Goal: Task Accomplishment & Management: Complete application form

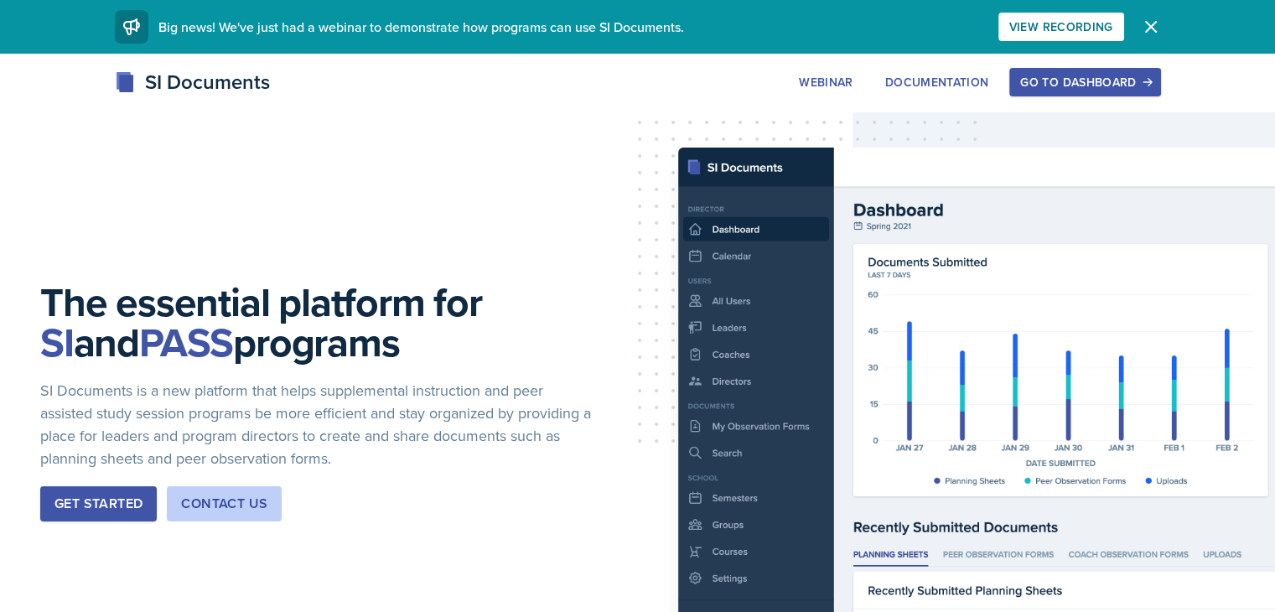
click at [1161, 91] on button "Go to Dashboard" at bounding box center [1085, 82] width 151 height 29
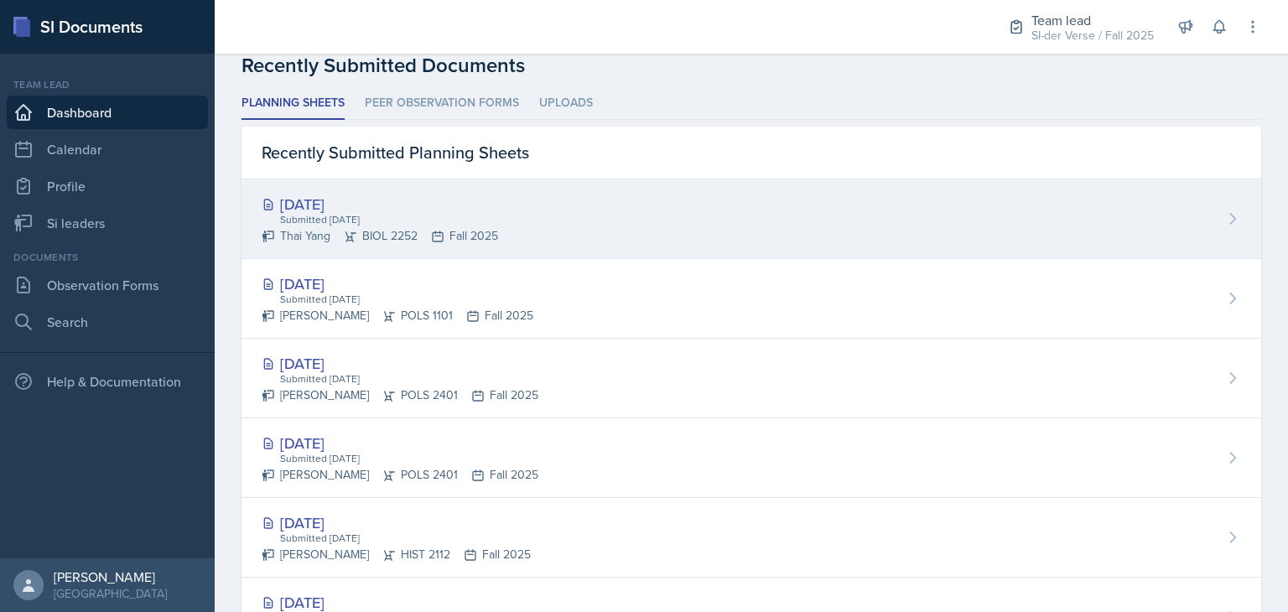
scroll to position [444, 0]
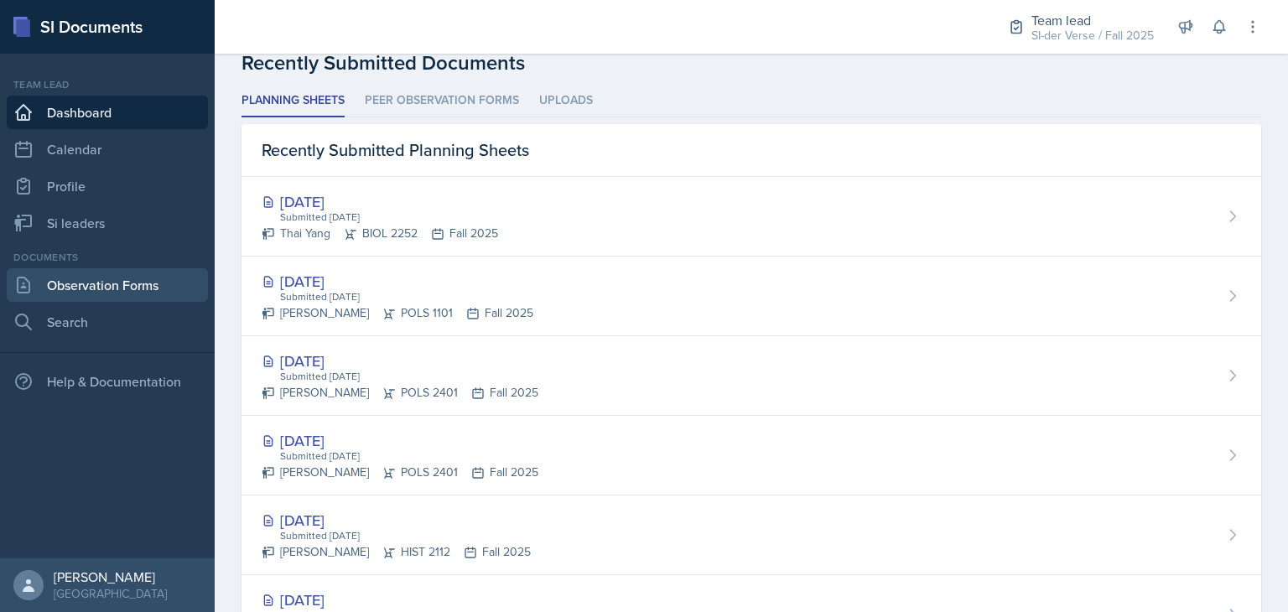
click at [148, 288] on link "Observation Forms" at bounding box center [107, 285] width 201 height 34
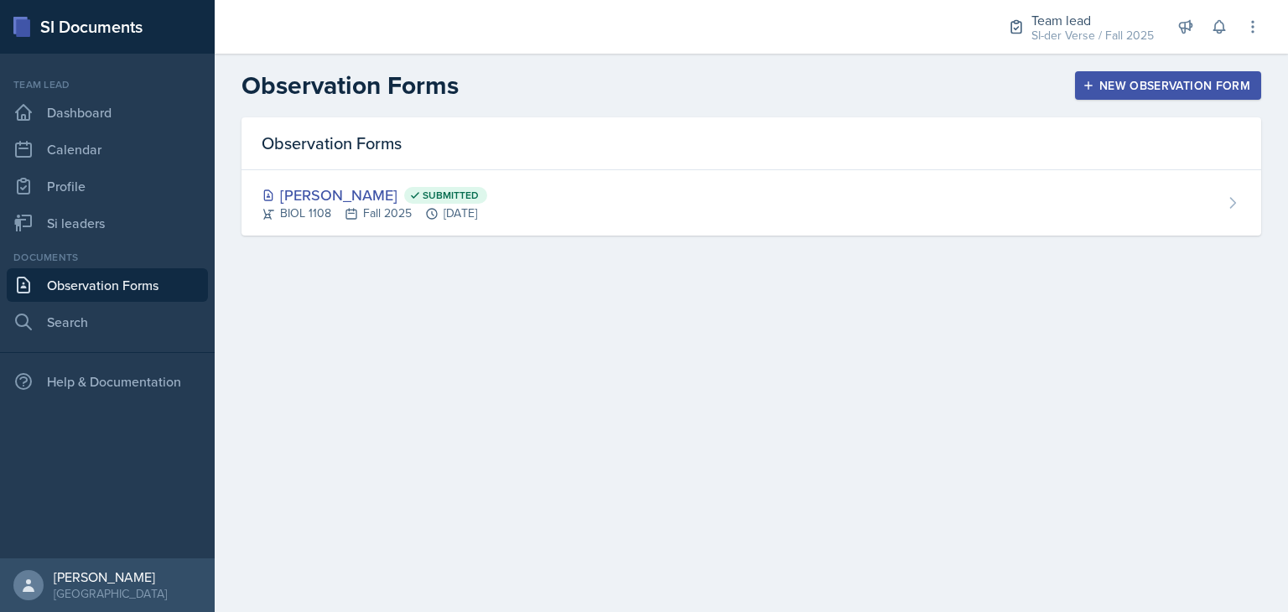
click at [1087, 88] on icon "button" at bounding box center [1089, 86] width 12 height 12
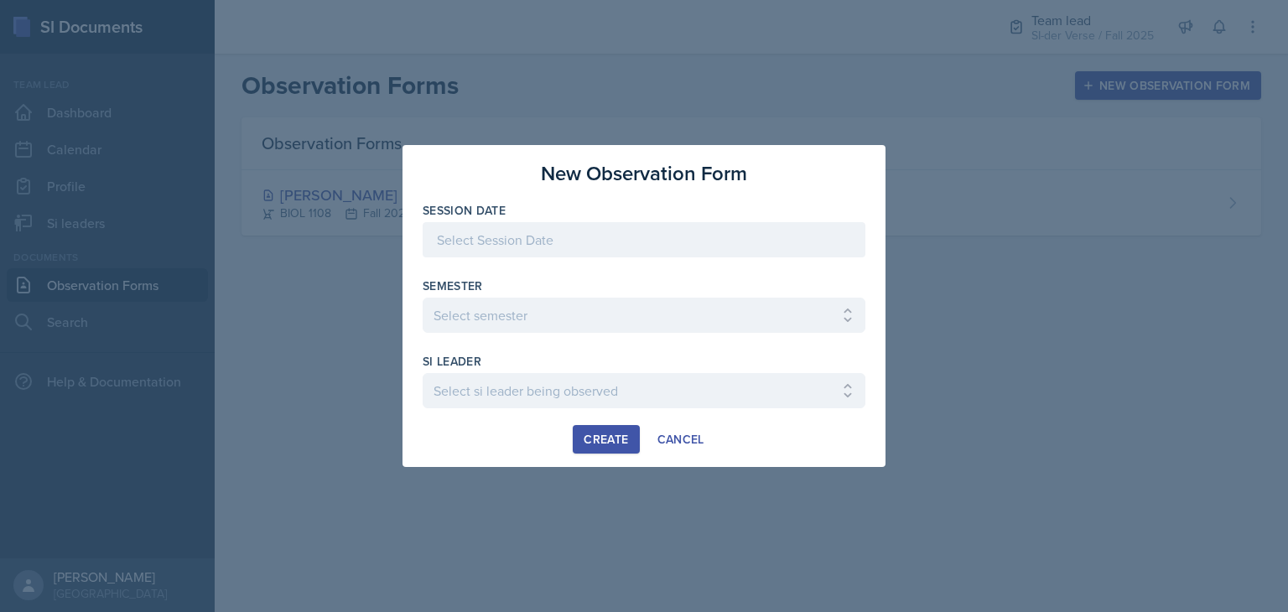
click at [547, 239] on div at bounding box center [644, 239] width 443 height 35
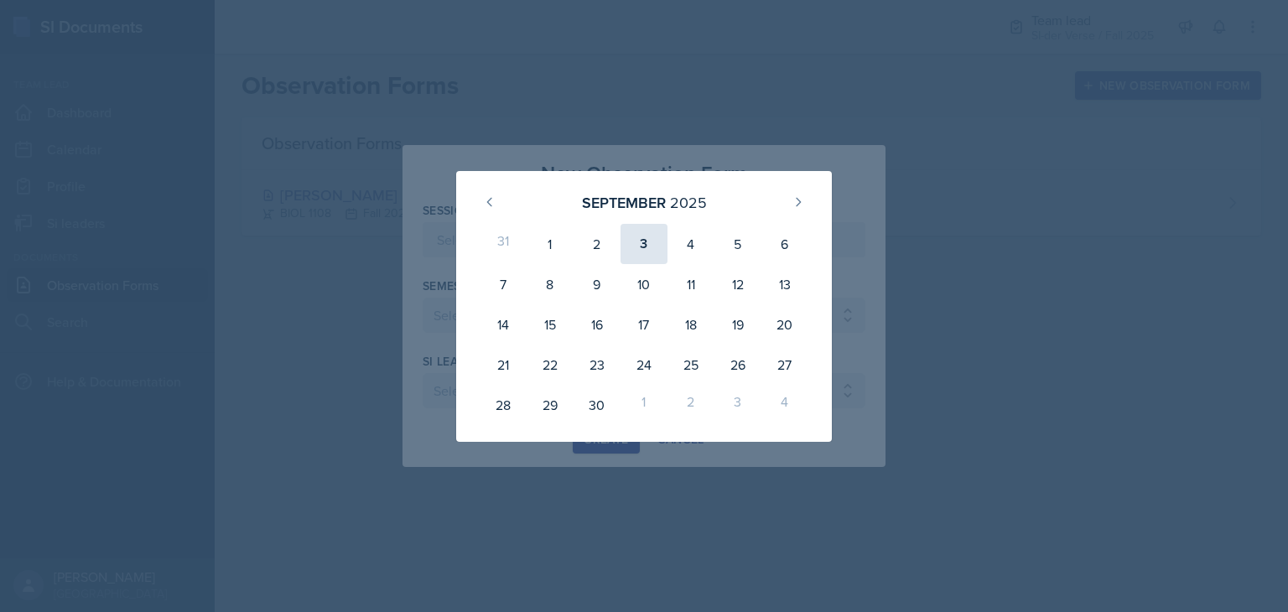
click at [637, 256] on div "3" at bounding box center [644, 244] width 47 height 40
type input "[DATE]"
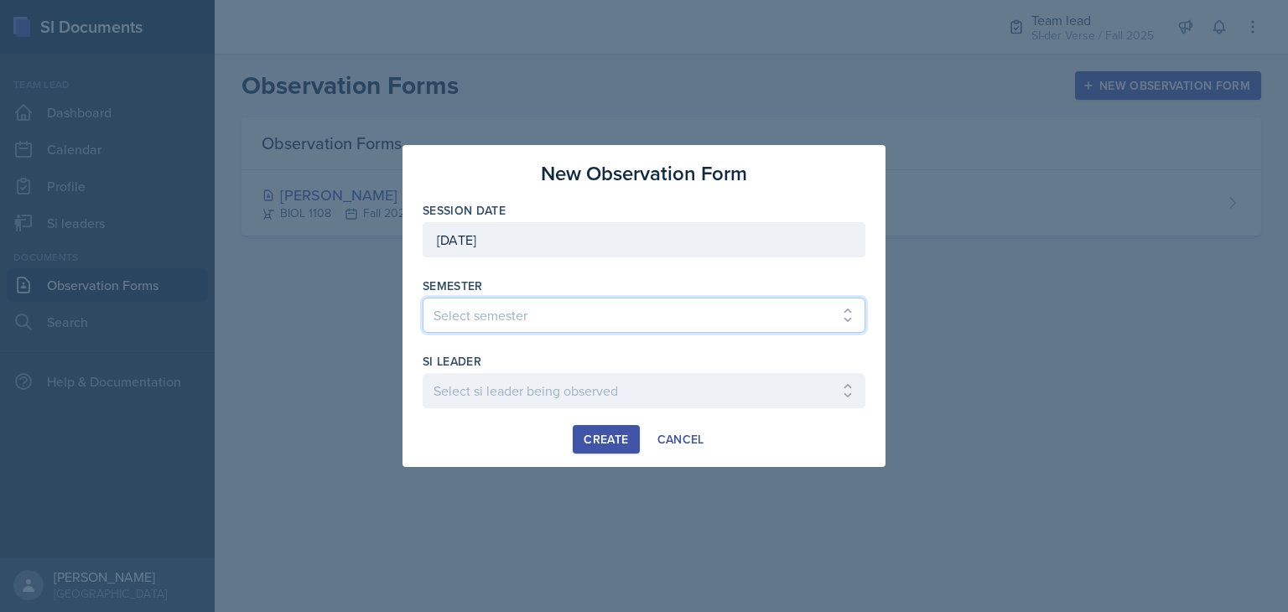
click at [582, 315] on select "Select semester All Spring 2021 Summer 2021 Spring 2022 Fall 2020 Fall 2021 Fal…" at bounding box center [644, 315] width 443 height 35
select select "2bed604d-1099-4043-b1bc-2365e8740244"
click at [423, 298] on select "Select semester All Spring 2021 Summer 2021 Spring 2022 Fall 2020 Fall 2021 Fal…" at bounding box center [644, 315] width 443 height 35
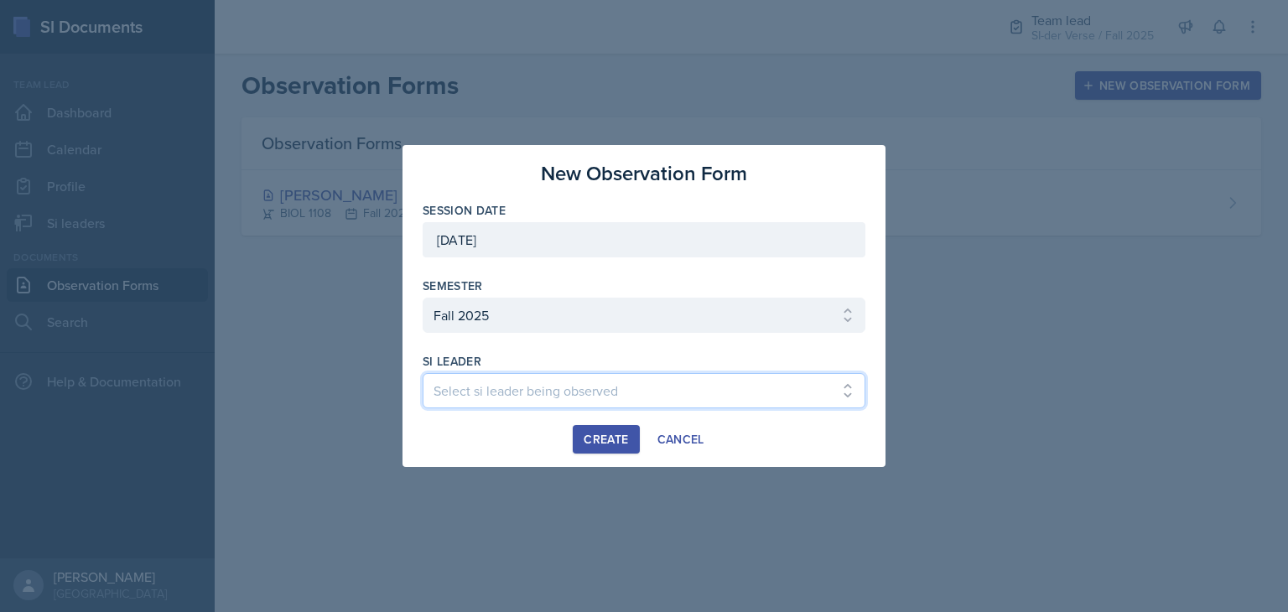
click at [520, 387] on select "Select si leader being observed Anais Gjergji / CHEM 1211 / Demon SI of Fleet S…" at bounding box center [644, 390] width 443 height 35
click at [520, 392] on select "Select si leader being observed Anais Gjergji / CHEM 1211 / Demon SI of Fleet S…" at bounding box center [644, 390] width 443 height 35
click at [719, 397] on select "Select si leader being observed Anais Gjergji / CHEM 1211 / Demon SI of Fleet S…" at bounding box center [644, 390] width 443 height 35
click at [660, 382] on select "Select si leader being observed Anais Gjergji / CHEM 1211 / Demon SI of Fleet S…" at bounding box center [644, 390] width 443 height 35
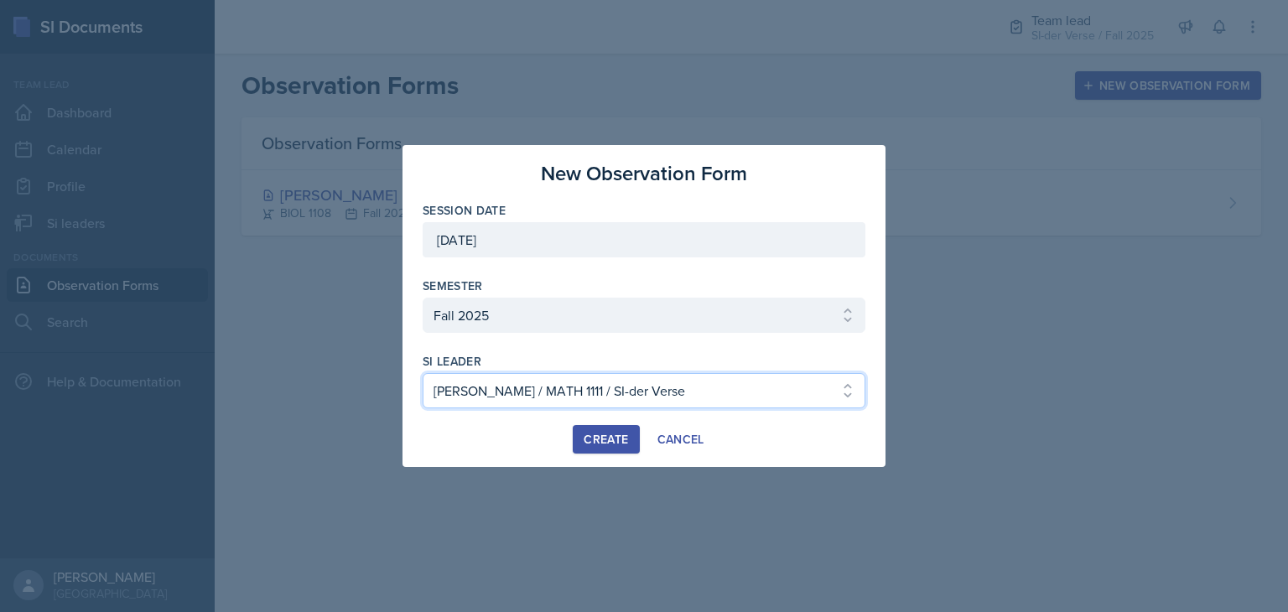
click at [660, 382] on select "Select si leader being observed Anais Gjergji / CHEM 1211 / Demon SI of Fleet S…" at bounding box center [644, 390] width 443 height 35
select select "08154f5a-00bd-41d9-95da-046ad4d5fae1"
click at [423, 373] on select "Select si leader being observed Anais Gjergji / CHEM 1211 / Demon SI of Fleet S…" at bounding box center [644, 390] width 443 height 35
click at [616, 434] on div "Create" at bounding box center [606, 439] width 44 height 13
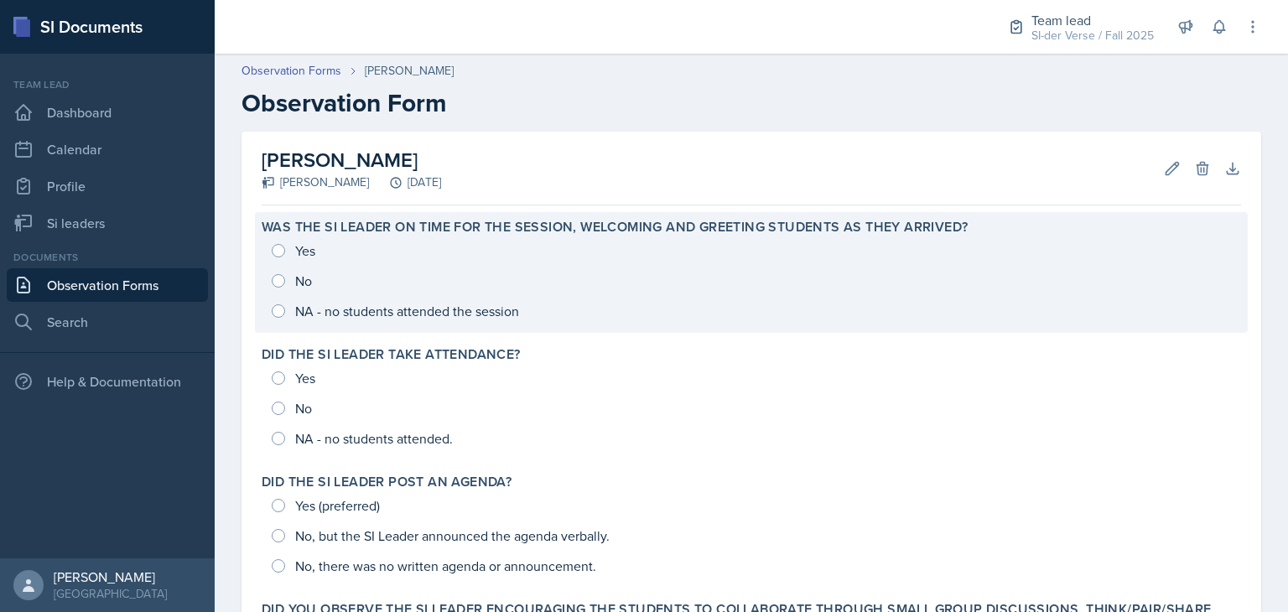
click at [277, 252] on div "Yes No NA - no students attended the session" at bounding box center [751, 281] width 979 height 91
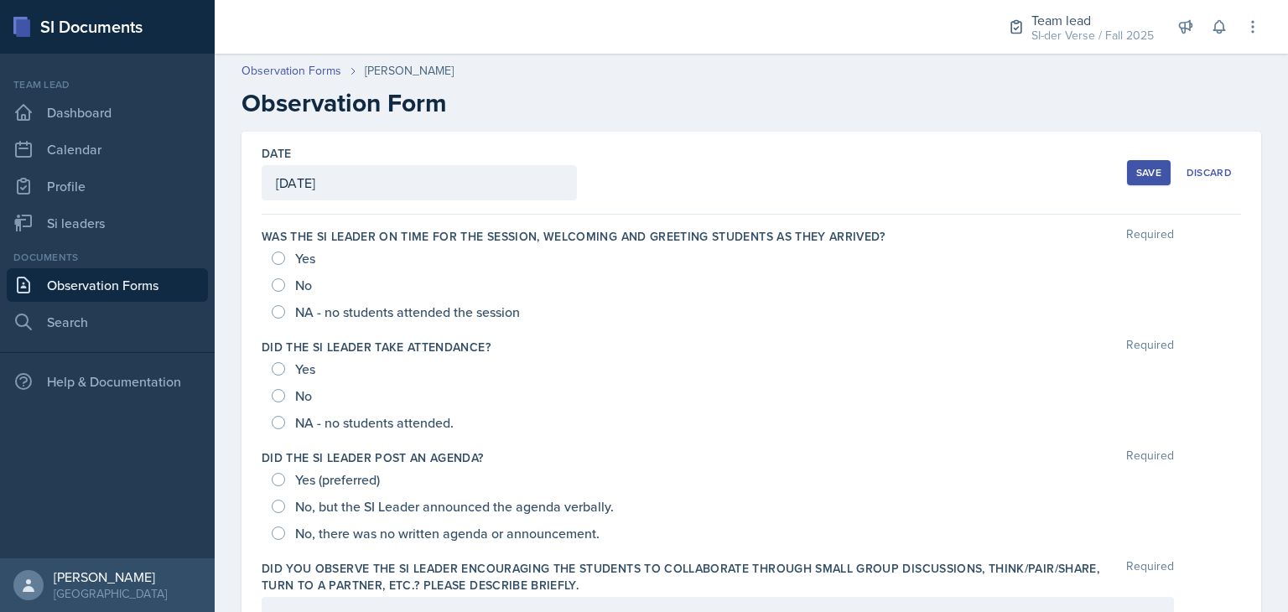
scroll to position [67, 0]
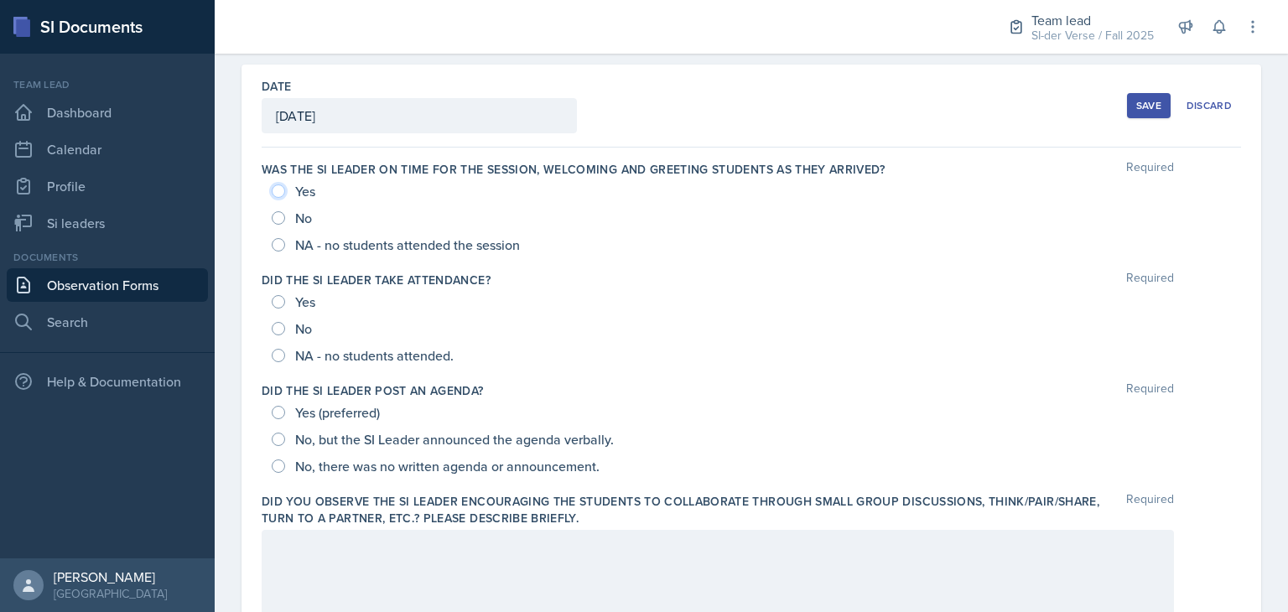
click at [278, 189] on input "Yes" at bounding box center [278, 190] width 13 height 13
radio input "true"
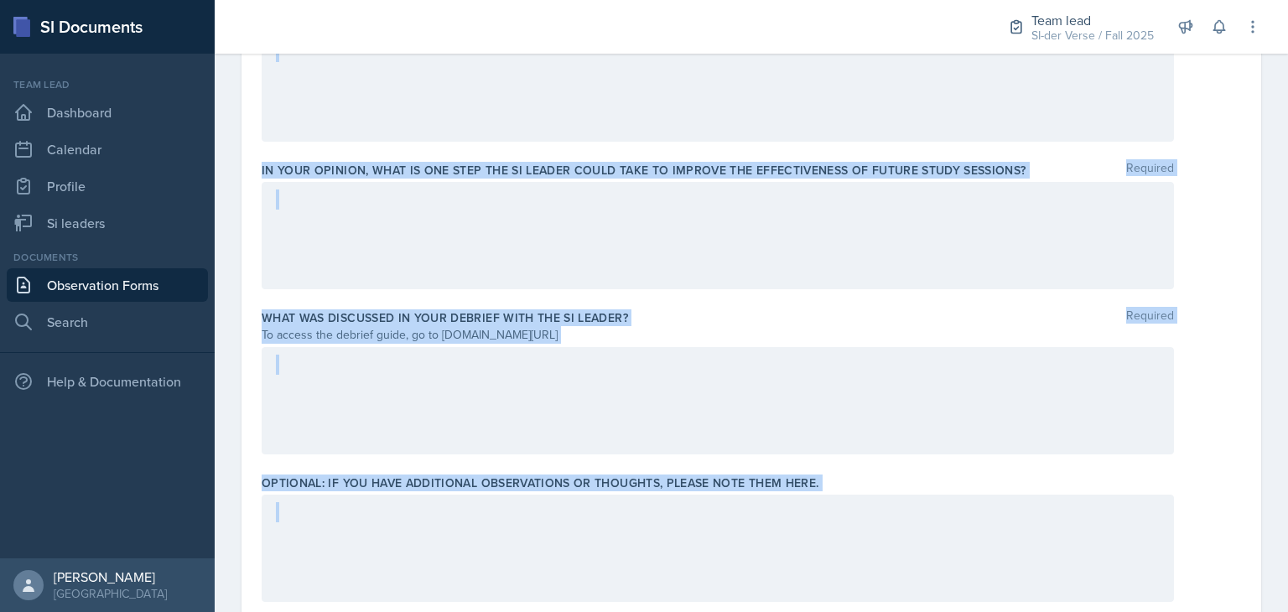
scroll to position [1154, 0]
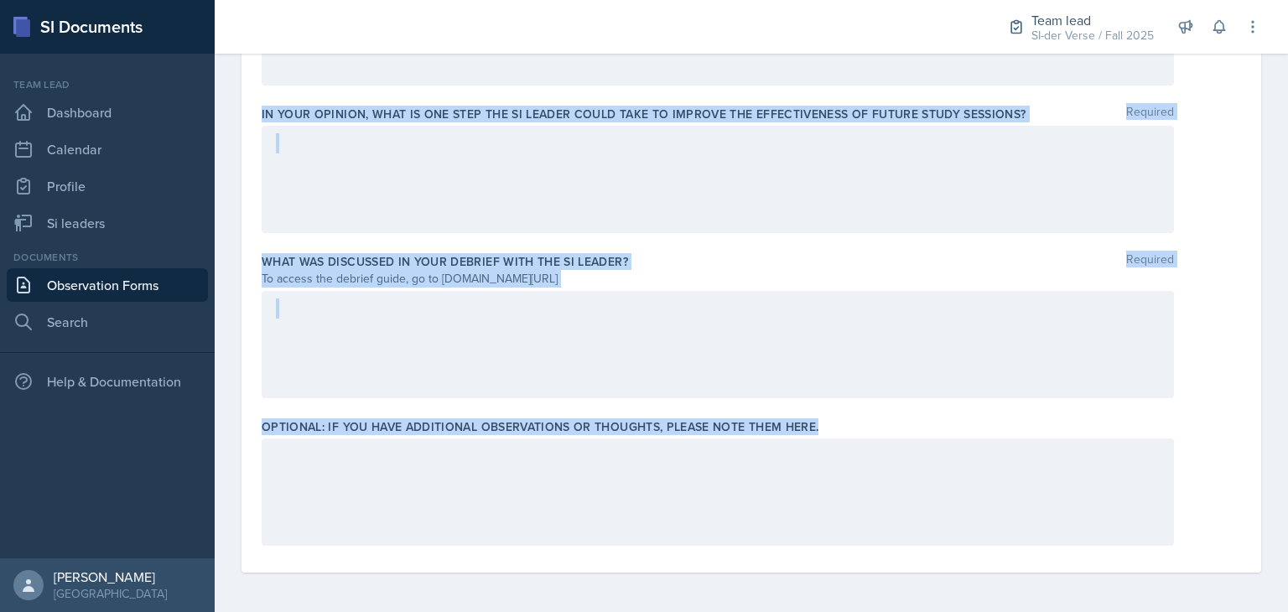
drag, startPoint x: 260, startPoint y: 205, endPoint x: 848, endPoint y: 423, distance: 627.0
copy div "Did you observe the SI Leader encouraging the students to collaborate through s…"
click at [704, 231] on div at bounding box center [718, 179] width 912 height 107
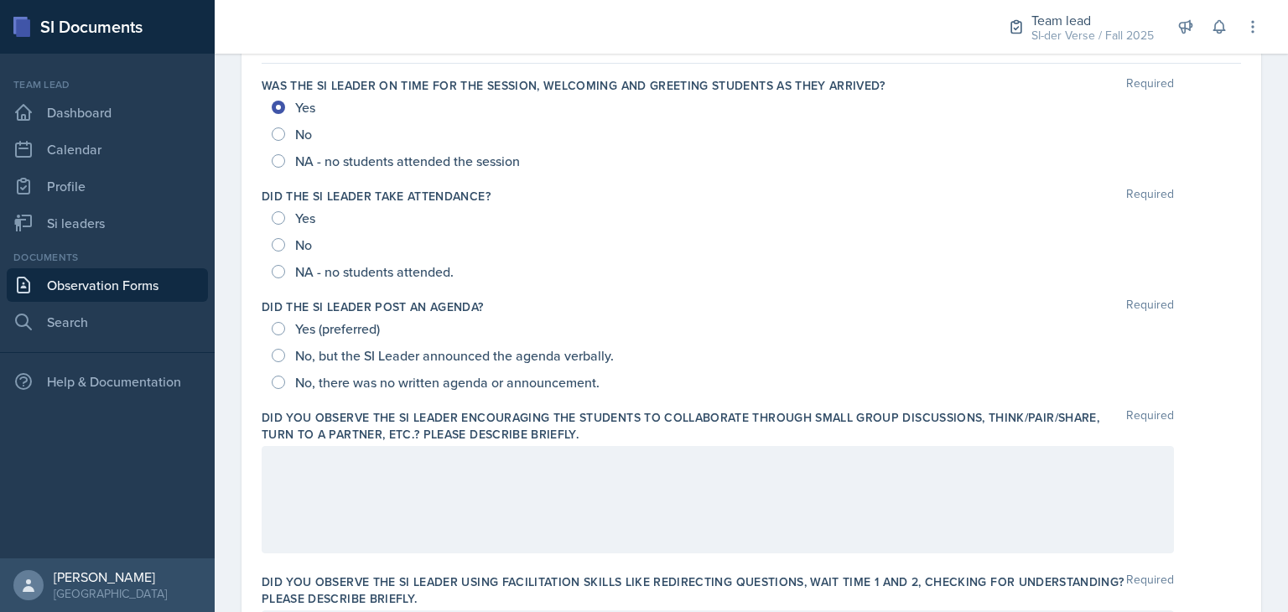
scroll to position [151, 0]
click at [277, 216] on input "Yes" at bounding box center [278, 217] width 13 height 13
radio input "true"
click at [282, 324] on input "Yes (preferred)" at bounding box center [278, 328] width 13 height 13
radio input "true"
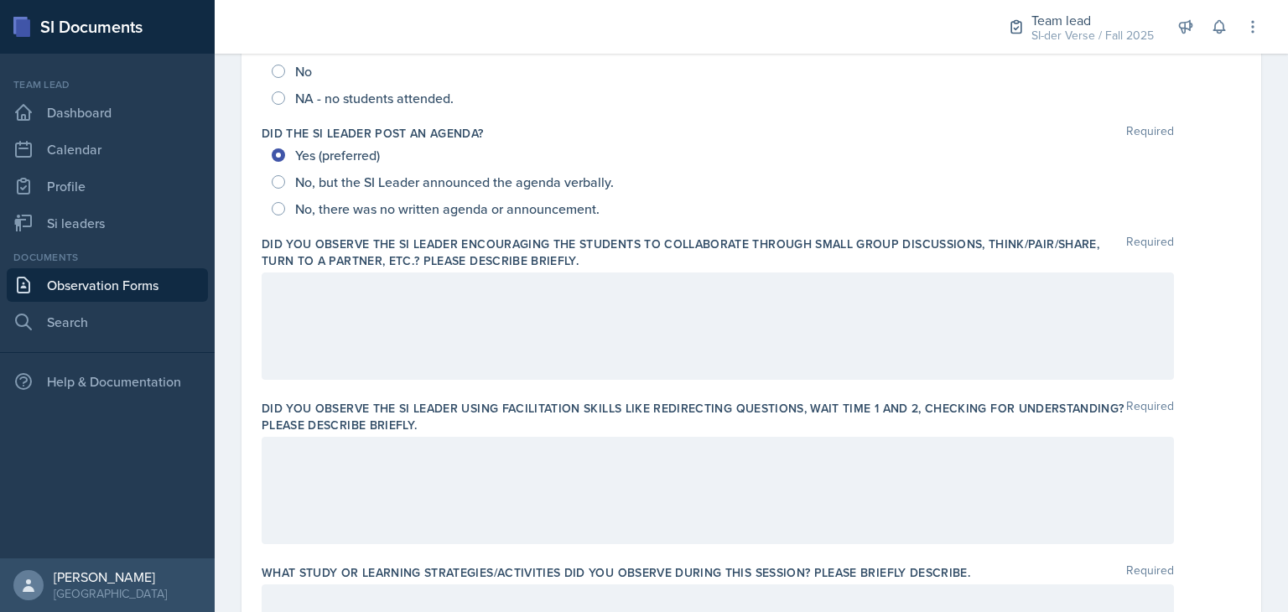
scroll to position [354, 0]
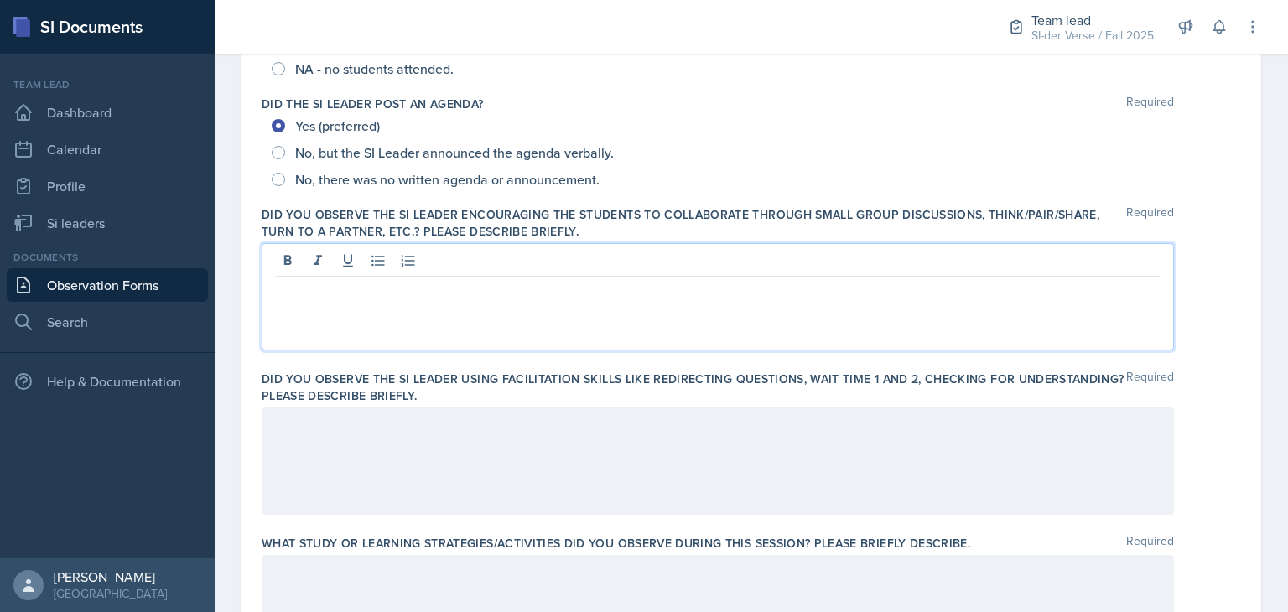
click at [368, 284] on p at bounding box center [718, 290] width 884 height 20
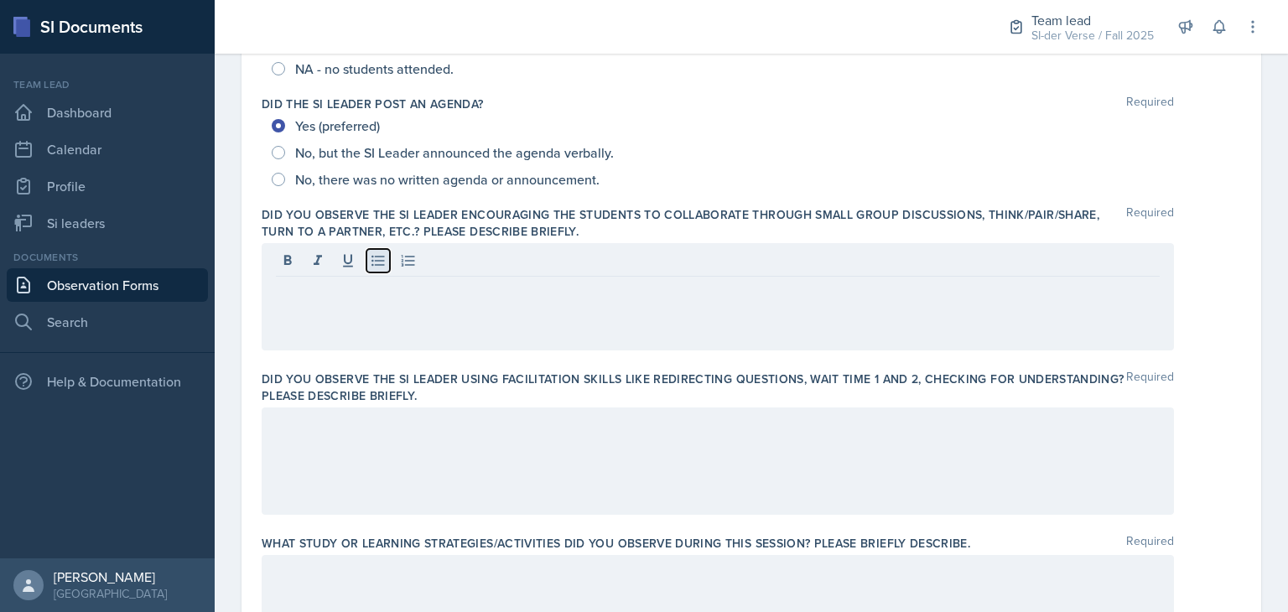
click at [373, 260] on icon at bounding box center [378, 260] width 17 height 17
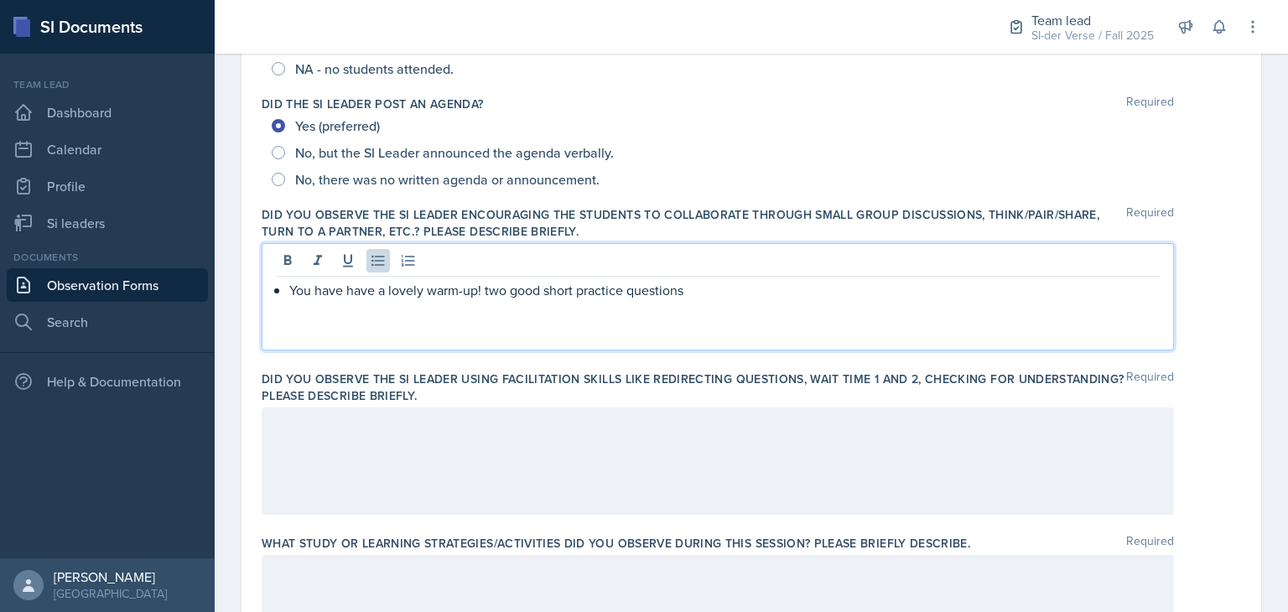
click at [372, 299] on p "You have have a lovely warm-up! two good short practice questions" at bounding box center [724, 290] width 870 height 20
click at [666, 293] on p "You have a lovely warm-up! two good short practice questions" at bounding box center [724, 290] width 870 height 20
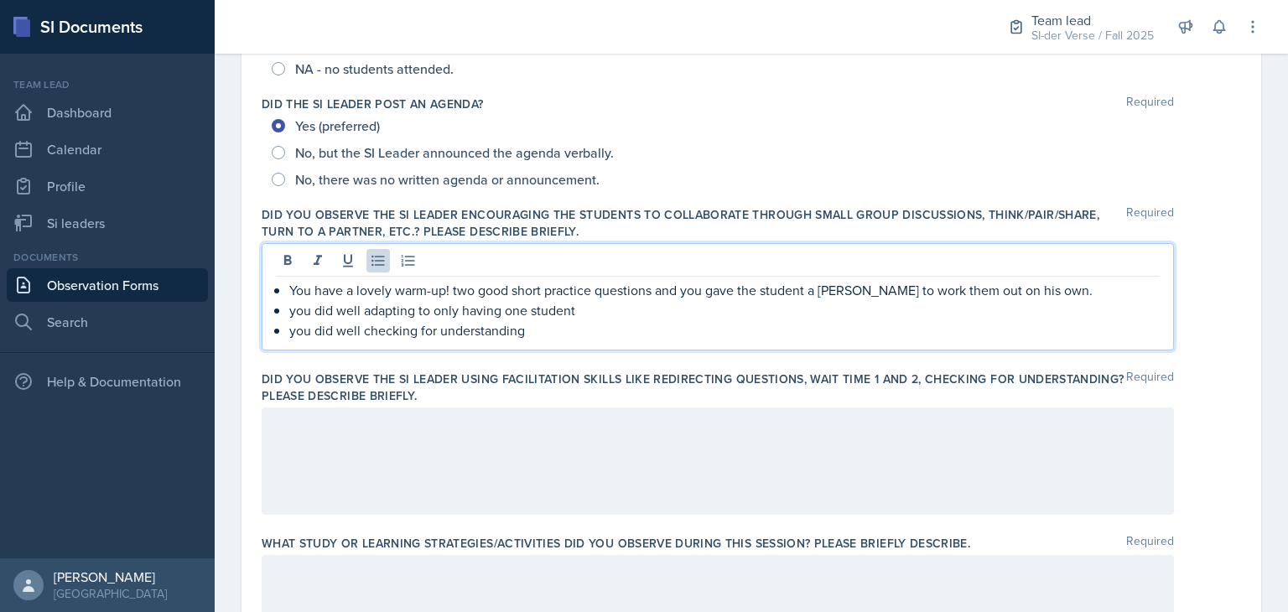
click at [289, 329] on p "you did well checking for understanding" at bounding box center [724, 330] width 870 height 20
click at [530, 335] on p "you did well checking for understanding" at bounding box center [724, 330] width 870 height 20
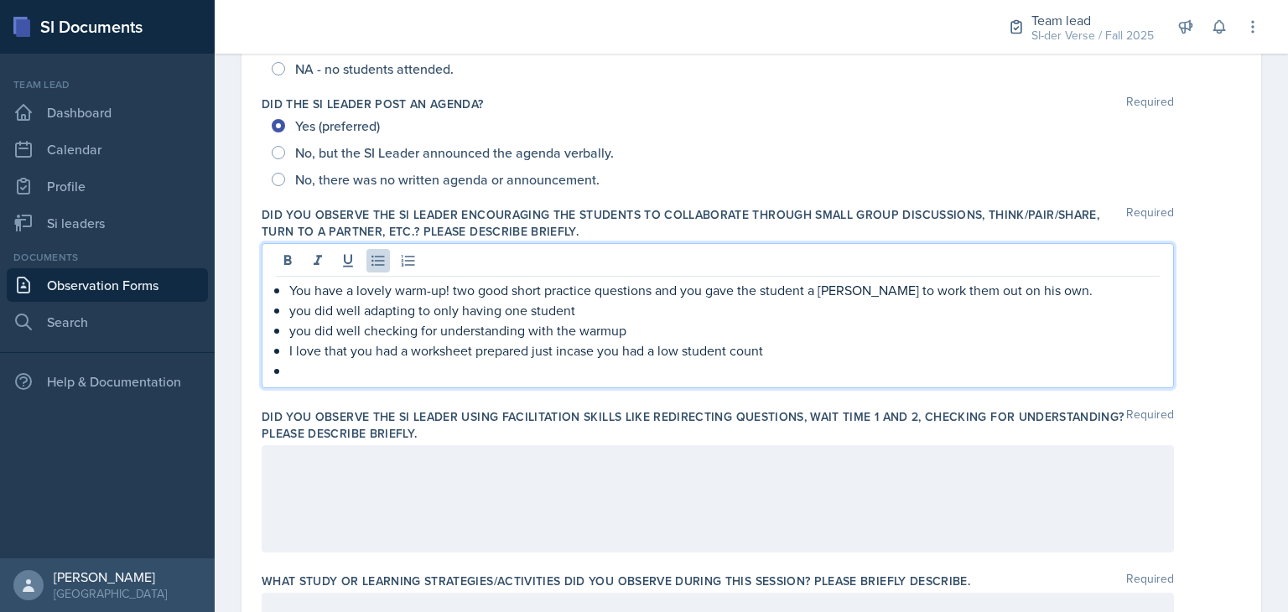
click at [524, 310] on p "you did well adapting to only having one student" at bounding box center [724, 310] width 870 height 20
click at [581, 312] on p "you did well adapting to only having two student" at bounding box center [724, 310] width 870 height 20
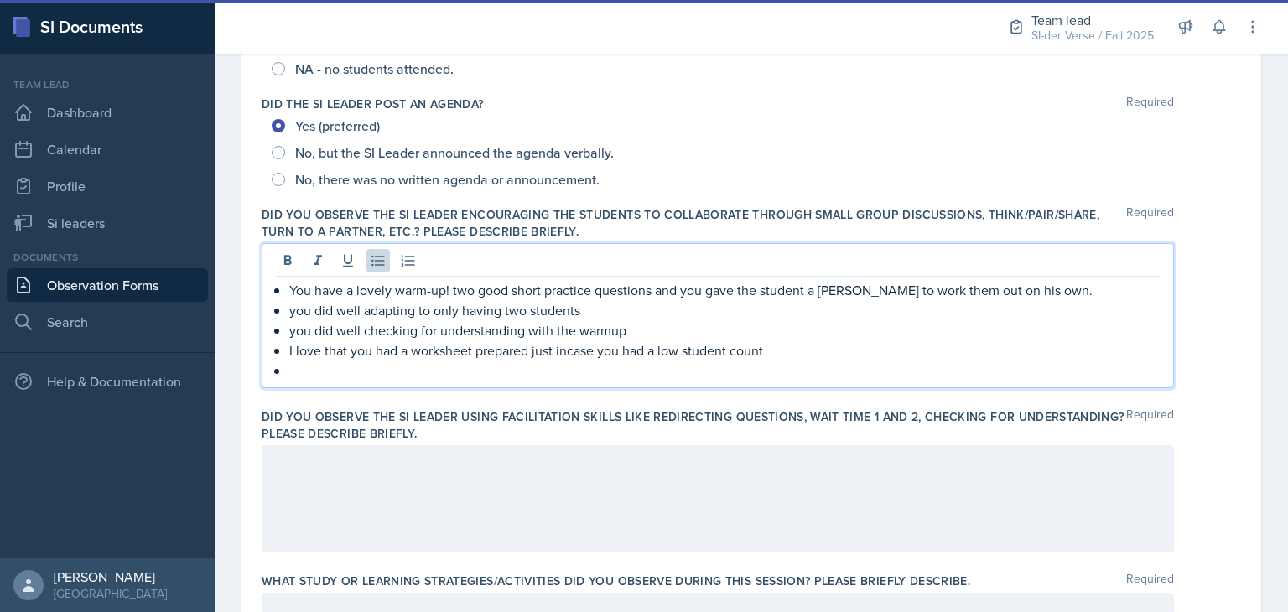
click at [461, 294] on p "You have a lovely warm-up! two good short practice questions and you gave the s…" at bounding box center [724, 290] width 870 height 20
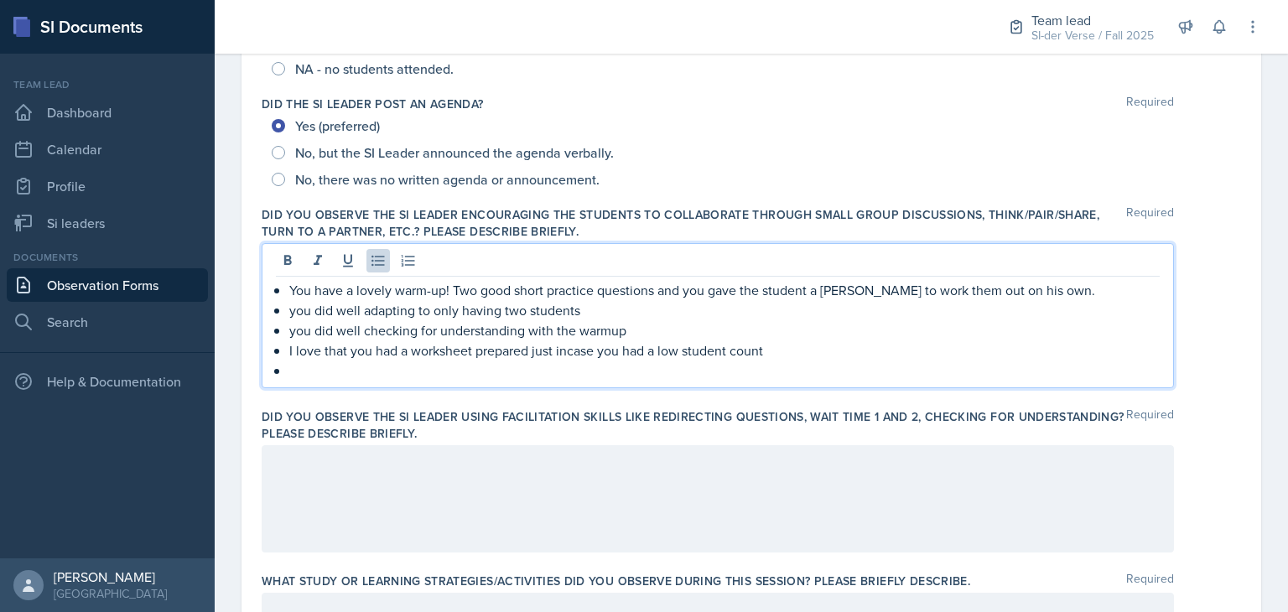
click at [822, 288] on p "You have a lovely warm-up! Two good short practice questions and you gave the s…" at bounding box center [724, 290] width 870 height 20
click at [1012, 292] on p "You have a lovely warm-up! Two good short practice questions and you gave the s…" at bounding box center [724, 290] width 870 height 20
click at [1052, 290] on p "You have a lovely warm-up! Two good short practice questions and you gave the s…" at bounding box center [724, 290] width 870 height 20
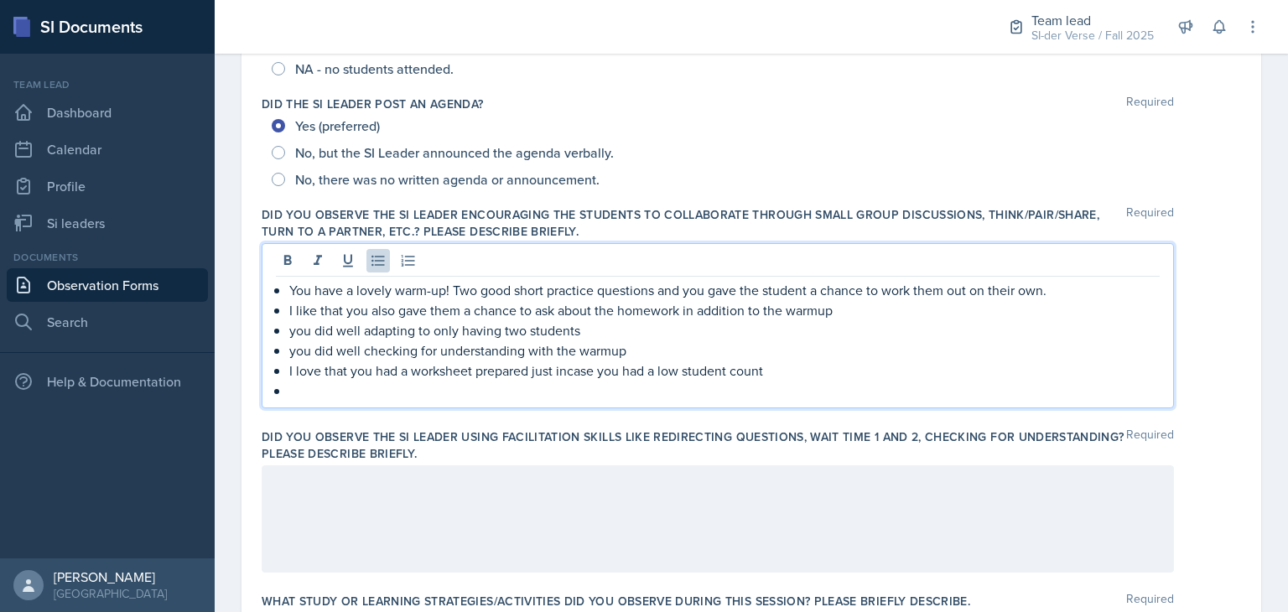
click at [782, 373] on p "I love that you had a worksheet prepared just incase you had a low student count" at bounding box center [724, 371] width 870 height 20
click at [708, 389] on p at bounding box center [724, 391] width 870 height 20
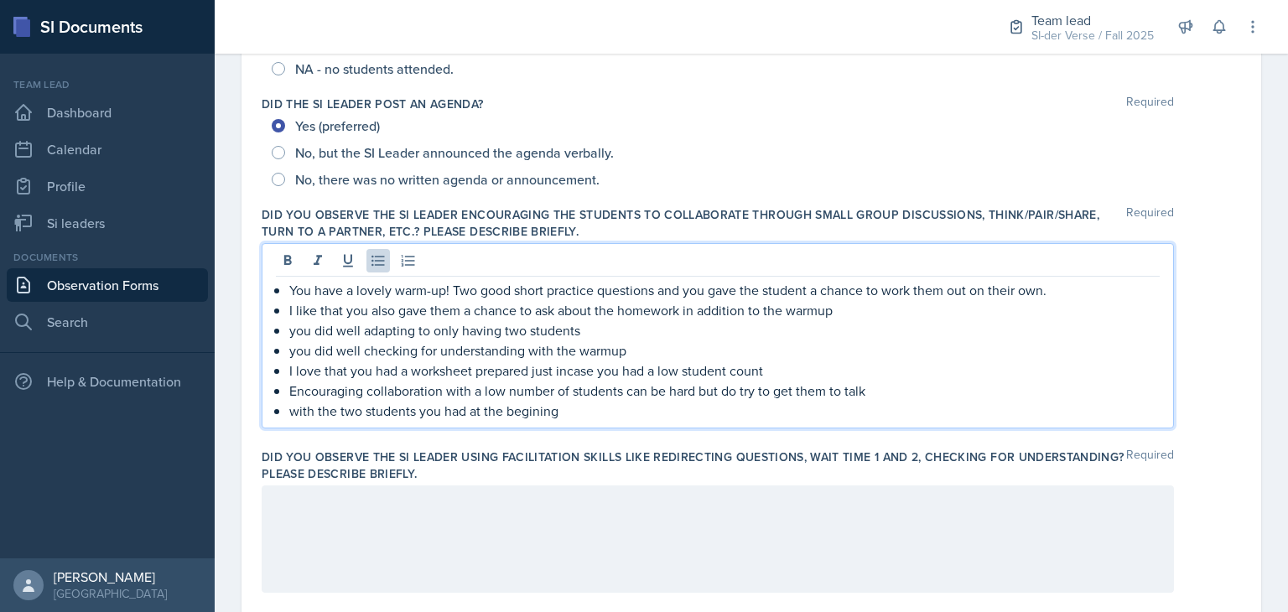
click at [543, 411] on p "with the two students you had at the begining" at bounding box center [724, 411] width 870 height 20
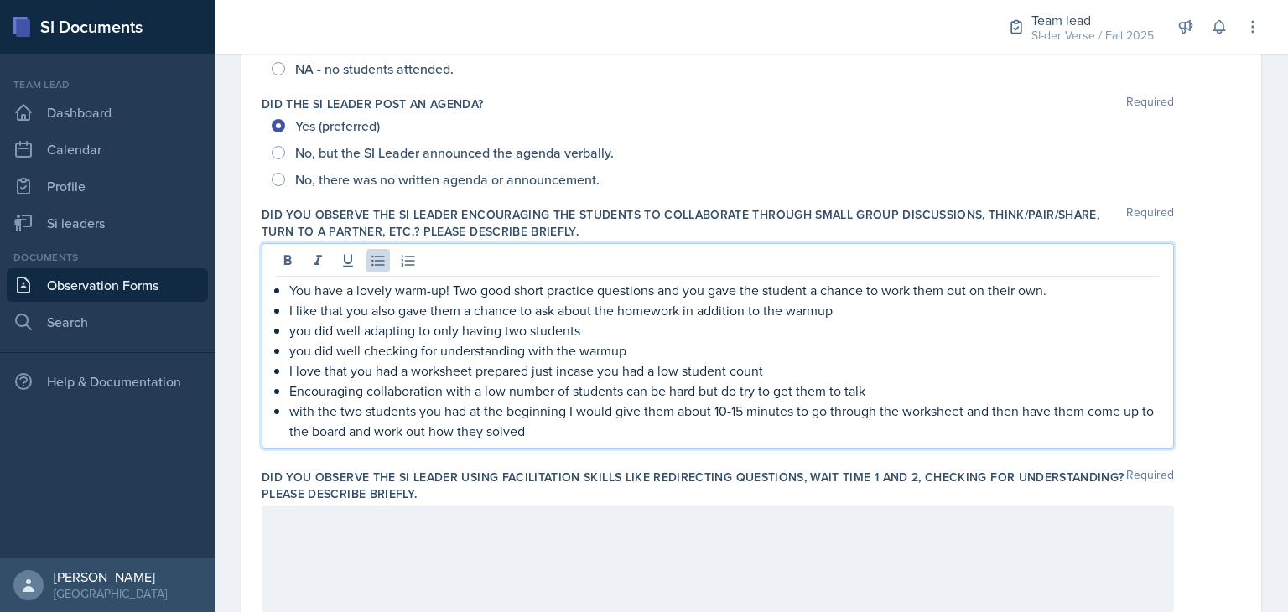
click at [1020, 289] on p "You have a lovely warm-up! Two good short practice questions and you gave the s…" at bounding box center [724, 290] width 870 height 20
click at [460, 313] on p "I like that you also gave them a chance to ask about the homework in addition t…" at bounding box center [724, 310] width 870 height 20
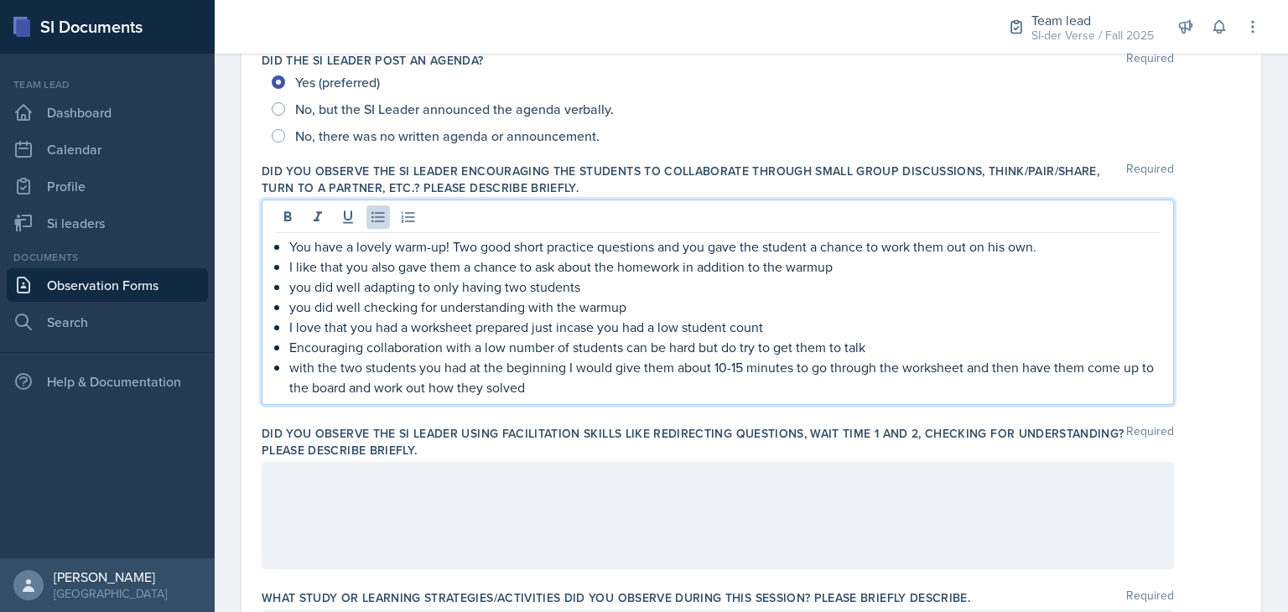
scroll to position [397, 0]
click at [560, 392] on p "with the two students you had at the beginning I would give them about 10-15 mi…" at bounding box center [724, 377] width 870 height 40
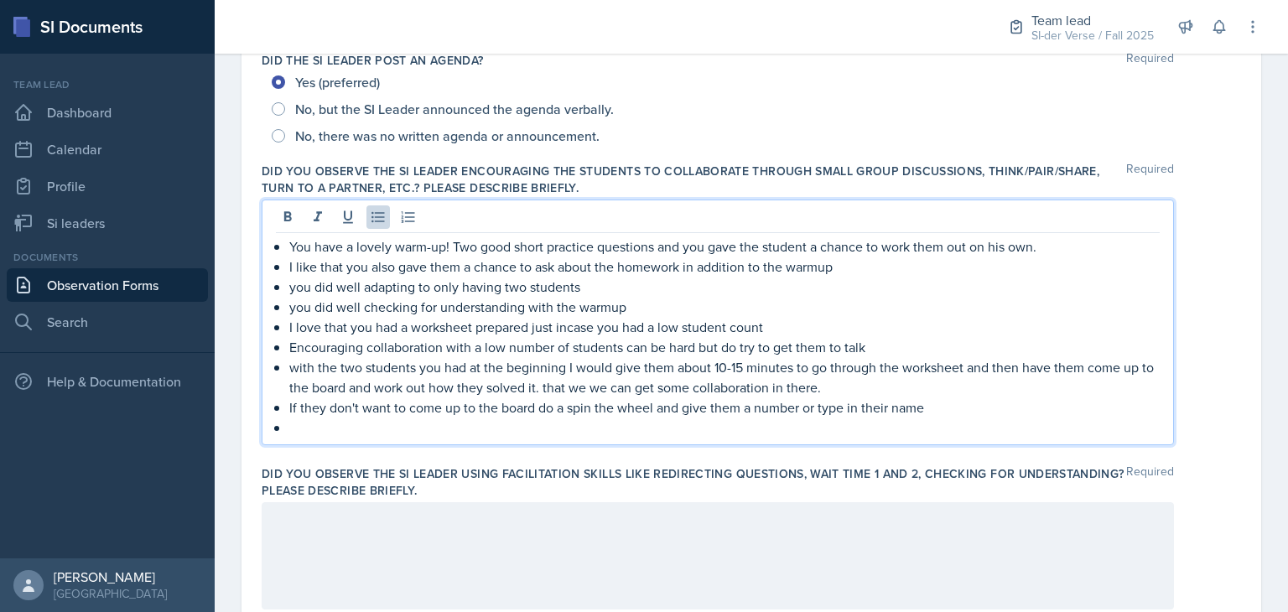
click at [927, 402] on p "If they don't want to come up to the board do a spin the wheel and give them a …" at bounding box center [724, 407] width 870 height 20
click at [775, 439] on div "You have a lovely warm-up! Two good short practice questions and you gave the s…" at bounding box center [718, 323] width 912 height 246
click at [761, 424] on p "To enrich screen reader interactions, please activate Accessibility in Grammarl…" at bounding box center [724, 428] width 870 height 20
click at [567, 369] on p "with the two students you had at the beginnin,g I would give them about 10-15 m…" at bounding box center [724, 377] width 870 height 40
click at [456, 423] on p "To enrich screen reader interactions, please activate Accessibility in Grammarl…" at bounding box center [724, 428] width 870 height 20
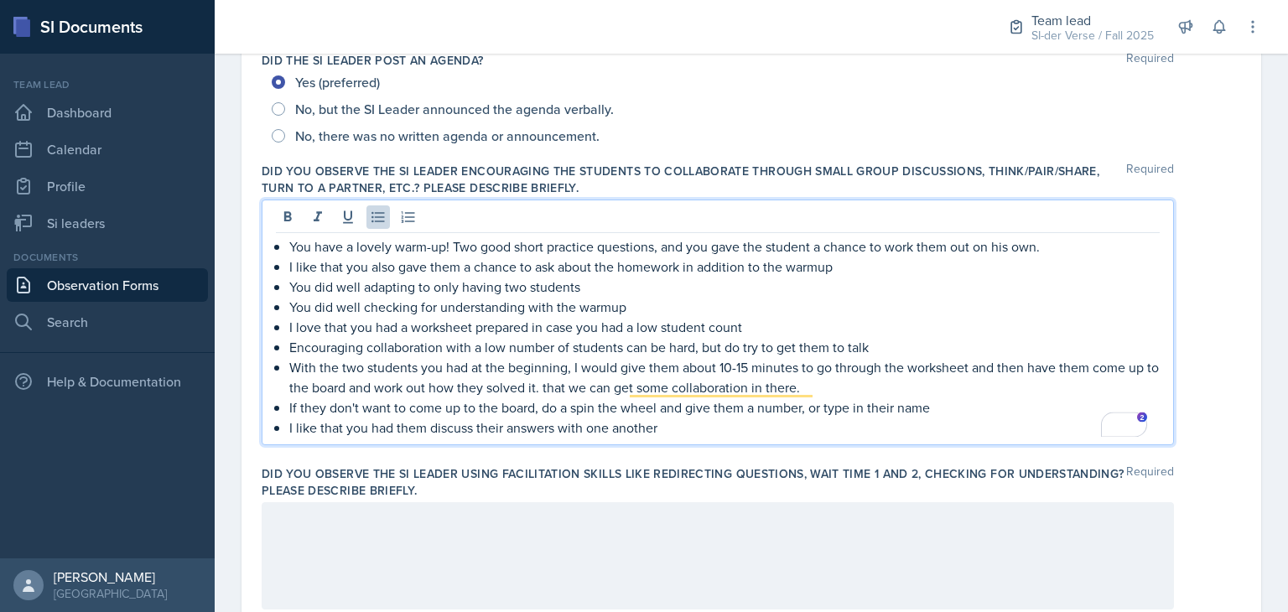
click at [671, 430] on p "I like that you had them discuss their answers with one another" at bounding box center [724, 428] width 870 height 20
click at [818, 389] on p "With the two students you had at the beginning, I would give them about 10-15 m…" at bounding box center [724, 377] width 870 height 40
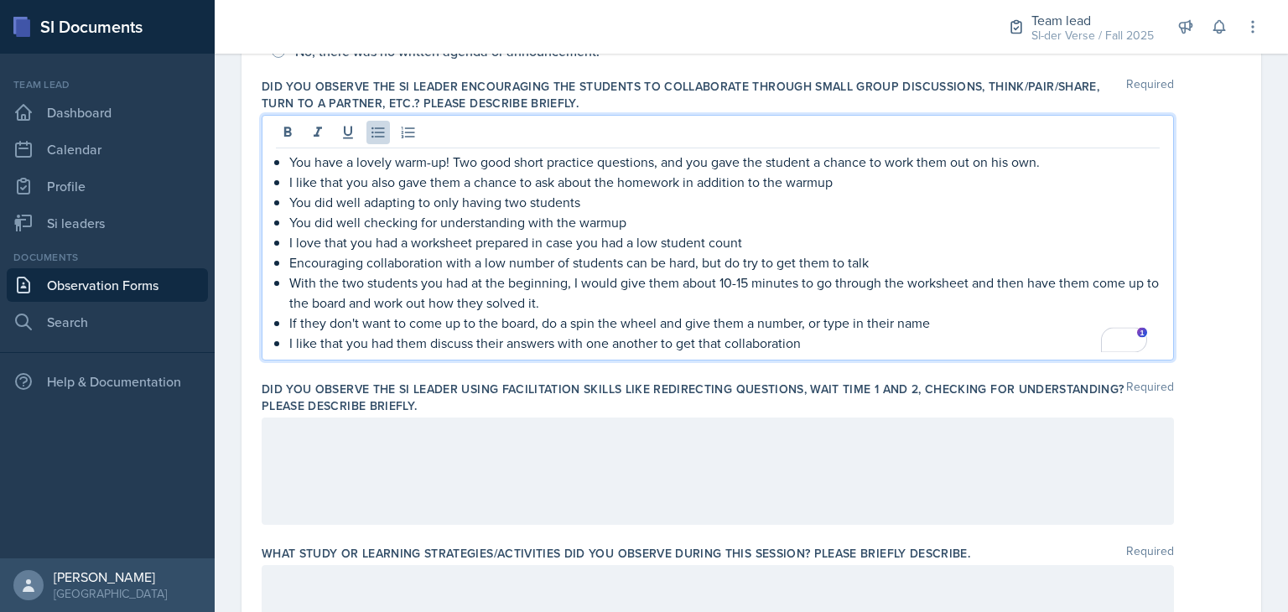
scroll to position [508, 0]
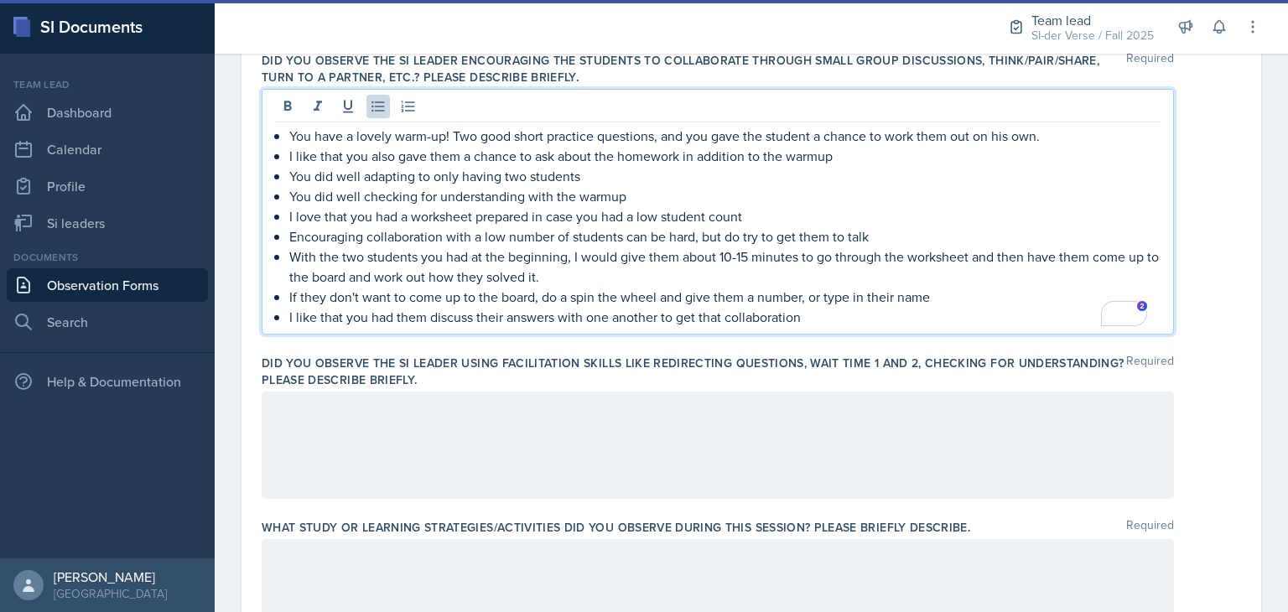
click at [943, 295] on p "If they don't want to come up to the board, do a spin the wheel and give them a…" at bounding box center [724, 297] width 870 height 20
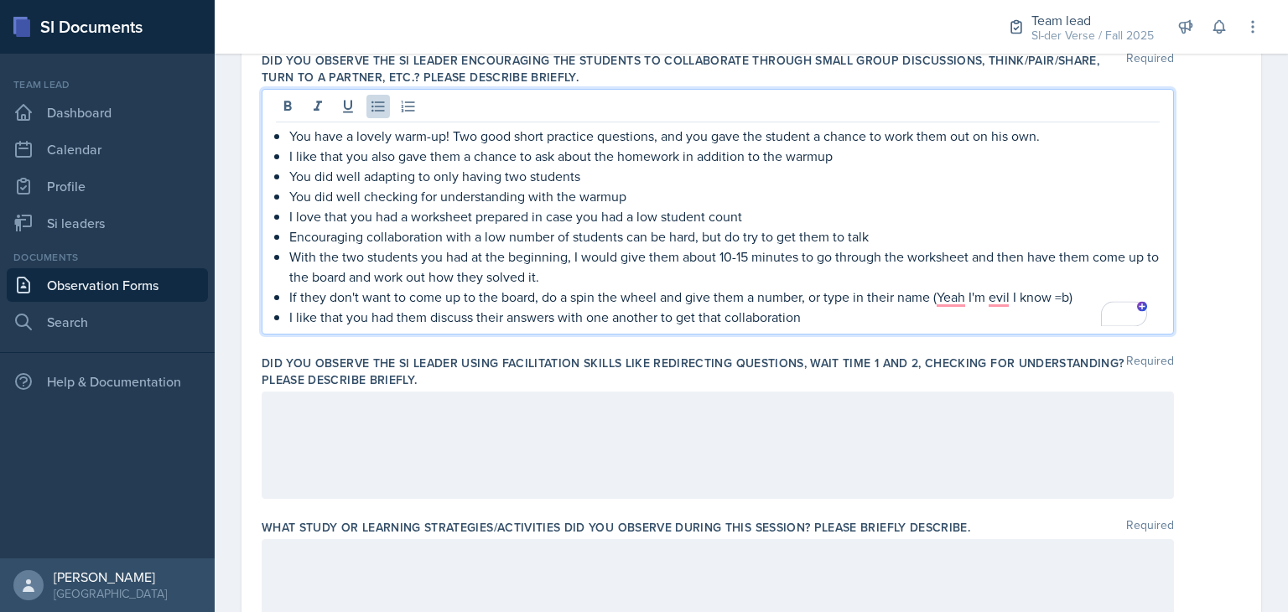
click at [1067, 299] on p "If they don't want to come up to the board, do a spin the wheel and give them a…" at bounding box center [724, 297] width 870 height 20
click at [808, 320] on p "I like that you had them discuss their answers with one another to get that col…" at bounding box center [724, 317] width 870 height 20
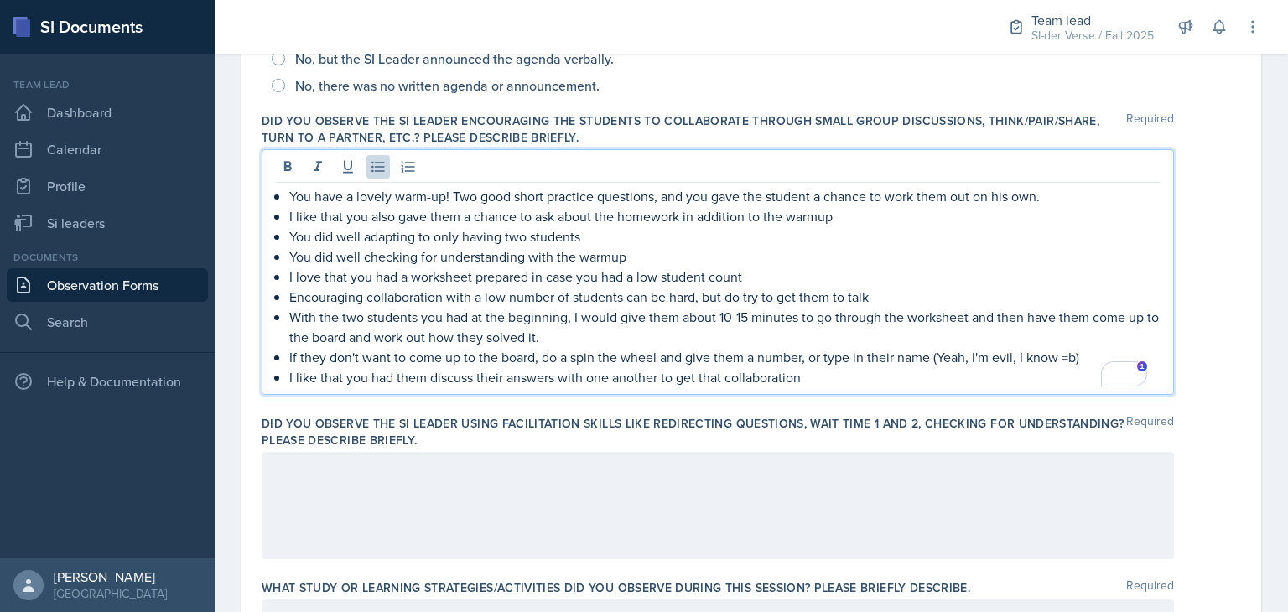
scroll to position [501, 0]
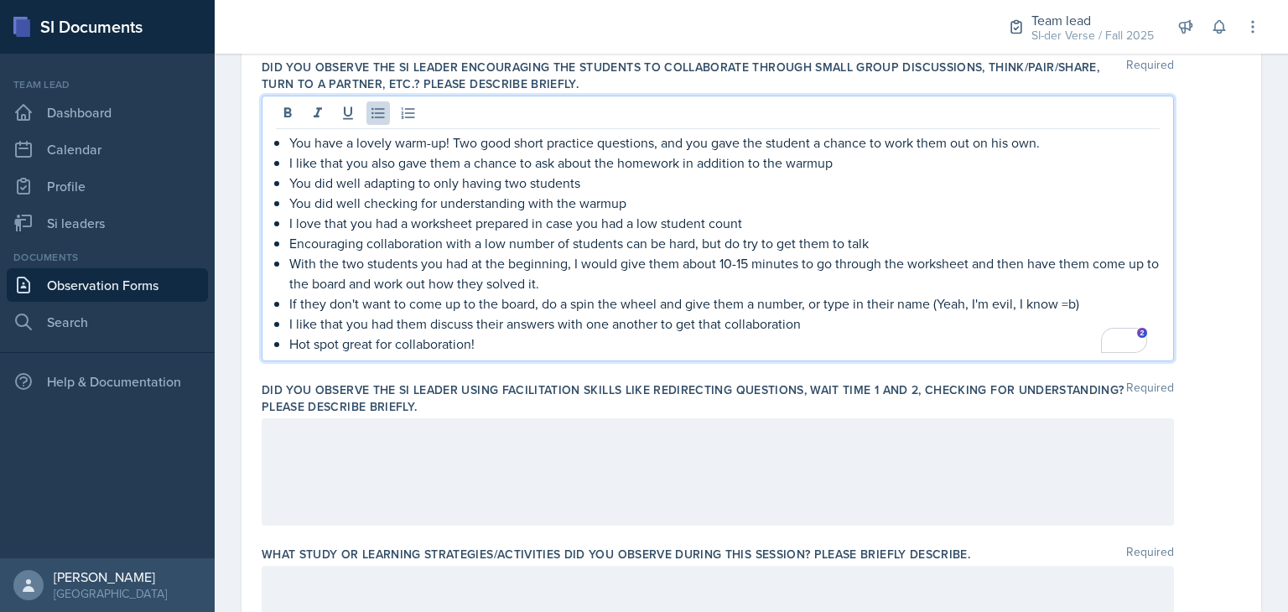
click at [343, 343] on p "Hot spot great for collaboration!" at bounding box center [724, 344] width 870 height 20
click at [513, 341] on p "Hot spot is great for collaboration!" at bounding box center [724, 344] width 870 height 20
click at [733, 351] on p "Hot spot is great for collaboration! I appreciate that you asked the student" at bounding box center [724, 344] width 870 height 20
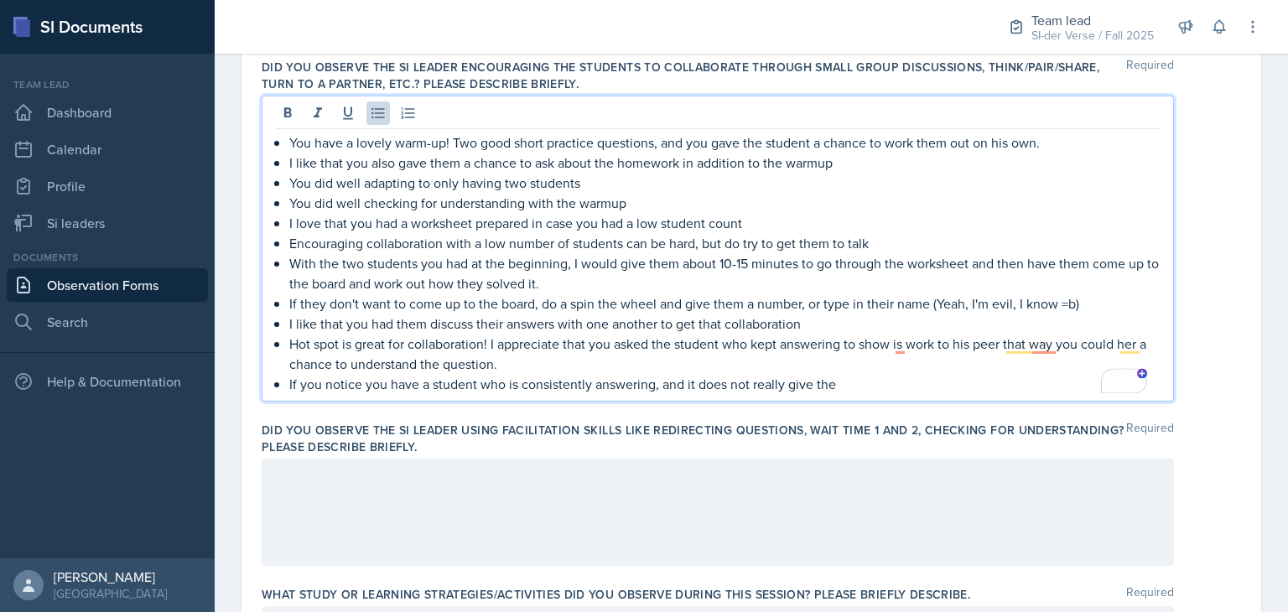
click at [840, 389] on p "If you notice you have a student who is consistently answering, and it does not…" at bounding box center [724, 384] width 870 height 20
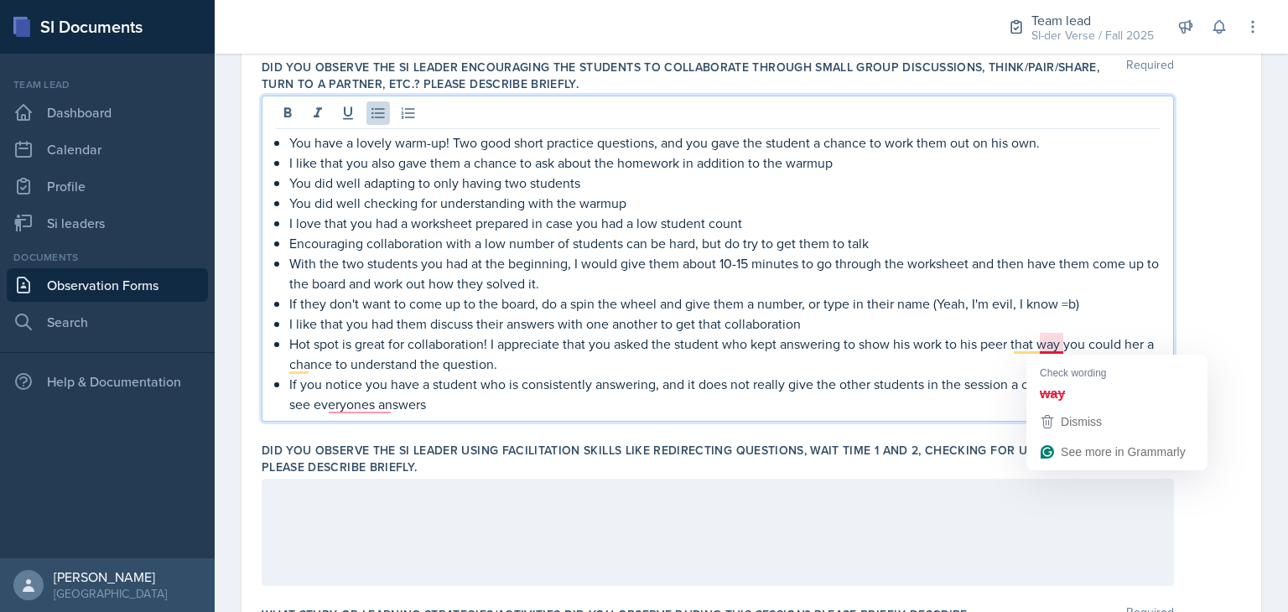
click at [938, 377] on p "If you notice you have a student who is consistently answering, and it does not…" at bounding box center [724, 394] width 870 height 40
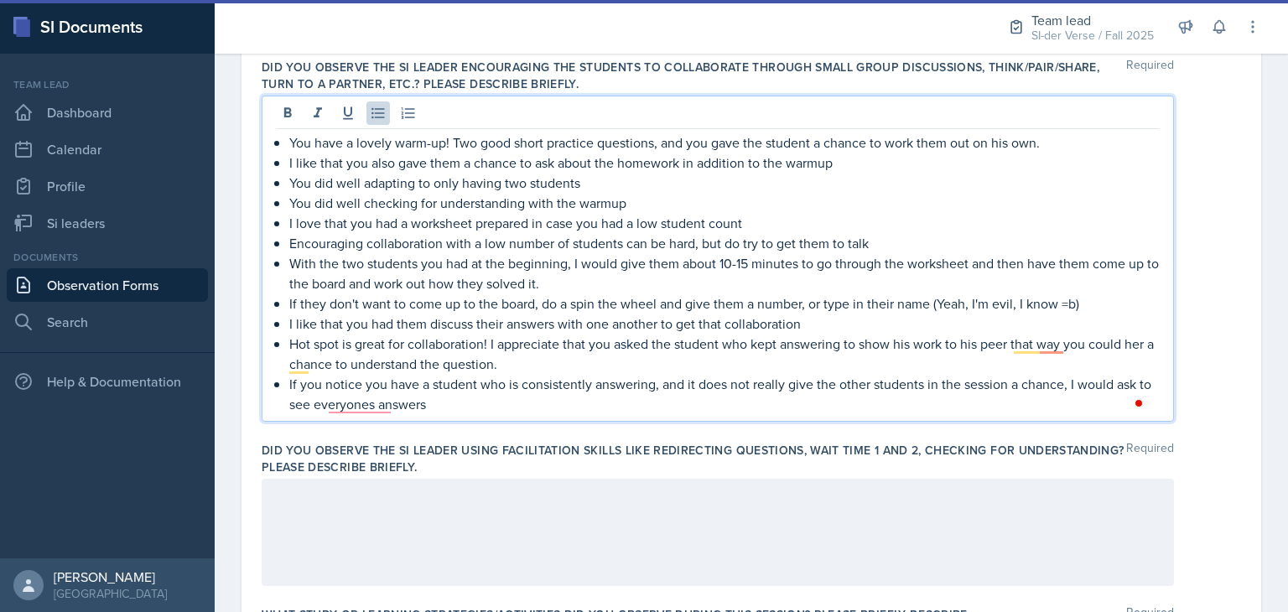
click at [1134, 343] on p "Hot spot is great for collaboration! I appreciate that you asked the student wh…" at bounding box center [724, 354] width 870 height 40
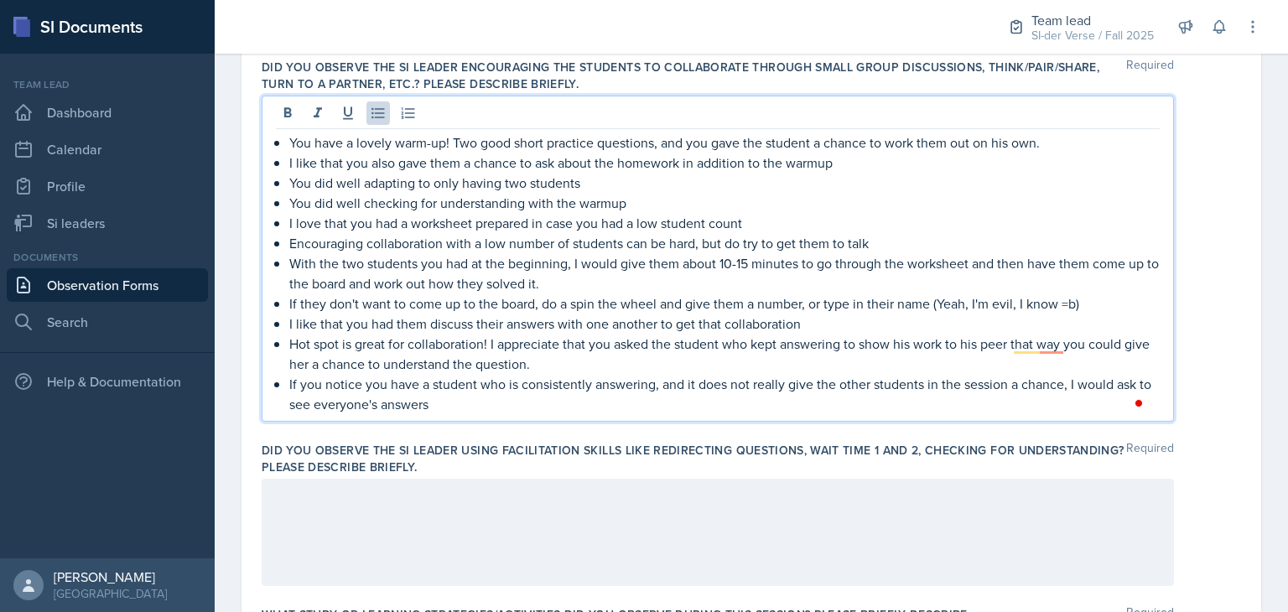
click at [966, 375] on p "If you notice you have a student who is consistently answering, and it does not…" at bounding box center [724, 394] width 870 height 40
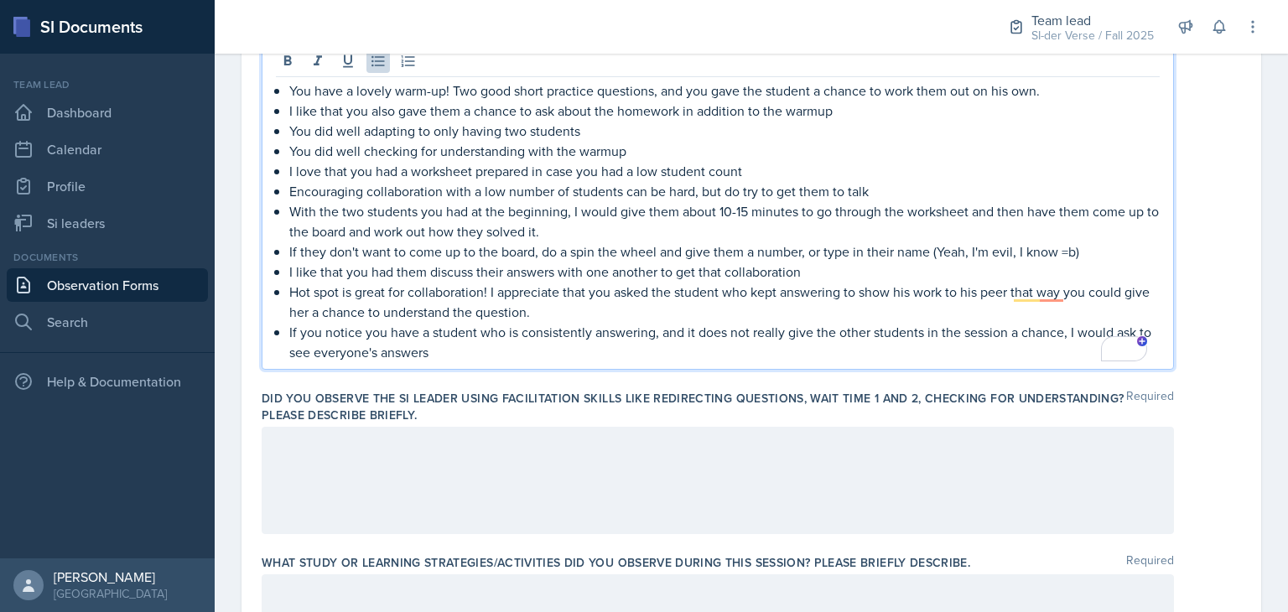
scroll to position [559, 0]
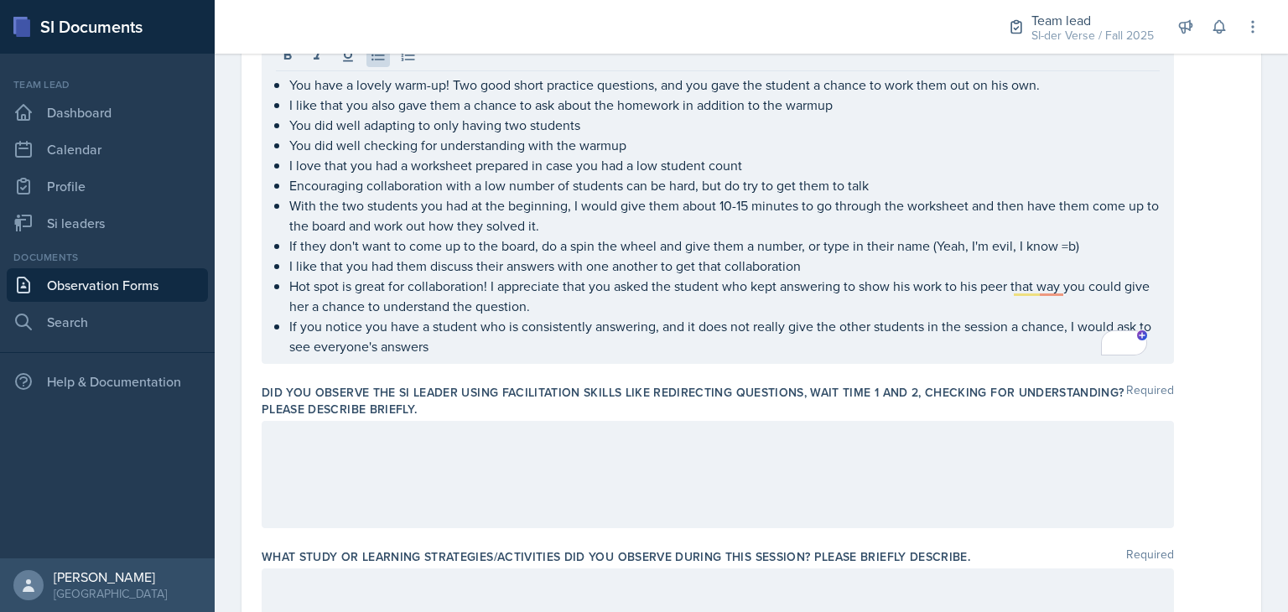
click at [471, 356] on div "You have a lovely warm-up! Two good short practice questions, and you gave the …" at bounding box center [718, 201] width 912 height 326
click at [457, 356] on div "You have a lovely warm-up! Two good short practice questions, and you gave the …" at bounding box center [718, 201] width 912 height 326
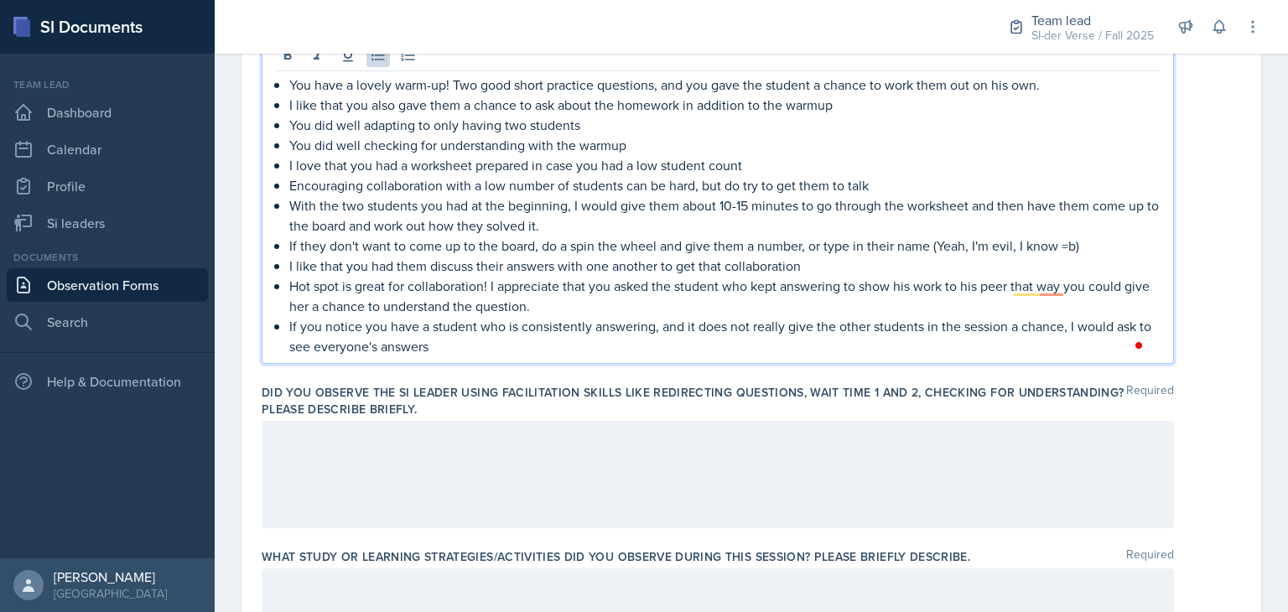
click at [455, 356] on div "You have a lovely warm-up! Two good short practice questions, and you gave the …" at bounding box center [718, 201] width 912 height 326
click at [450, 346] on p "If you notice you have a student who is consistently answering, and it does not…" at bounding box center [724, 336] width 870 height 40
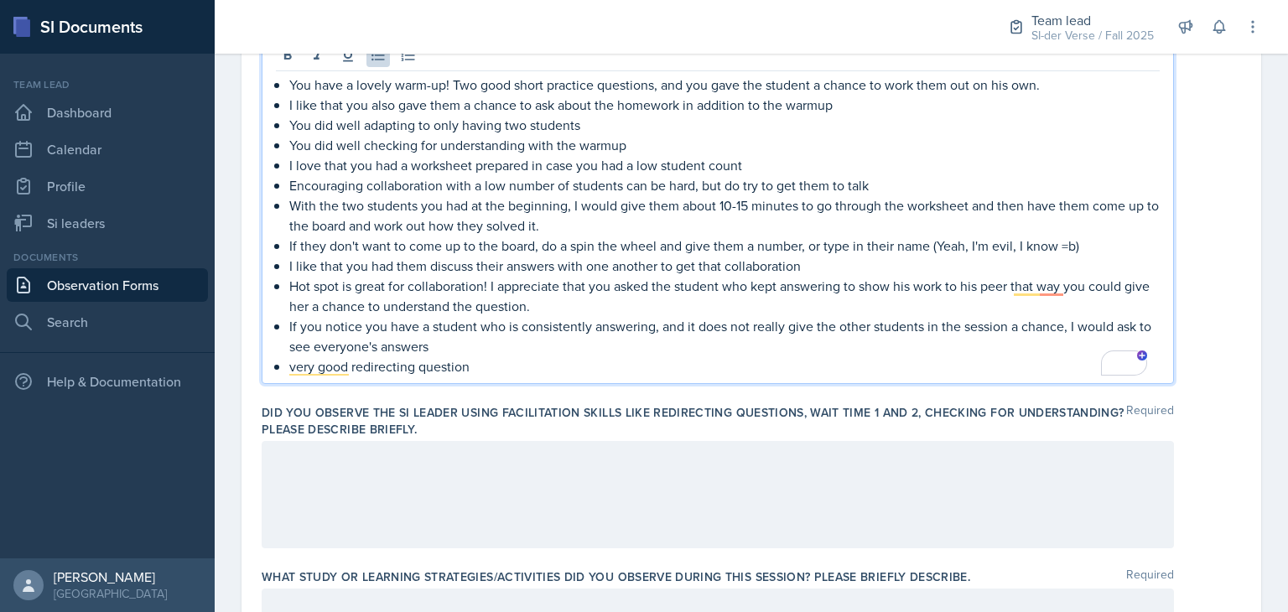
click at [496, 363] on p "very good redirecting question" at bounding box center [724, 366] width 870 height 20
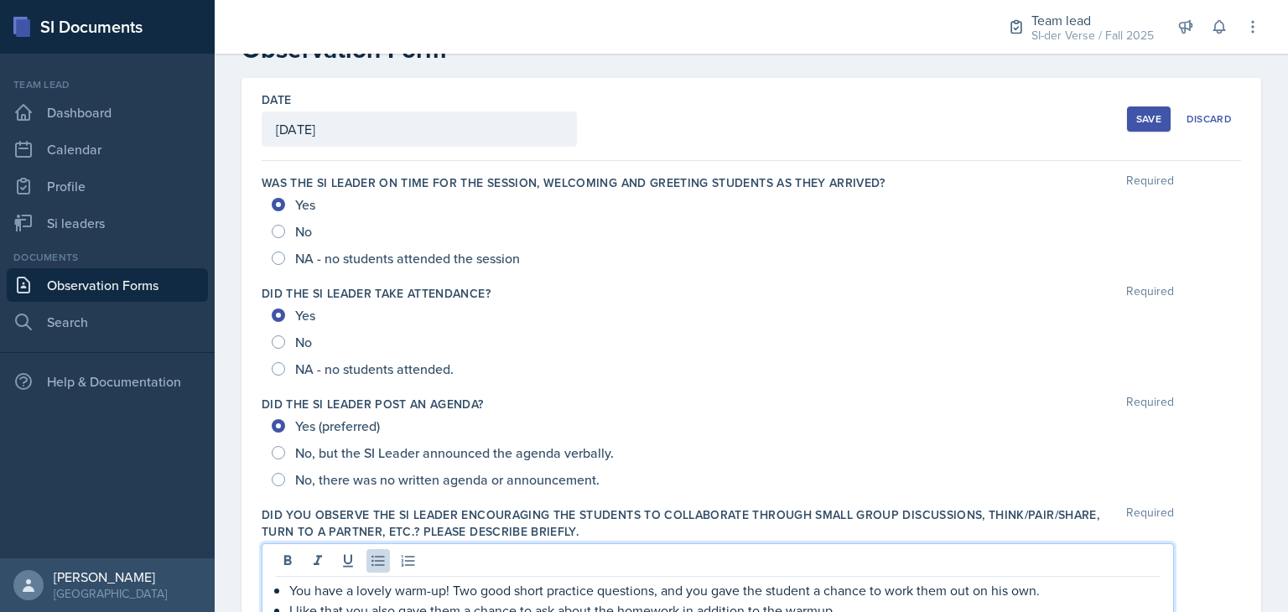
scroll to position [0, 0]
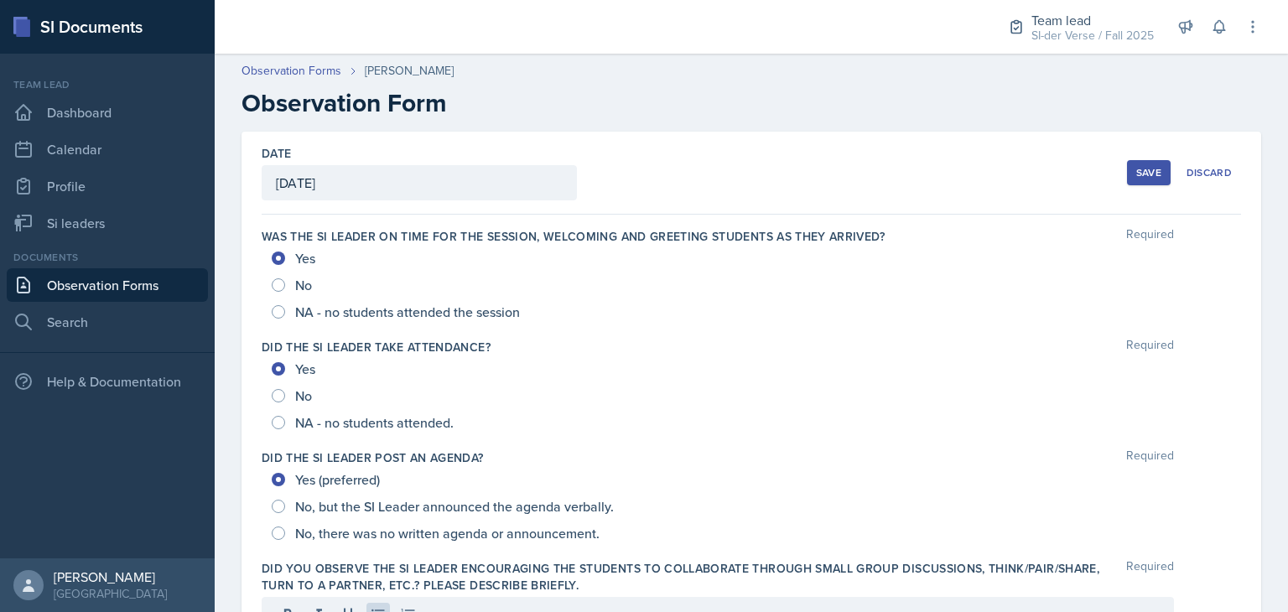
click at [496, 363] on div "Yes" at bounding box center [751, 369] width 959 height 27
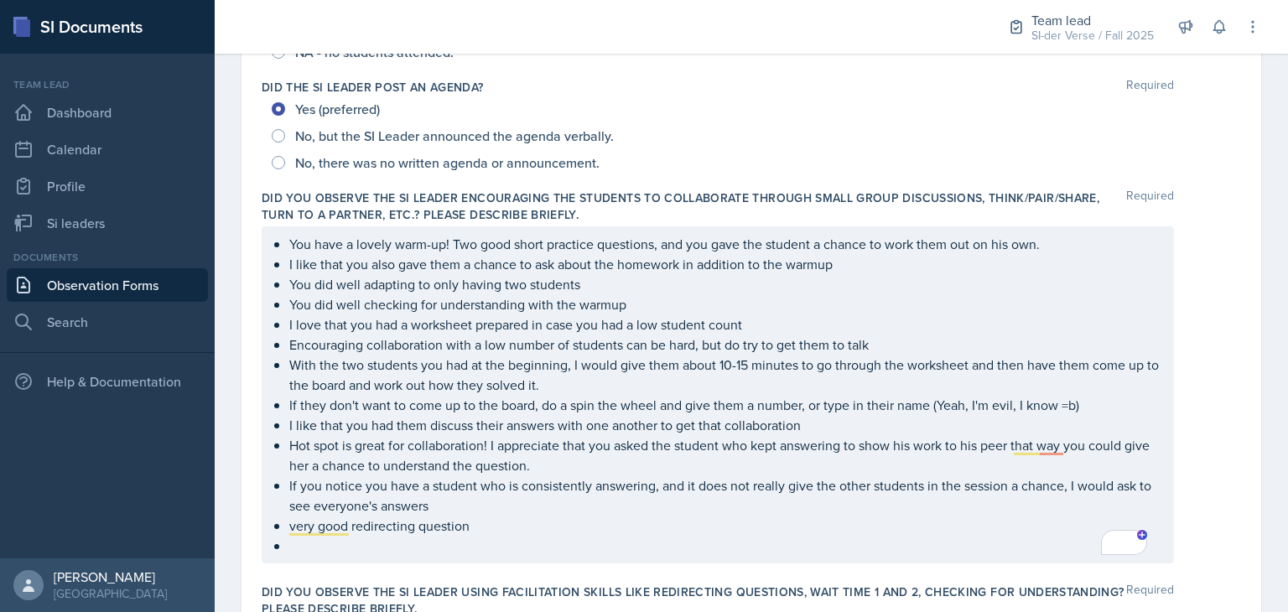
scroll to position [528, 0]
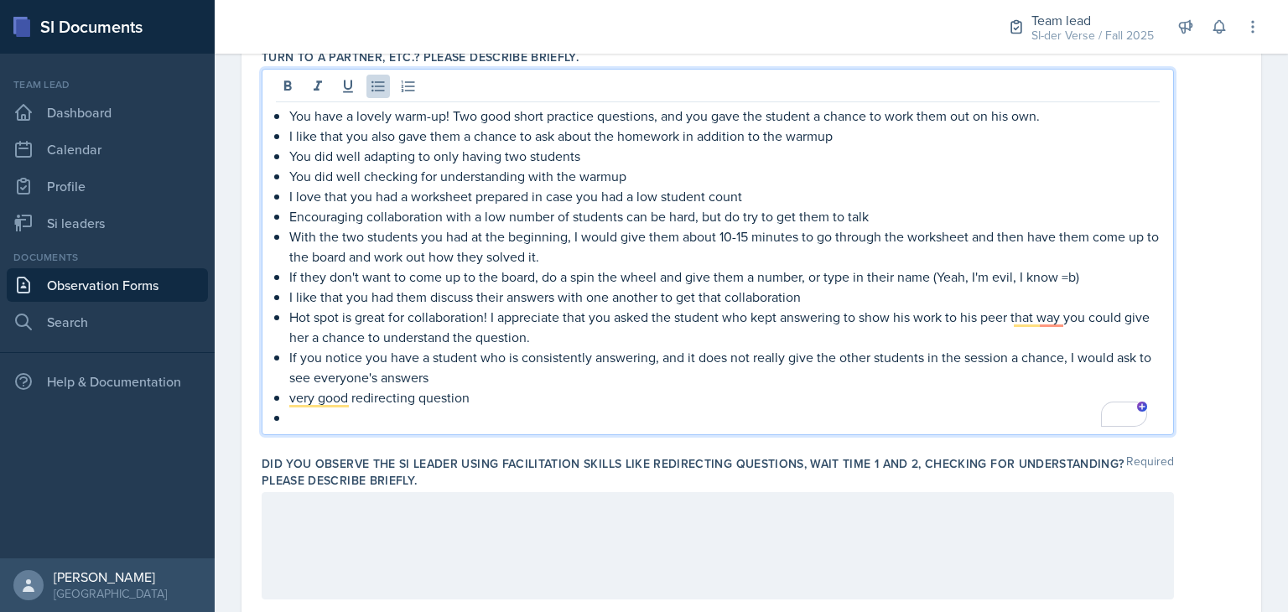
click at [428, 388] on ul "You have a lovely warm-up! Two good short practice questions, and you gave the …" at bounding box center [724, 267] width 870 height 322
click at [568, 418] on p "I would recommend using wait times 1&2 more" at bounding box center [724, 418] width 870 height 20
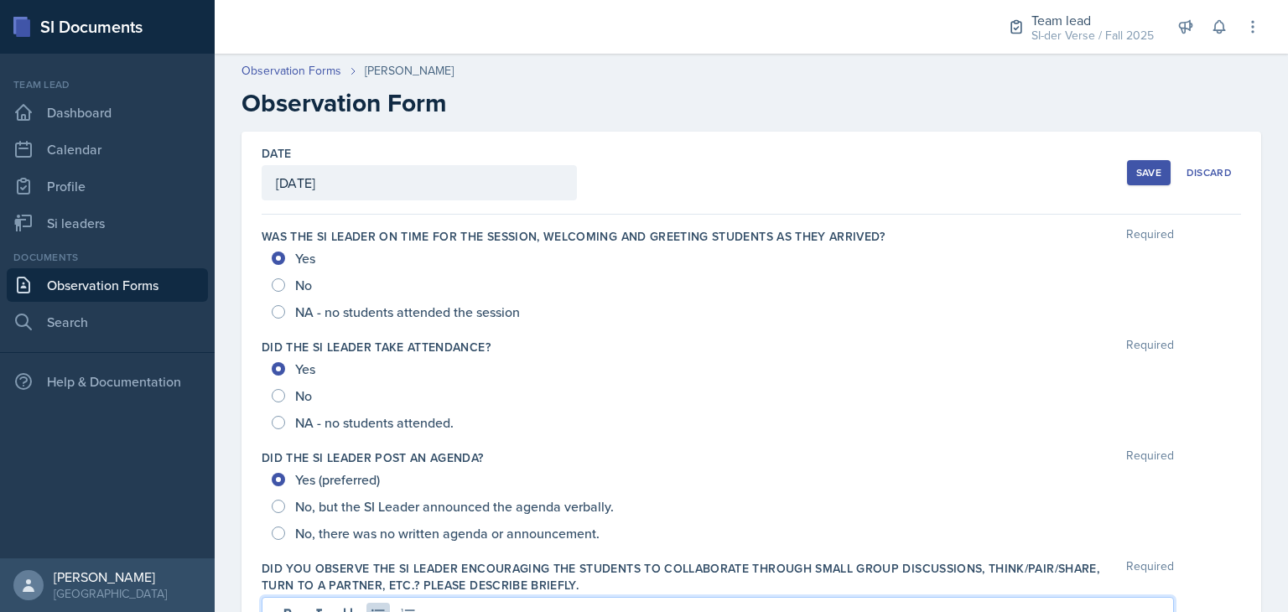
scroll to position [528, 0]
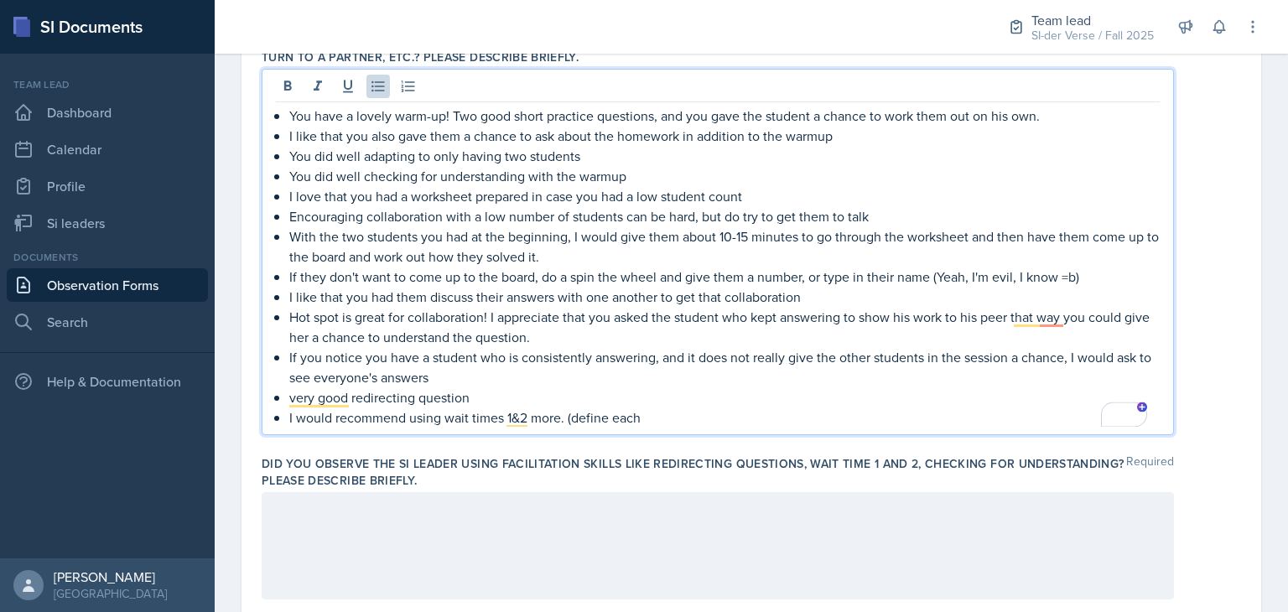
click at [659, 414] on p "I would recommend using wait times 1&2 more. (define each" at bounding box center [724, 418] width 870 height 20
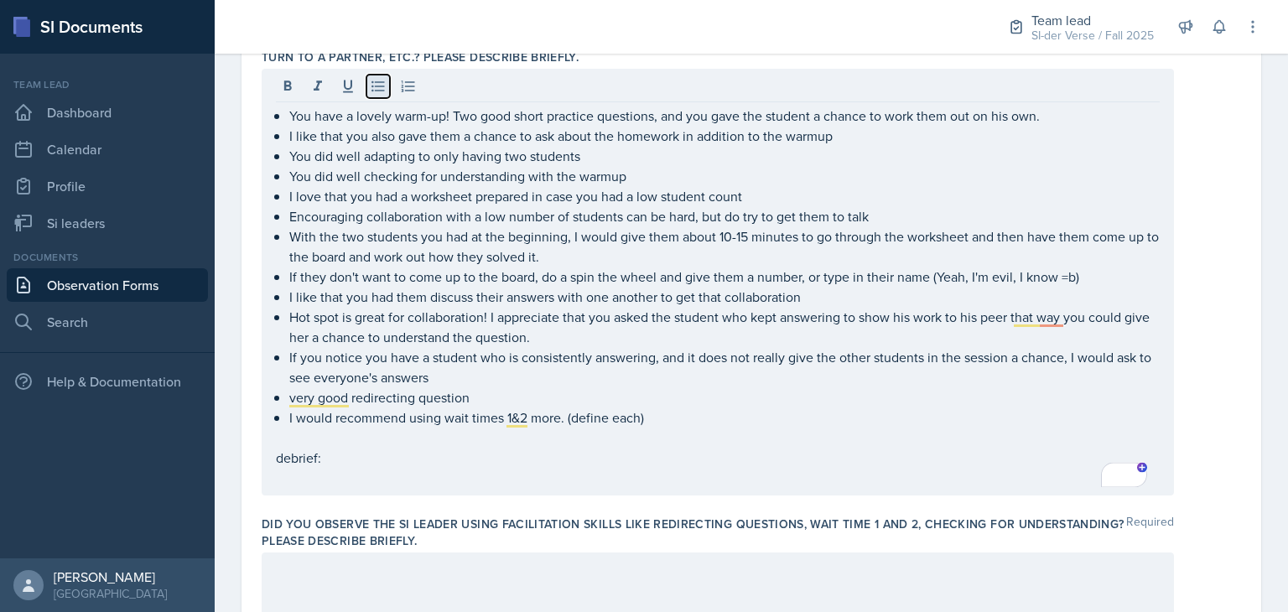
click at [376, 88] on icon at bounding box center [378, 86] width 17 height 17
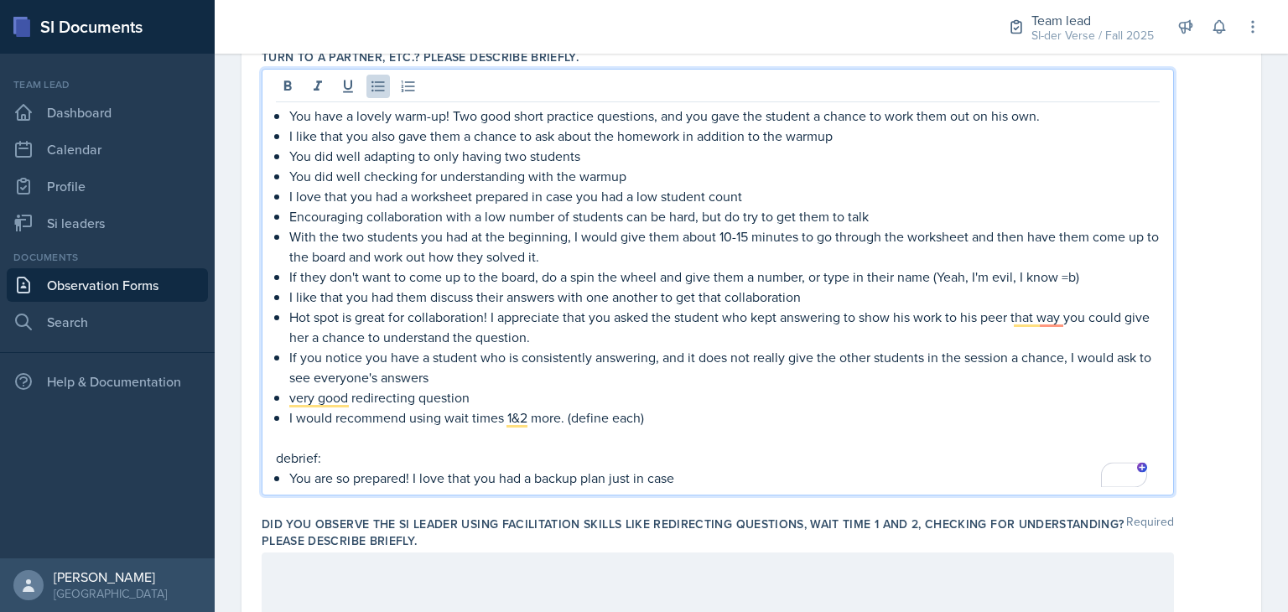
click at [694, 485] on p "You are so prepared! I love that you had a backup plan just in case" at bounding box center [724, 478] width 870 height 20
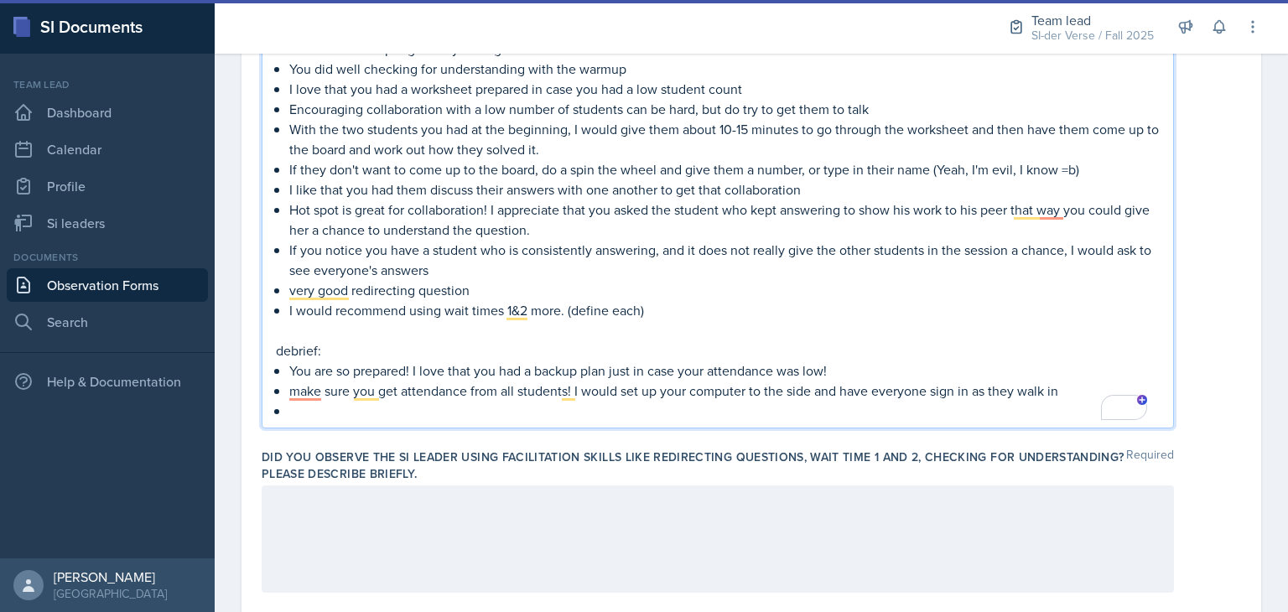
scroll to position [636, 0]
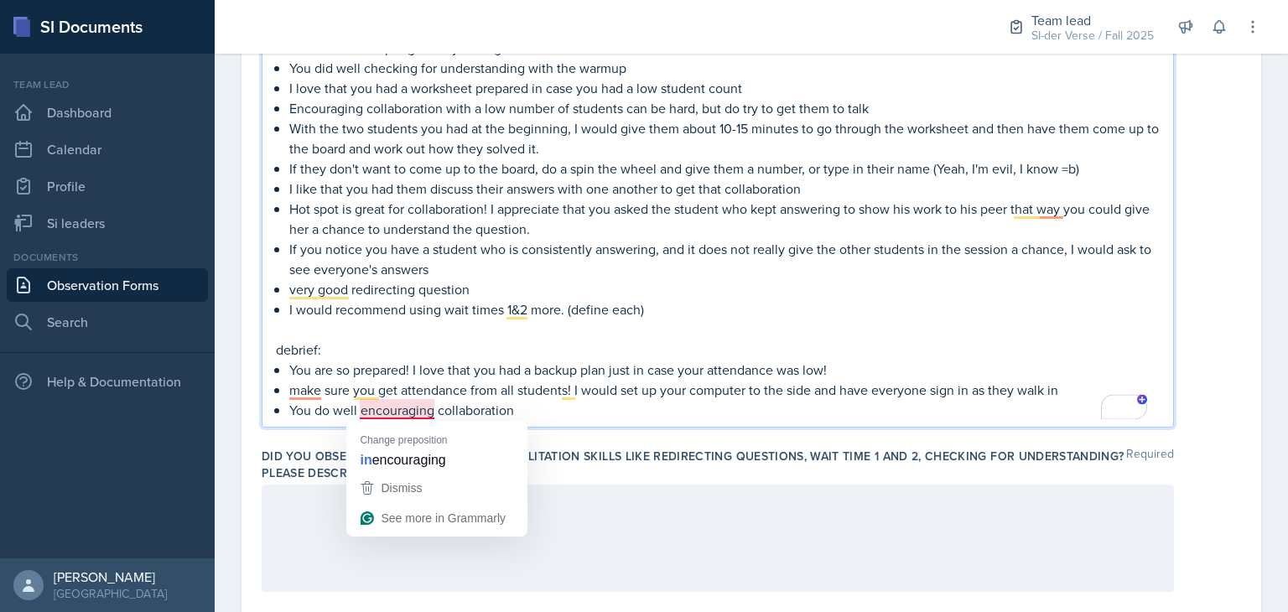
click at [403, 413] on p "You do well encouraging collaboration" at bounding box center [724, 410] width 870 height 20
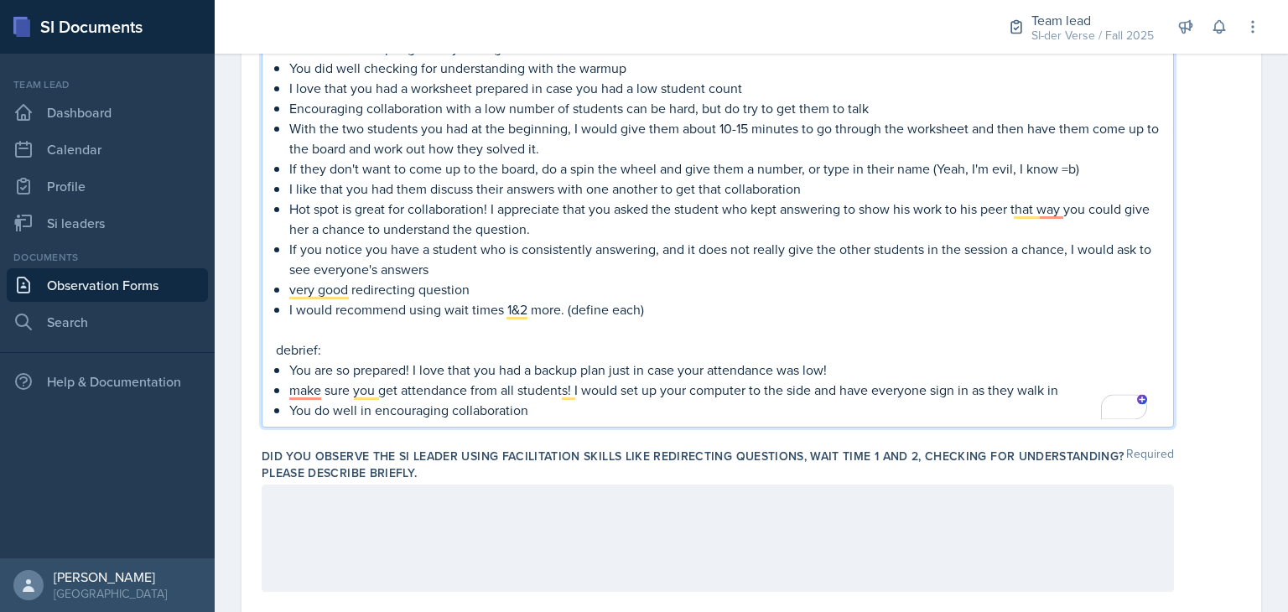
click at [538, 418] on p "You do well in encouraging collaboration" at bounding box center [724, 410] width 870 height 20
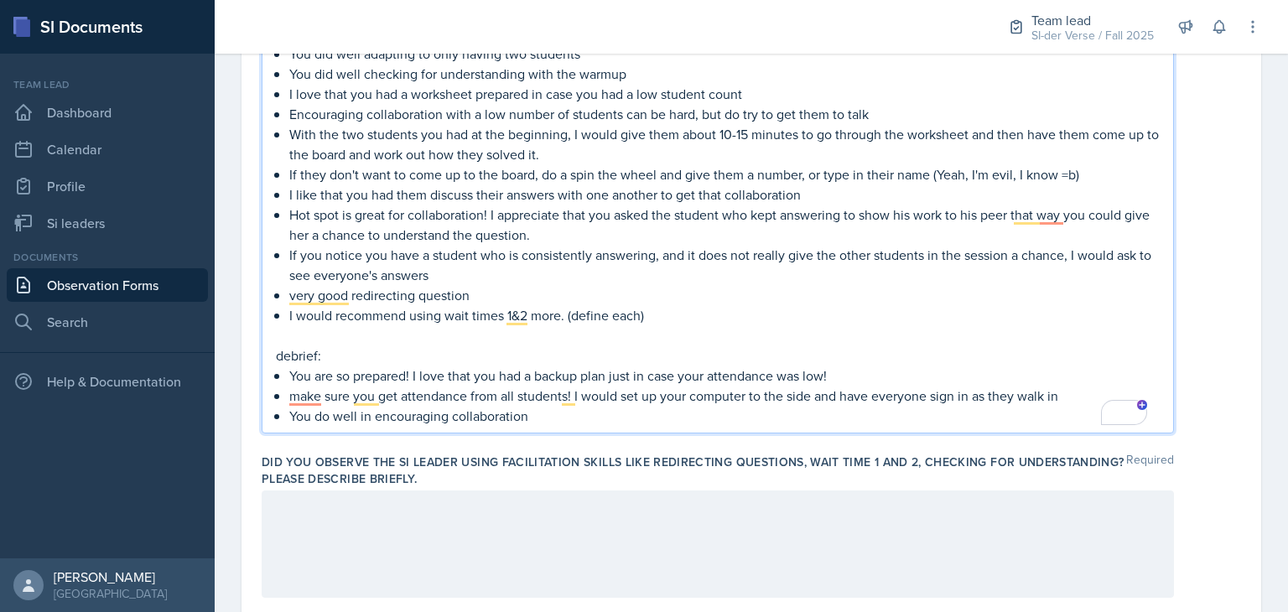
scroll to position [631, 0]
click at [1063, 393] on p "make sure you get attendance from all students! I would set up your computer to…" at bounding box center [724, 396] width 870 height 20
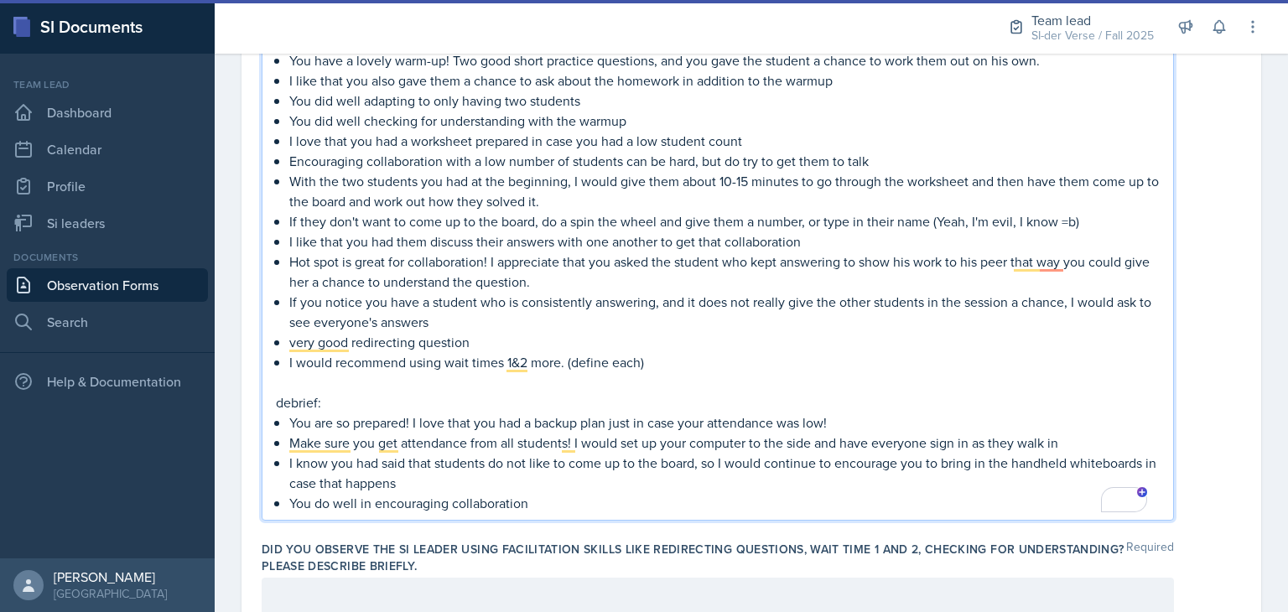
scroll to position [600, 0]
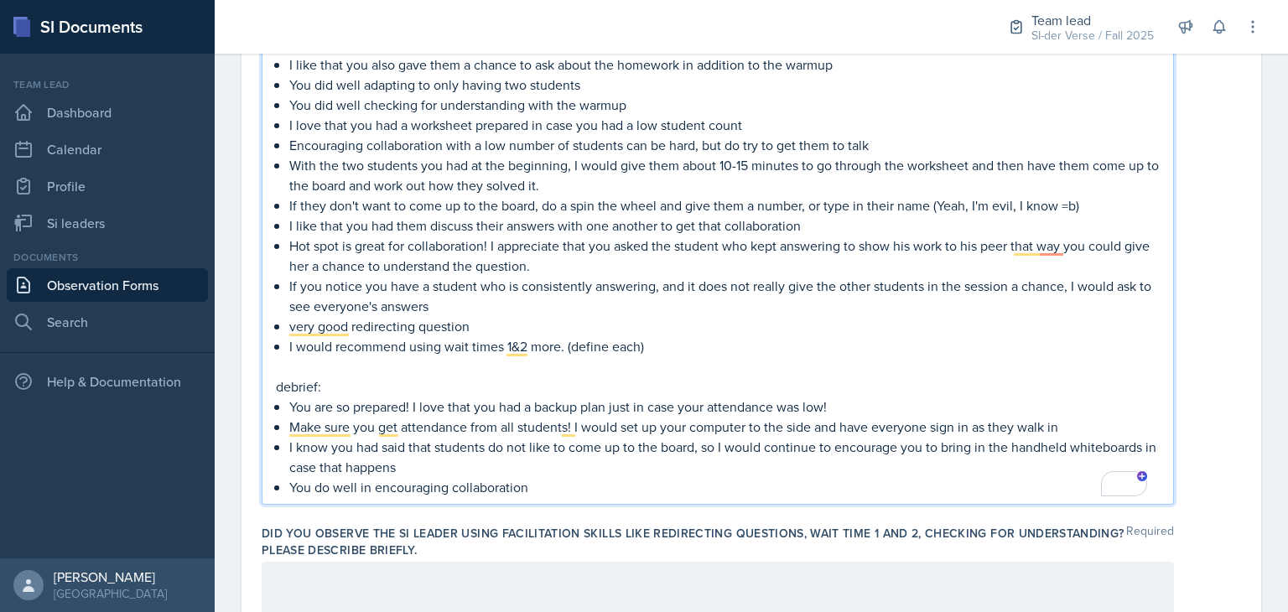
click at [646, 350] on p "I would recommend using wait times 1&2 more. (define each)" at bounding box center [724, 346] width 870 height 20
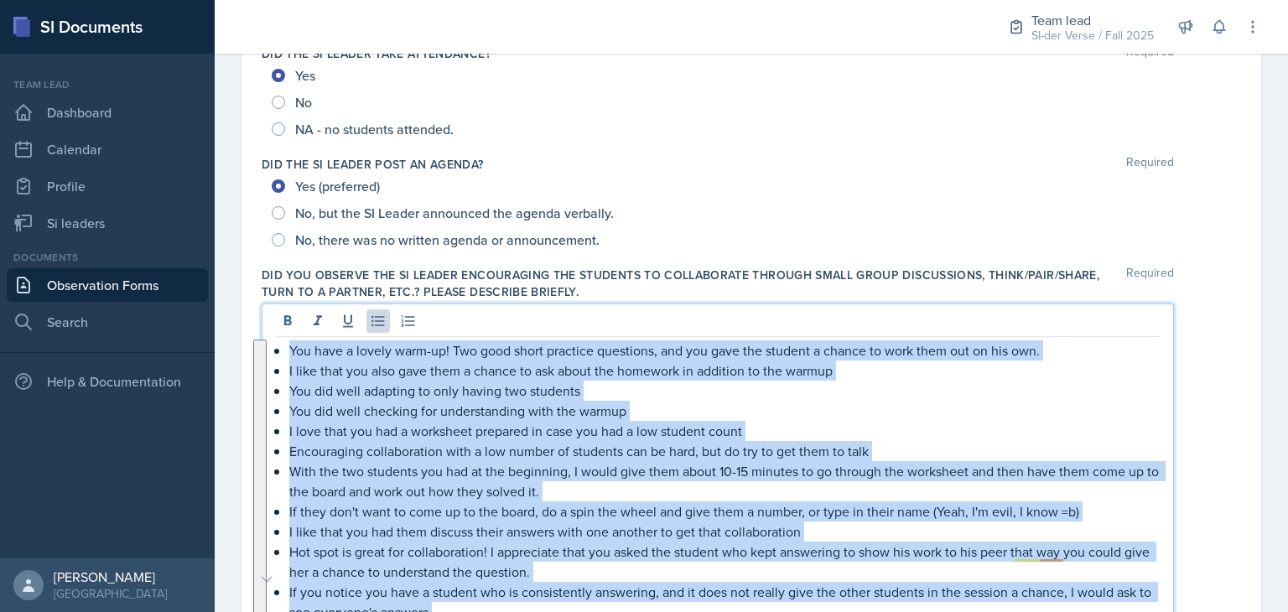
scroll to position [247, 0]
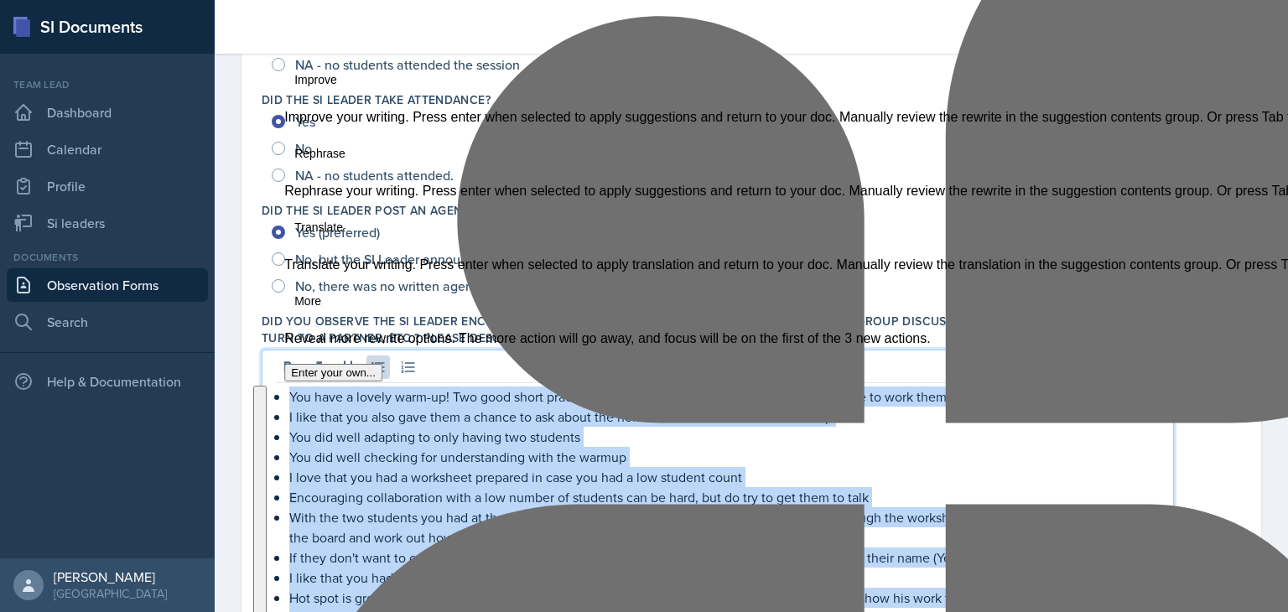
drag, startPoint x: 542, startPoint y: 427, endPoint x: 291, endPoint y: 398, distance: 252.4
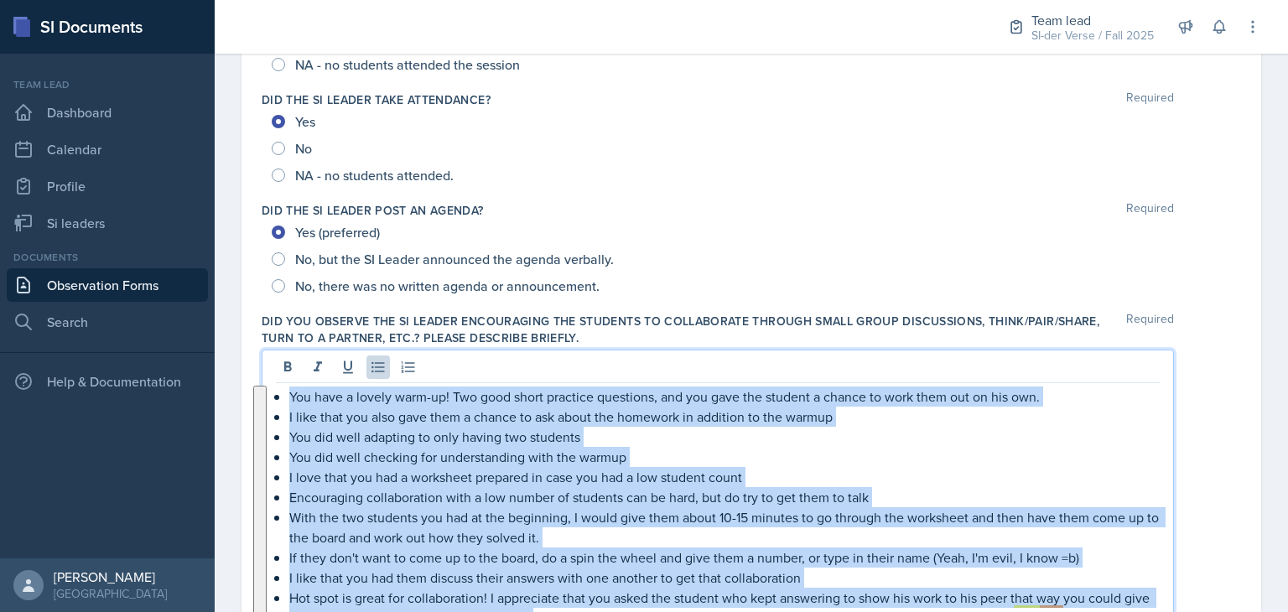
copy div "You have a lovely warm-up! Two good short practice questions, and you gave the …"
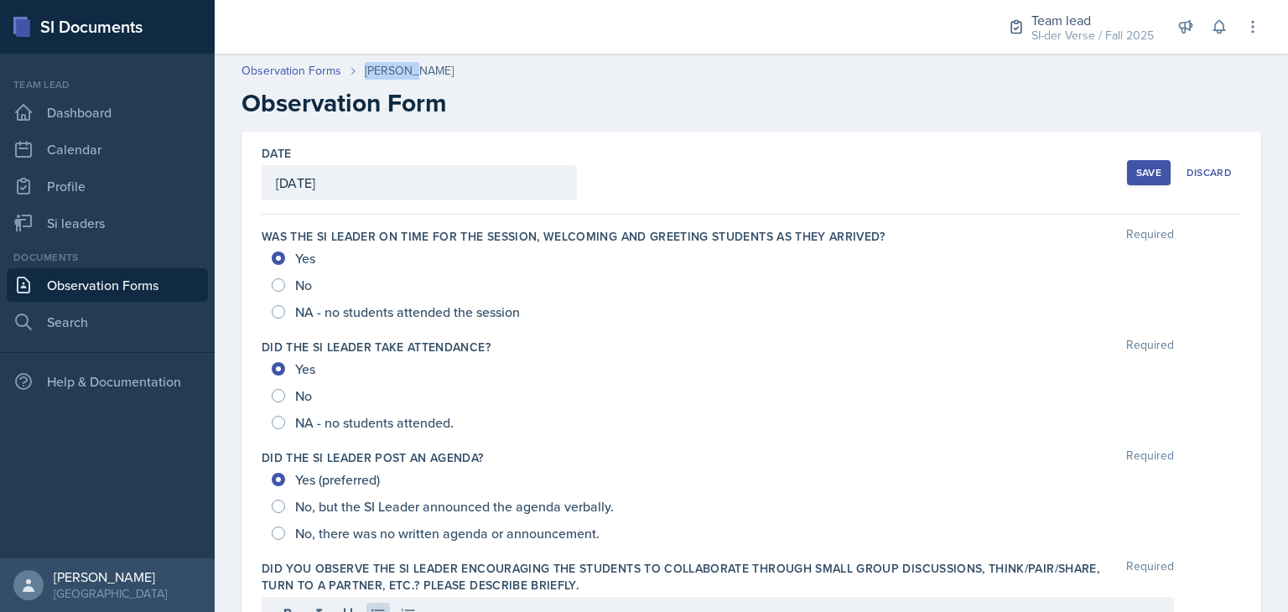
drag, startPoint x: 413, startPoint y: 70, endPoint x: 363, endPoint y: 71, distance: 49.5
click at [365, 71] on div "[PERSON_NAME]" at bounding box center [409, 71] width 89 height 18
copy div "Savannah"
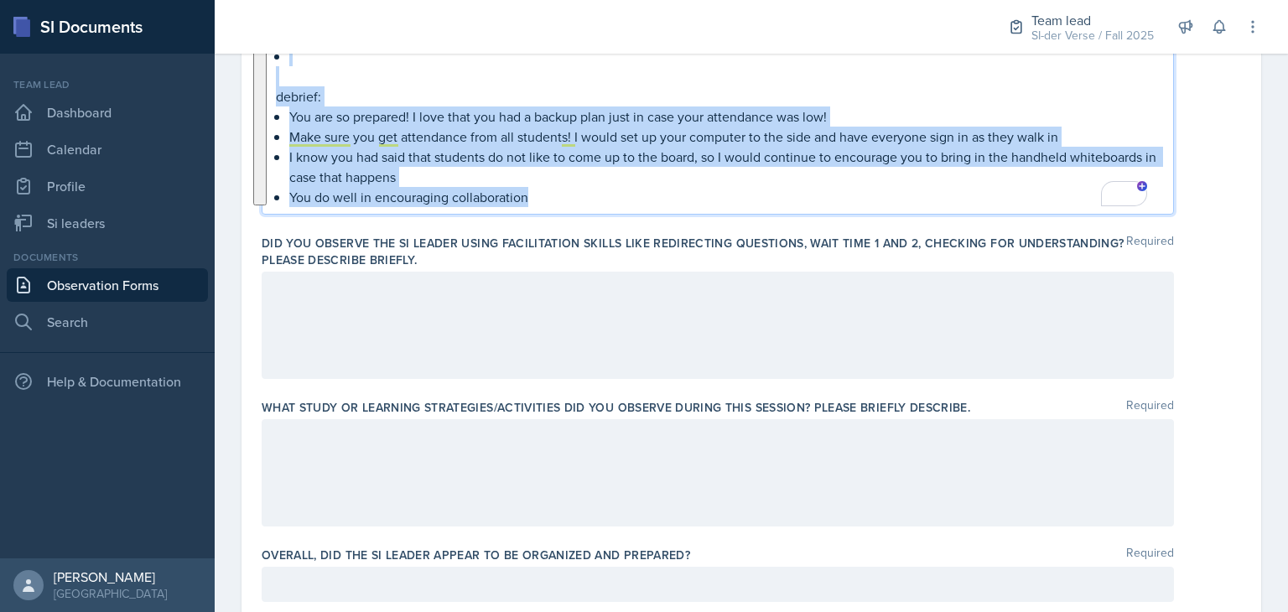
scroll to position [938, 0]
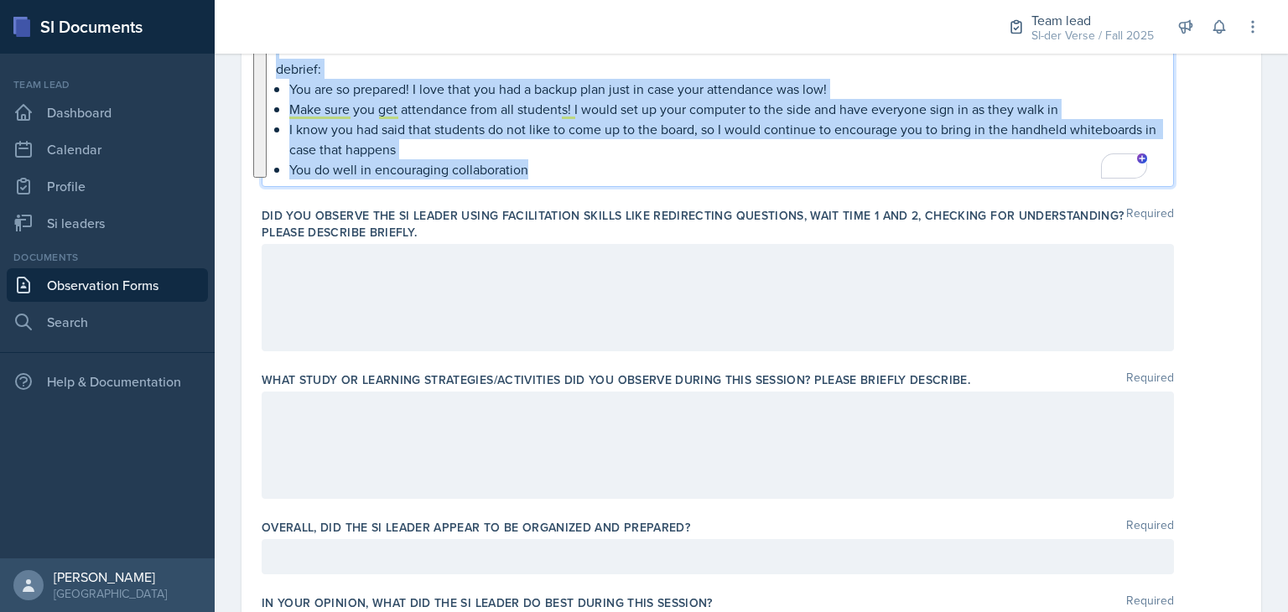
drag, startPoint x: 286, startPoint y: 204, endPoint x: 801, endPoint y: 182, distance: 515.4
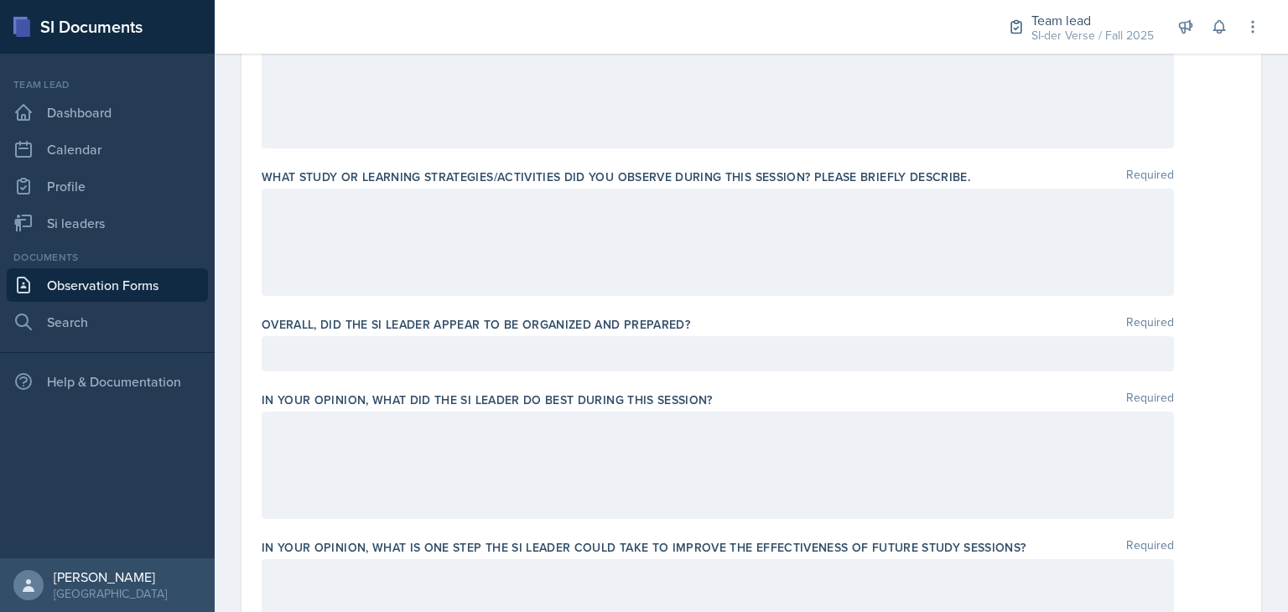
scroll to position [741, 0]
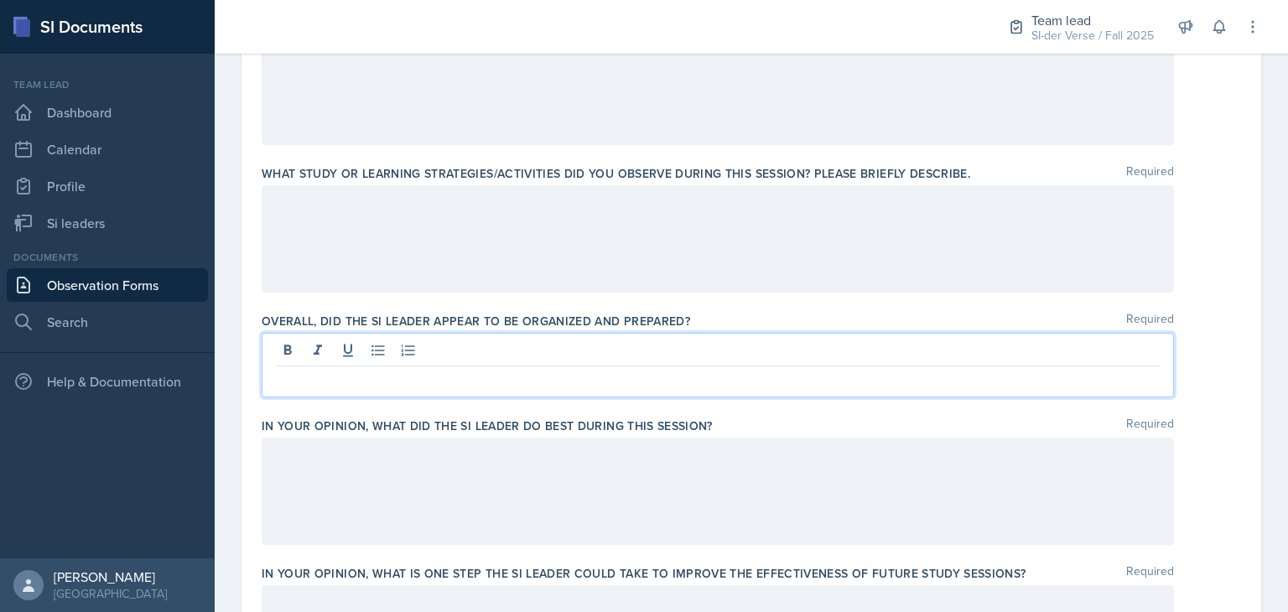
click at [610, 343] on div at bounding box center [718, 365] width 912 height 65
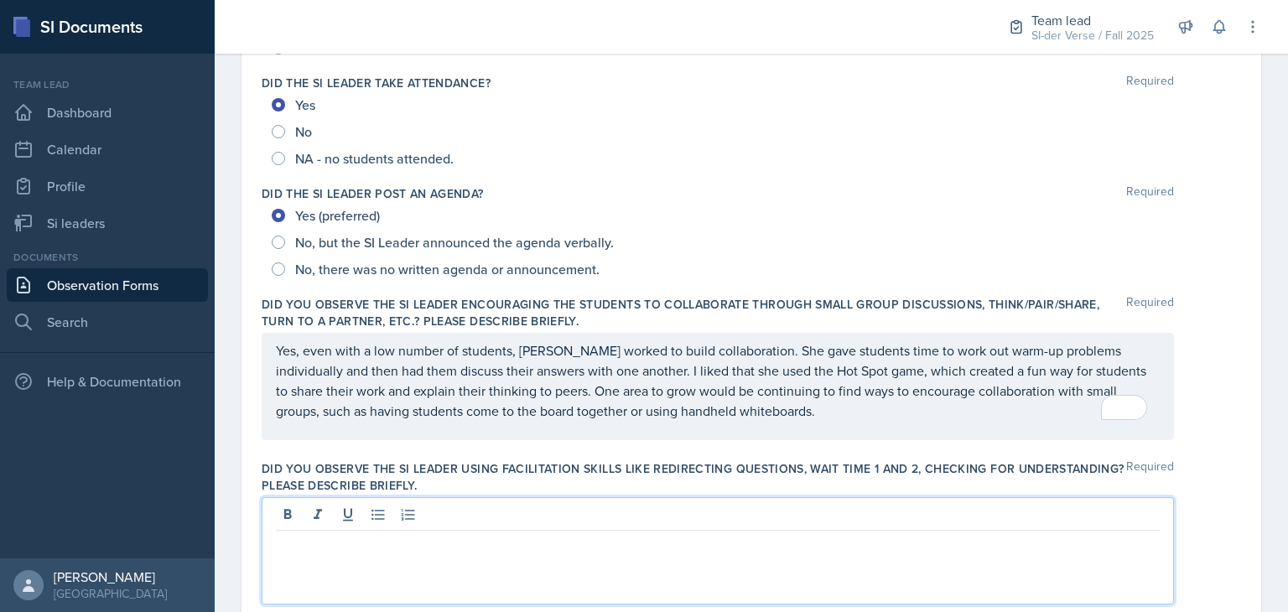
scroll to position [294, 0]
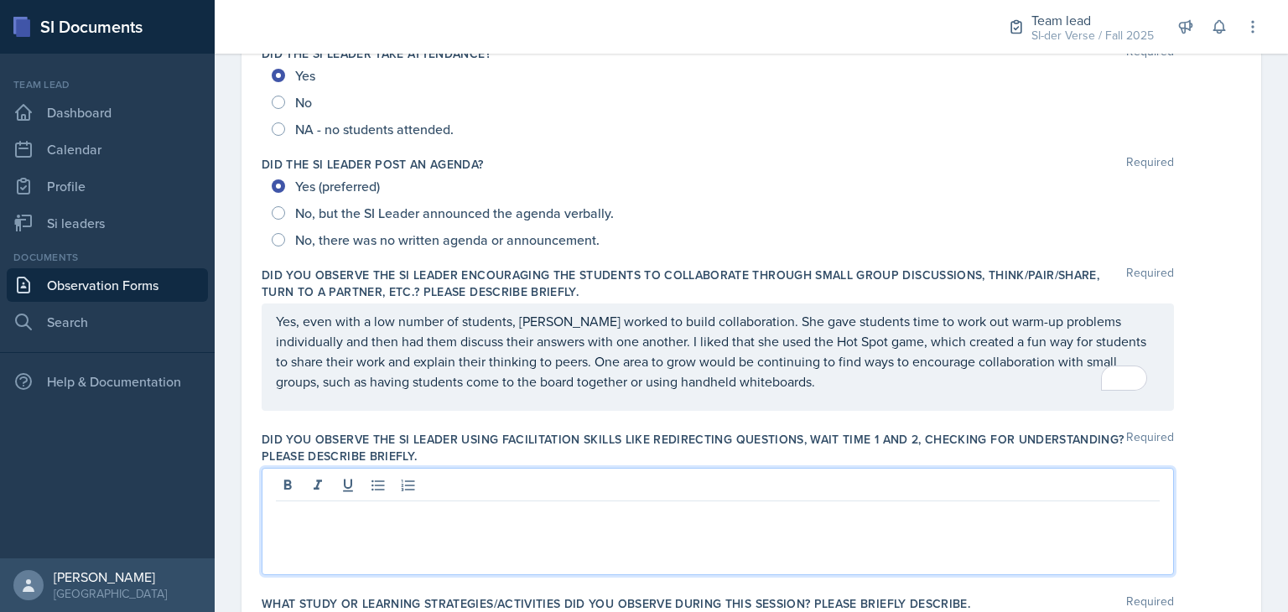
click at [543, 516] on p at bounding box center [718, 515] width 884 height 20
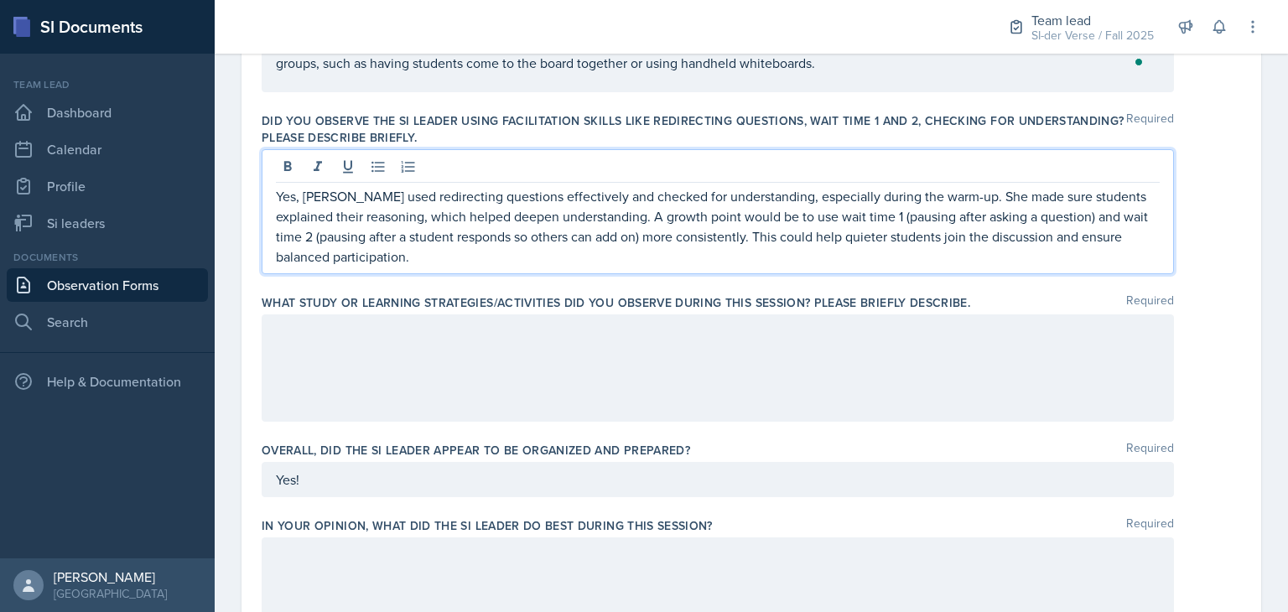
scroll to position [689, 0]
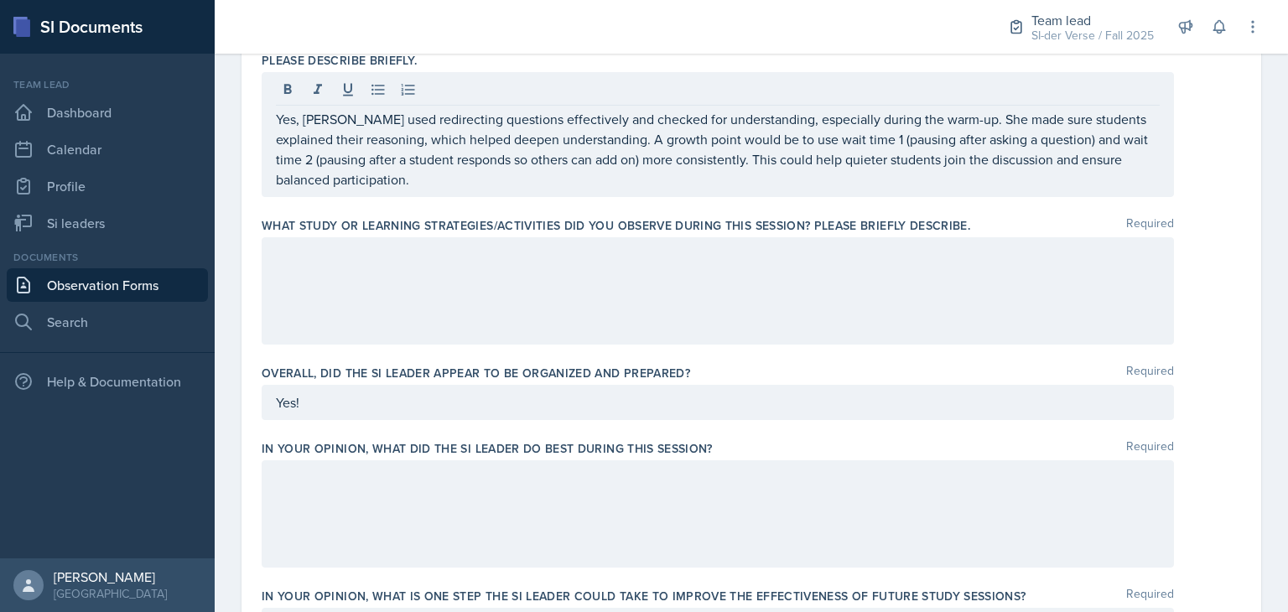
click at [597, 293] on div at bounding box center [718, 290] width 912 height 107
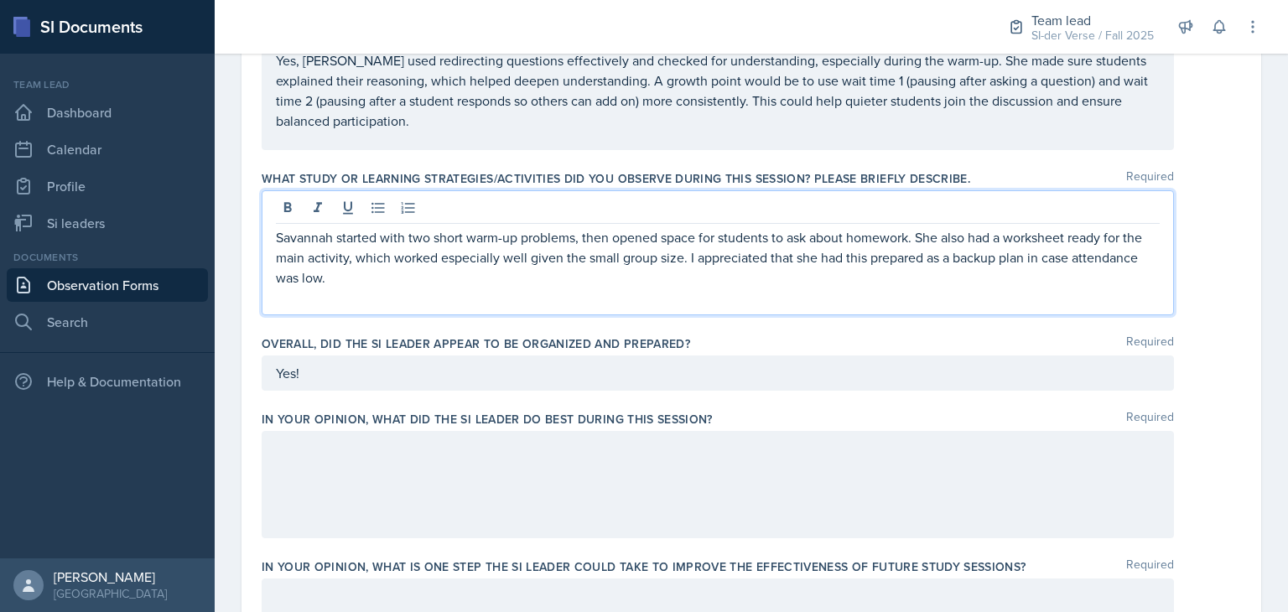
click at [479, 366] on div "Yes!" at bounding box center [718, 373] width 912 height 35
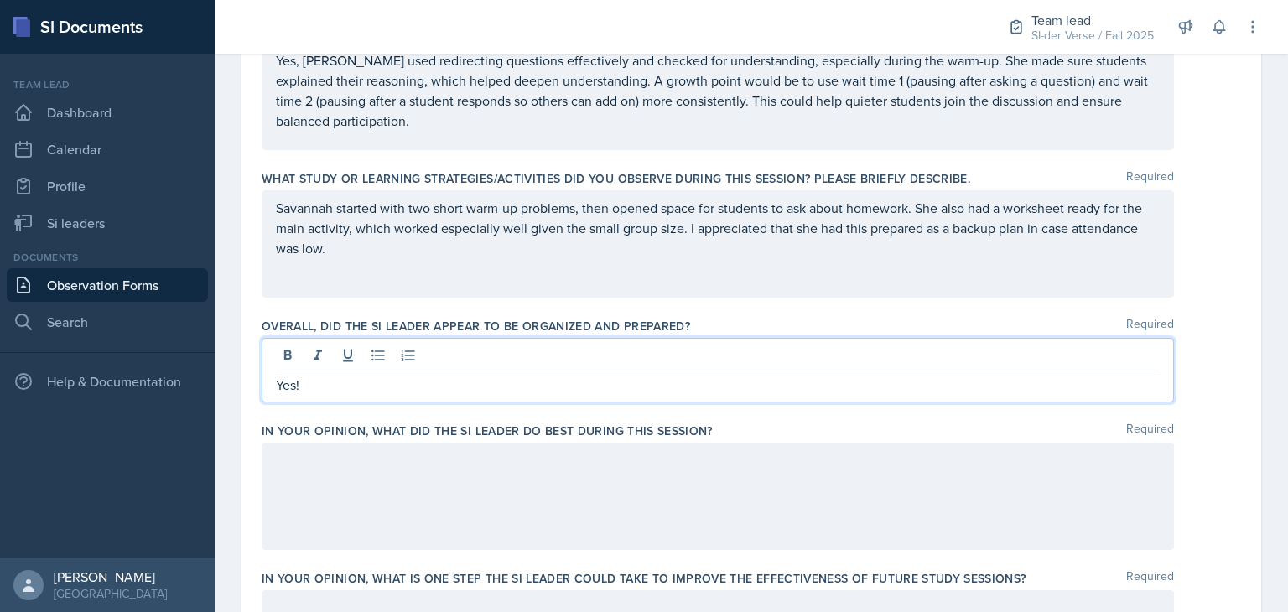
scroll to position [702, 0]
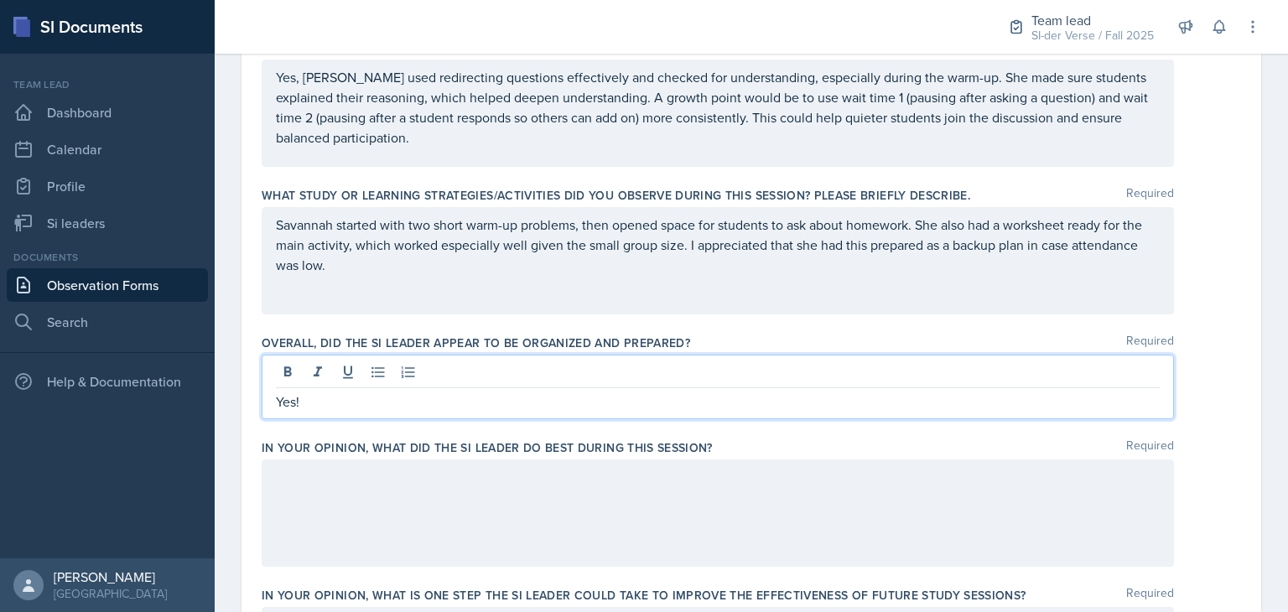
click at [479, 366] on div at bounding box center [718, 375] width 884 height 28
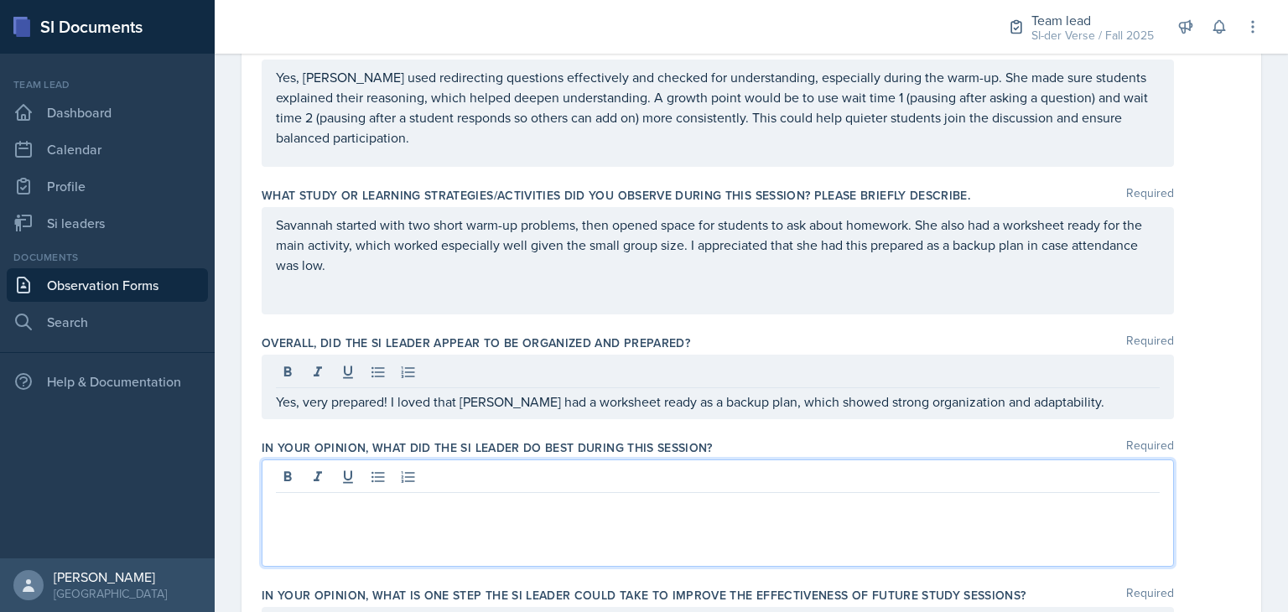
click at [558, 468] on div at bounding box center [718, 513] width 912 height 107
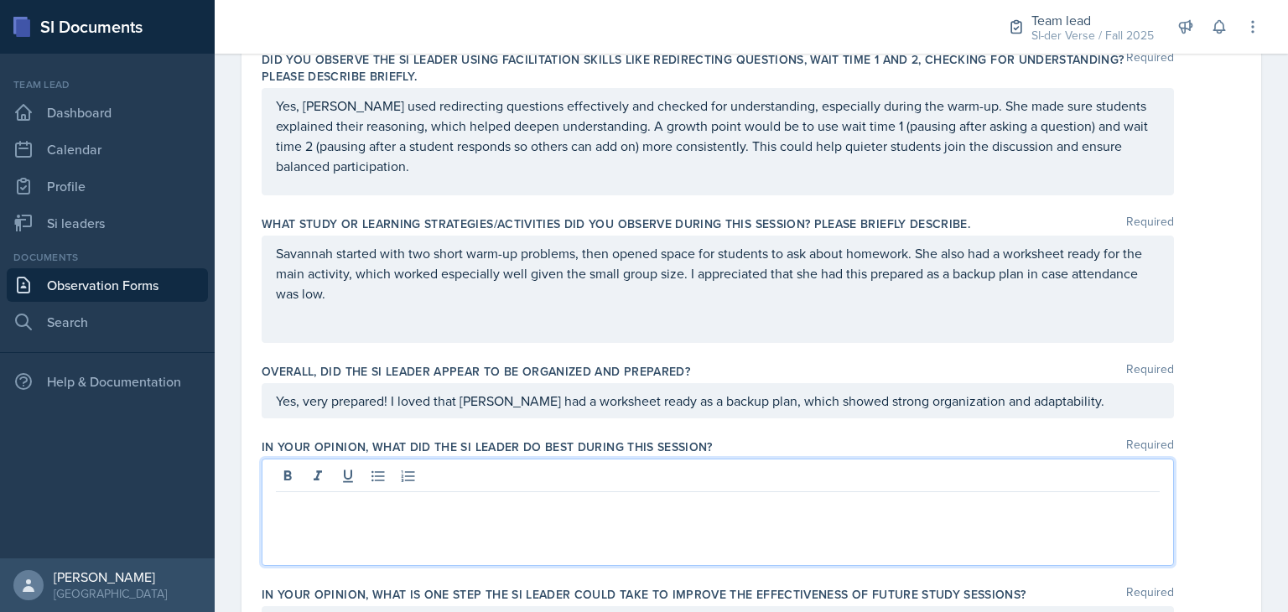
paste div
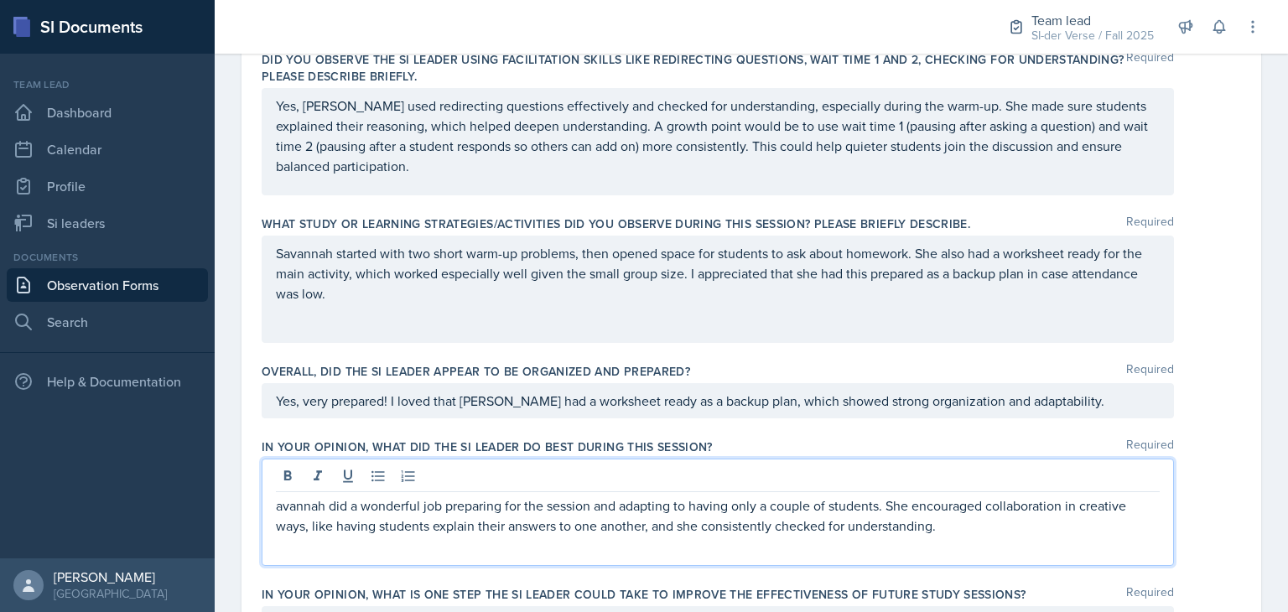
click at [277, 509] on p "avannah did a wonderful job preparing for the session and adapting to having on…" at bounding box center [718, 516] width 884 height 40
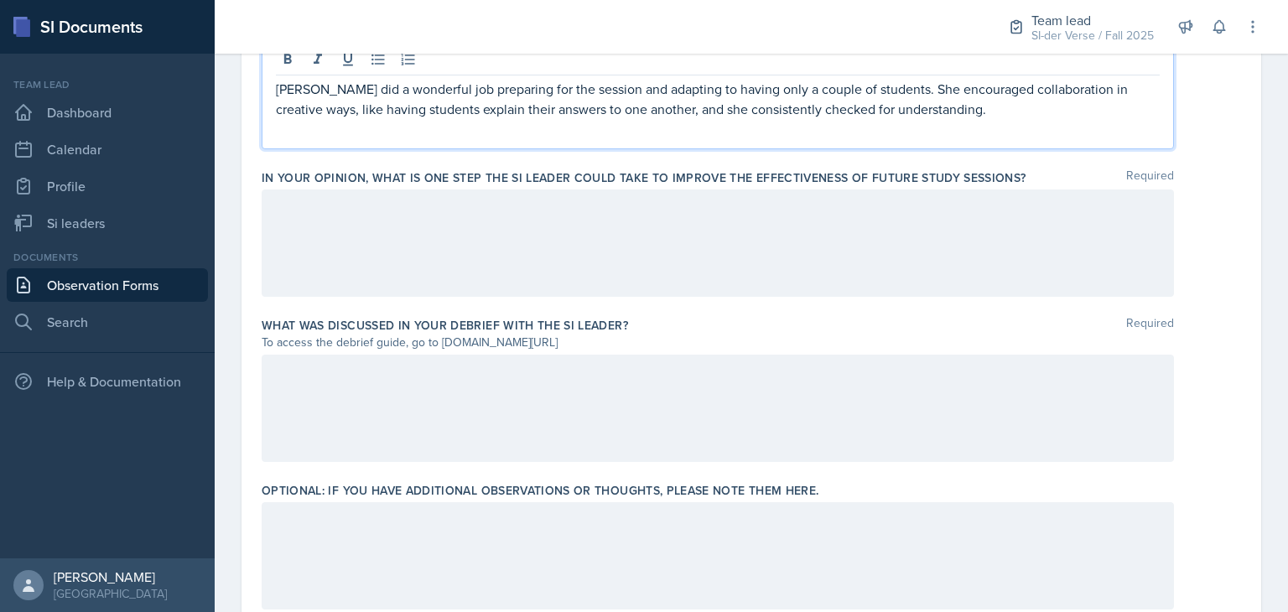
scroll to position [1092, 0]
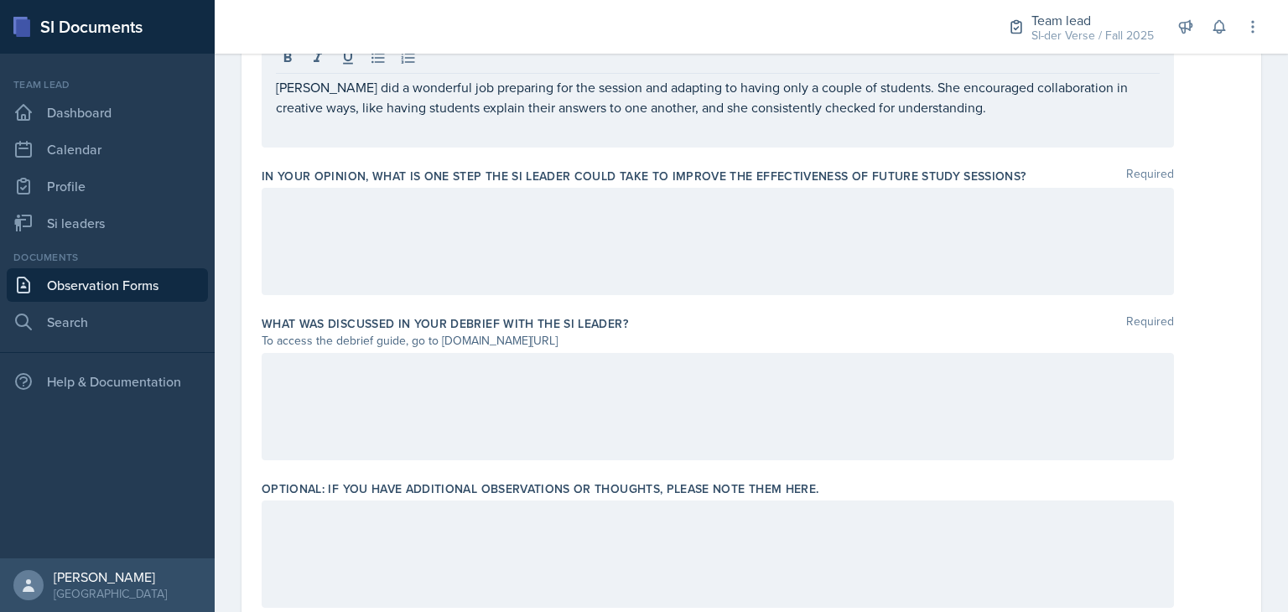
click at [520, 248] on div at bounding box center [718, 241] width 912 height 107
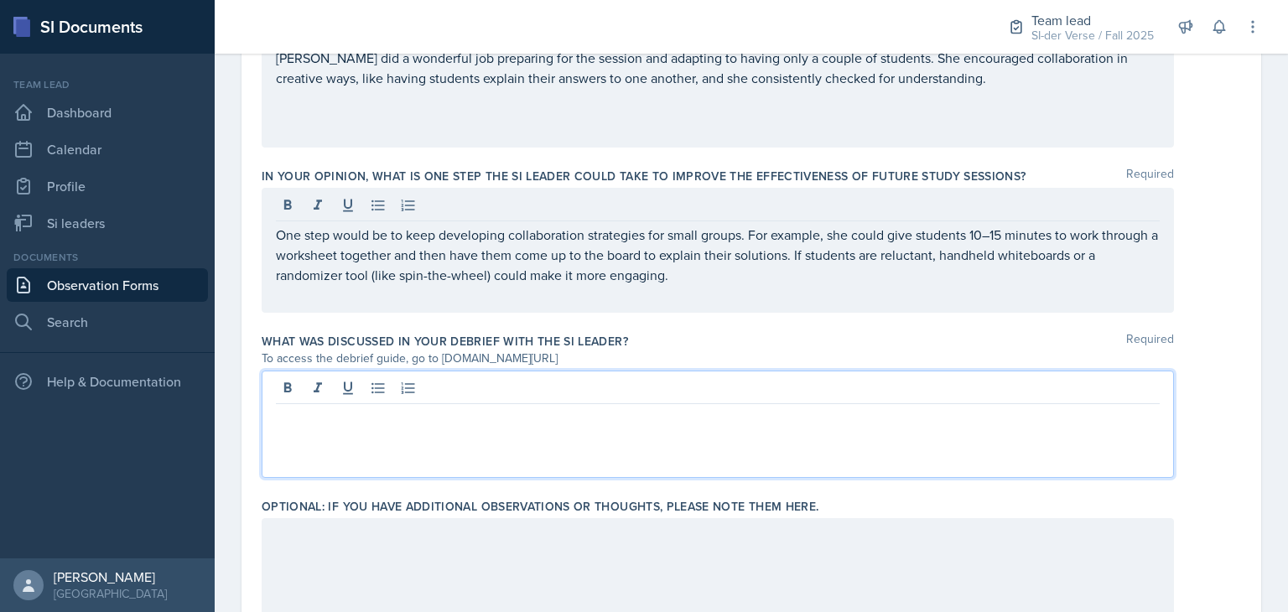
click at [641, 389] on div at bounding box center [718, 424] width 912 height 107
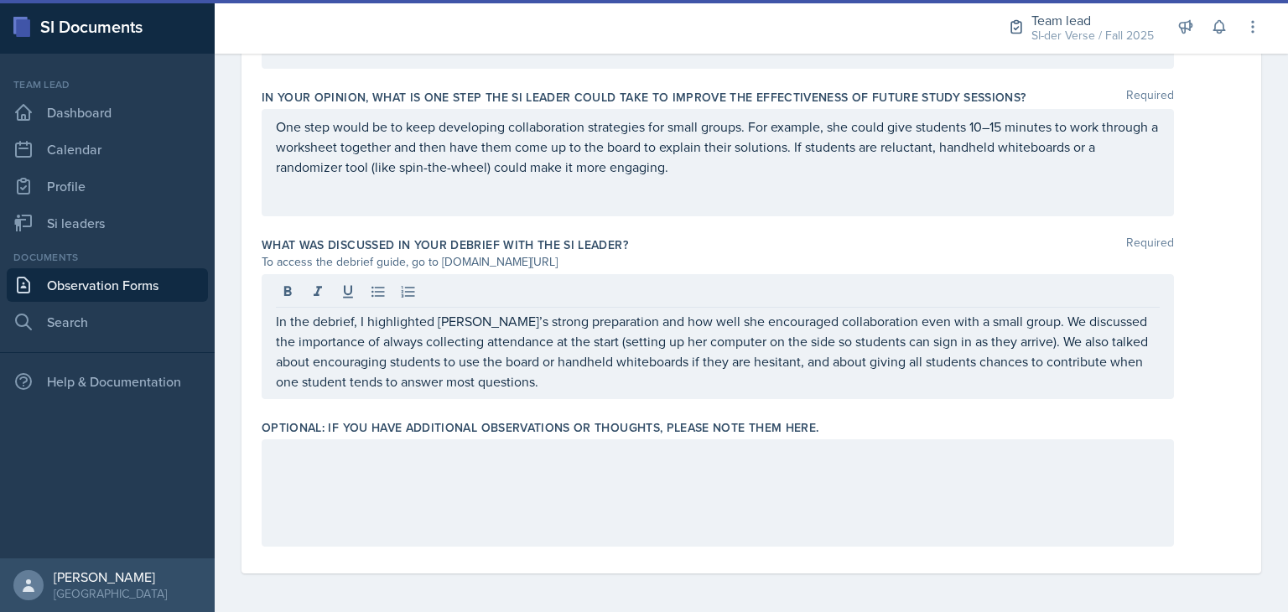
click at [507, 488] on div at bounding box center [718, 492] width 912 height 107
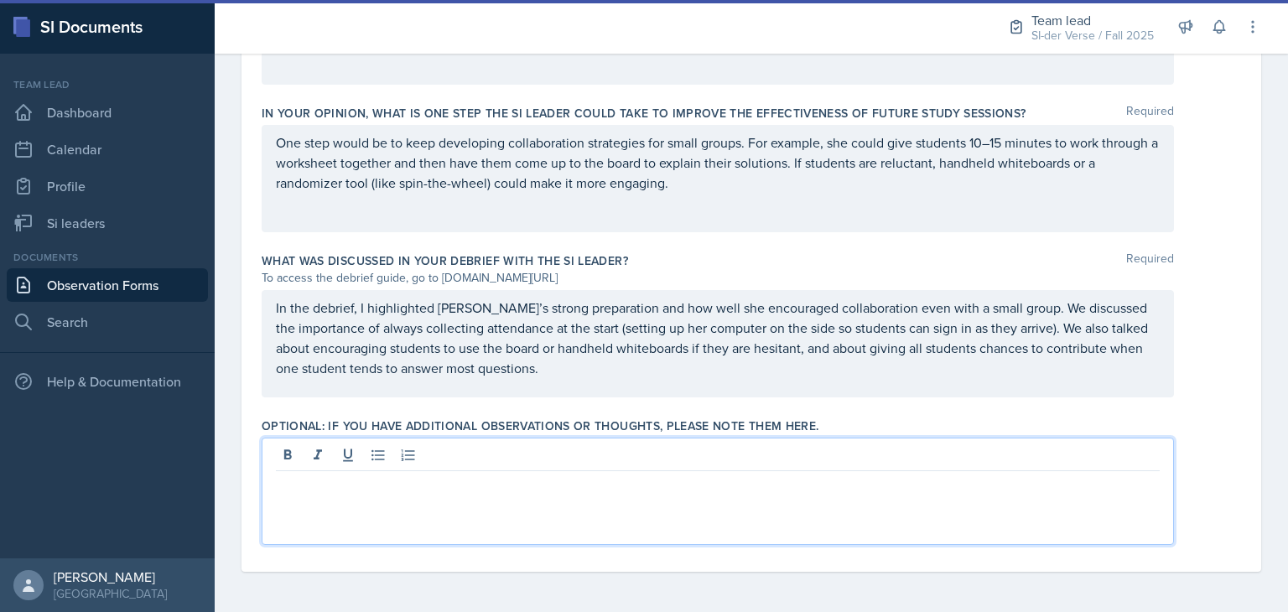
scroll to position [1154, 0]
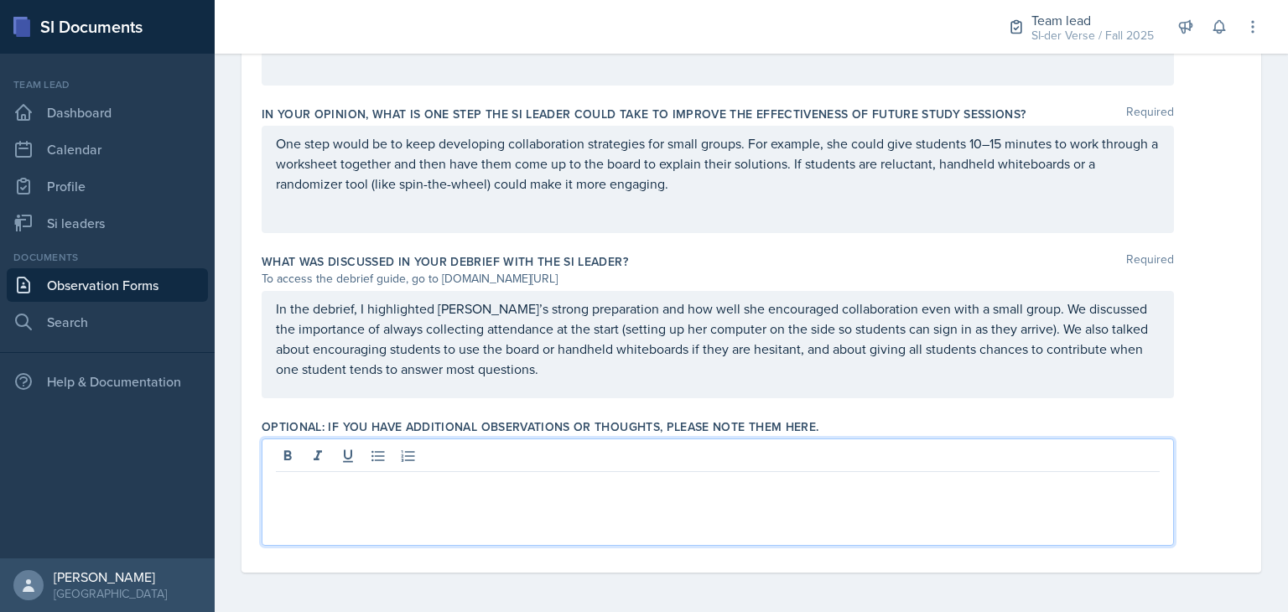
paste div
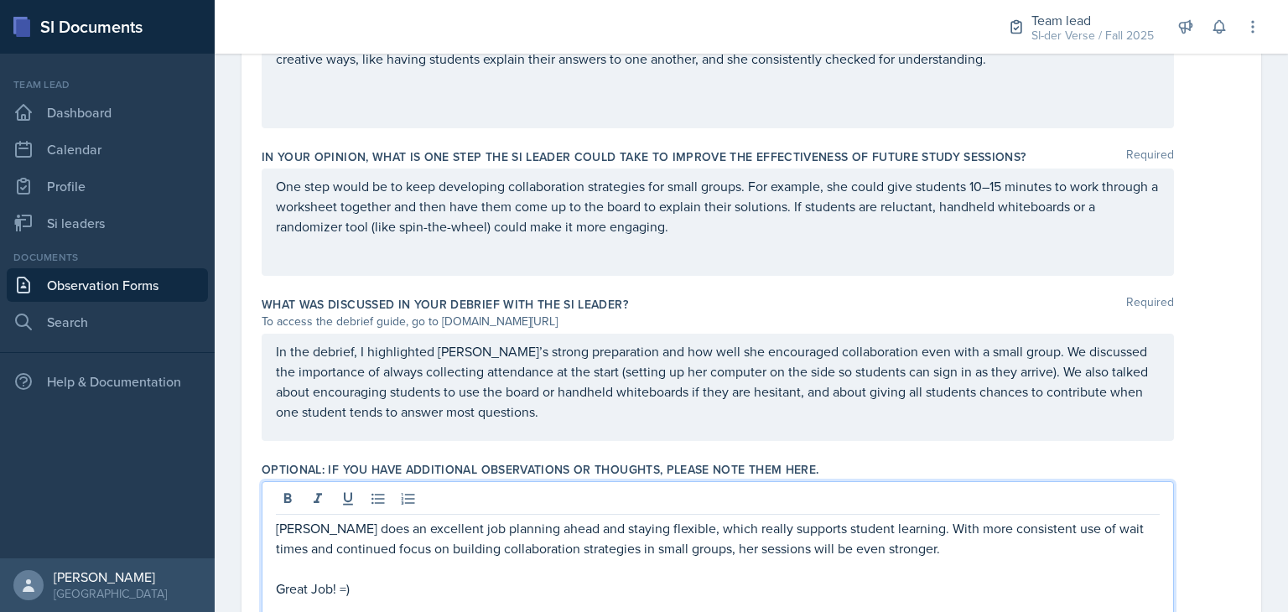
scroll to position [1076, 0]
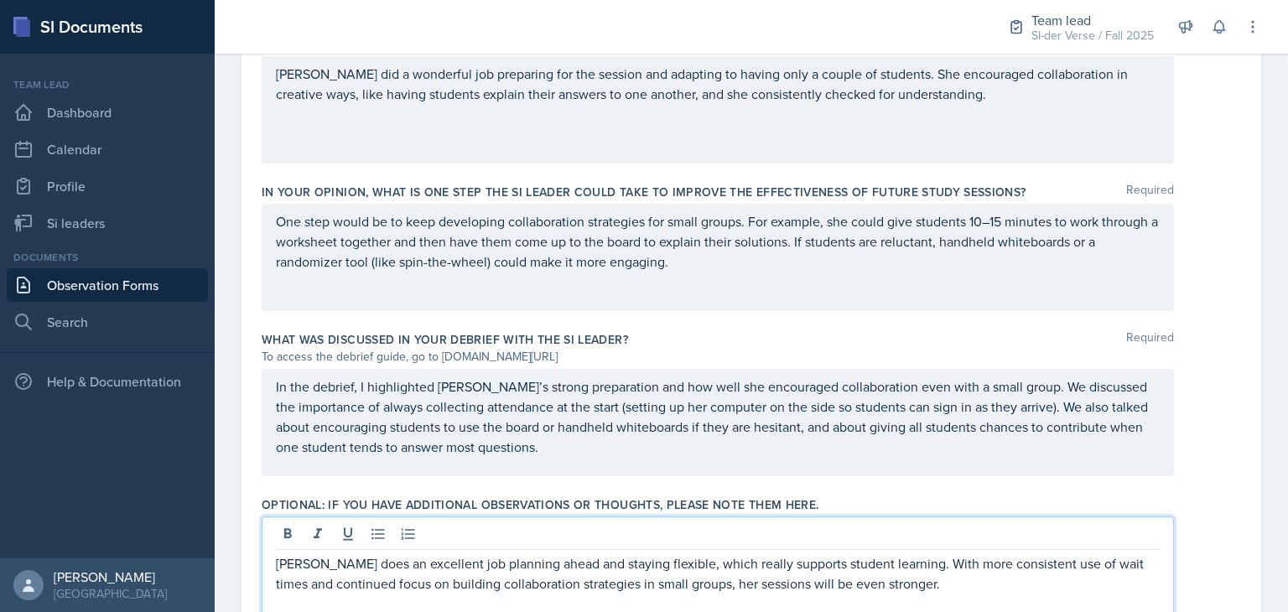
click at [496, 262] on p "One step would be to keep developing collaboration strategies for small groups.…" at bounding box center [718, 241] width 884 height 60
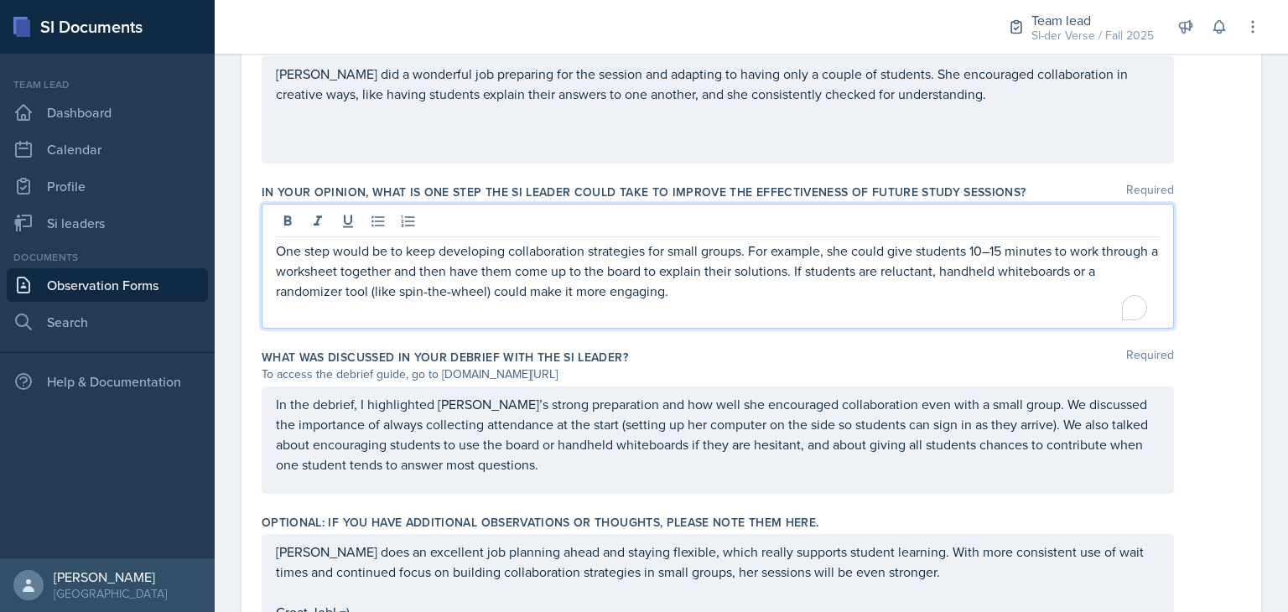
scroll to position [1094, 0]
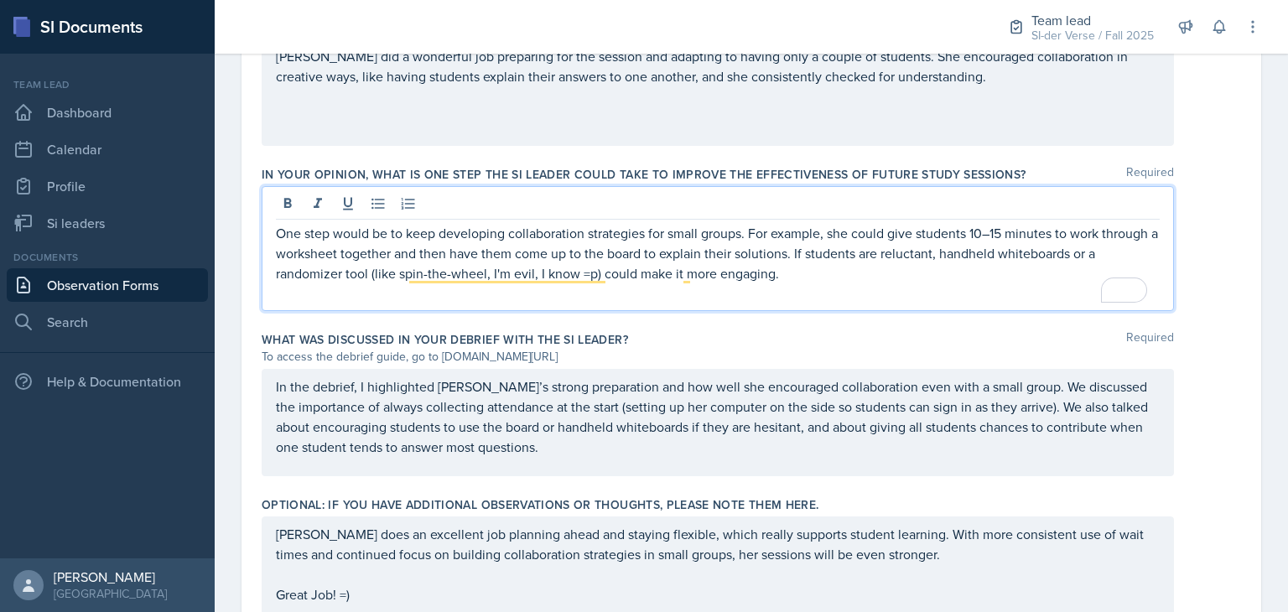
click at [820, 268] on p "One step would be to keep developing collaboration strategies for small groups.…" at bounding box center [718, 253] width 884 height 60
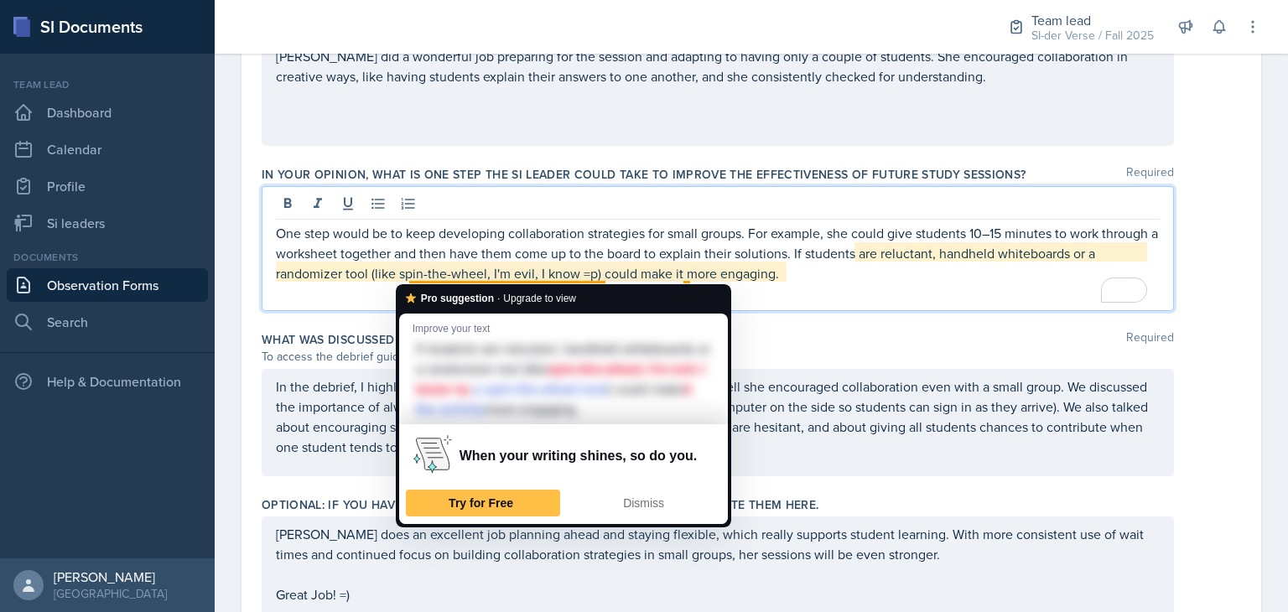
click at [499, 276] on p "One step would be to keep developing collaboration strategies for small groups.…" at bounding box center [718, 253] width 884 height 60
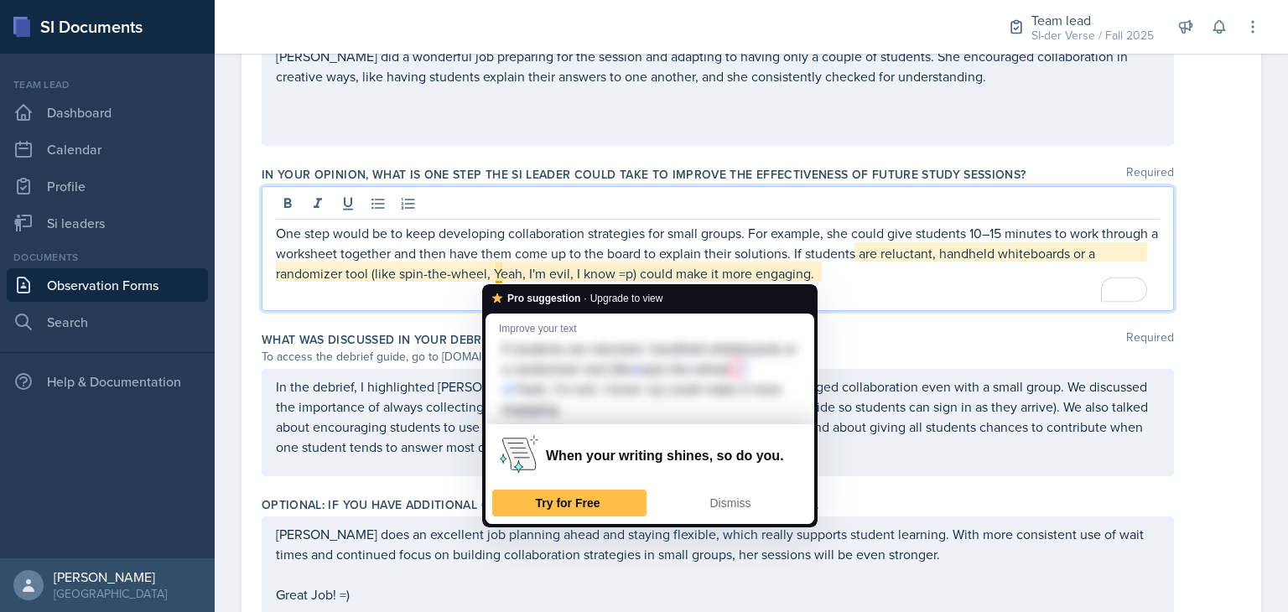
click at [500, 273] on p "One step would be to keep developing collaboration strategies for small groups.…" at bounding box center [718, 253] width 884 height 60
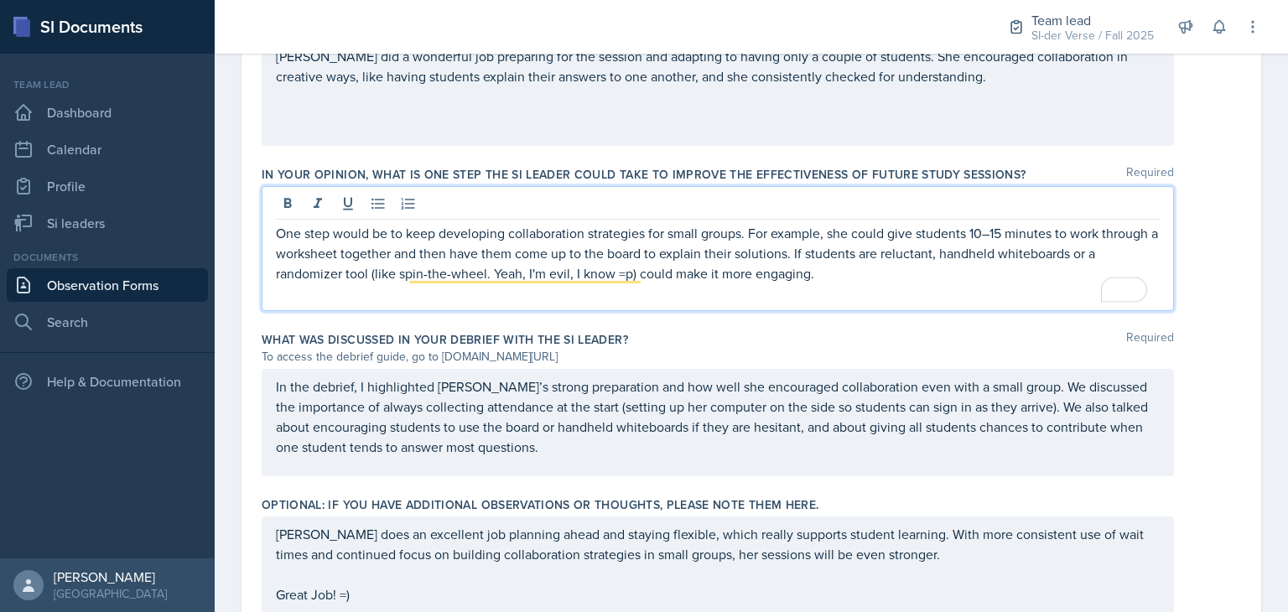
click at [845, 286] on p "To enrich screen reader interactions, please activate Accessibility in Grammarl…" at bounding box center [718, 293] width 884 height 20
click at [840, 276] on p "One step would be to keep developing collaboration strategies for small groups.…" at bounding box center [718, 253] width 884 height 60
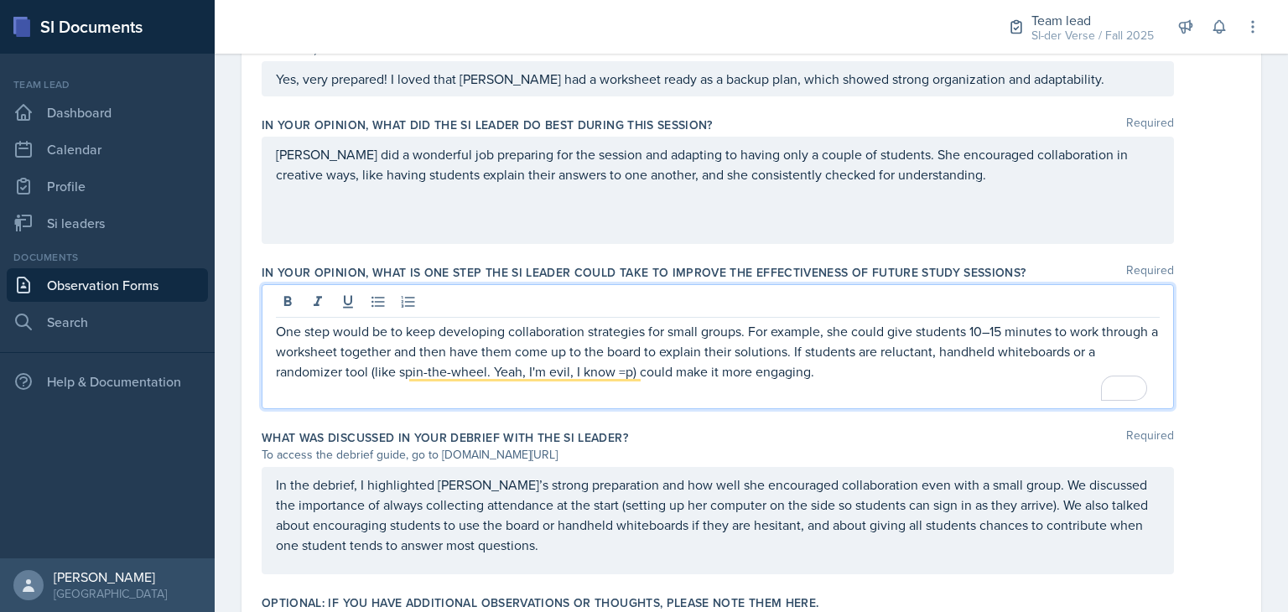
scroll to position [1179, 0]
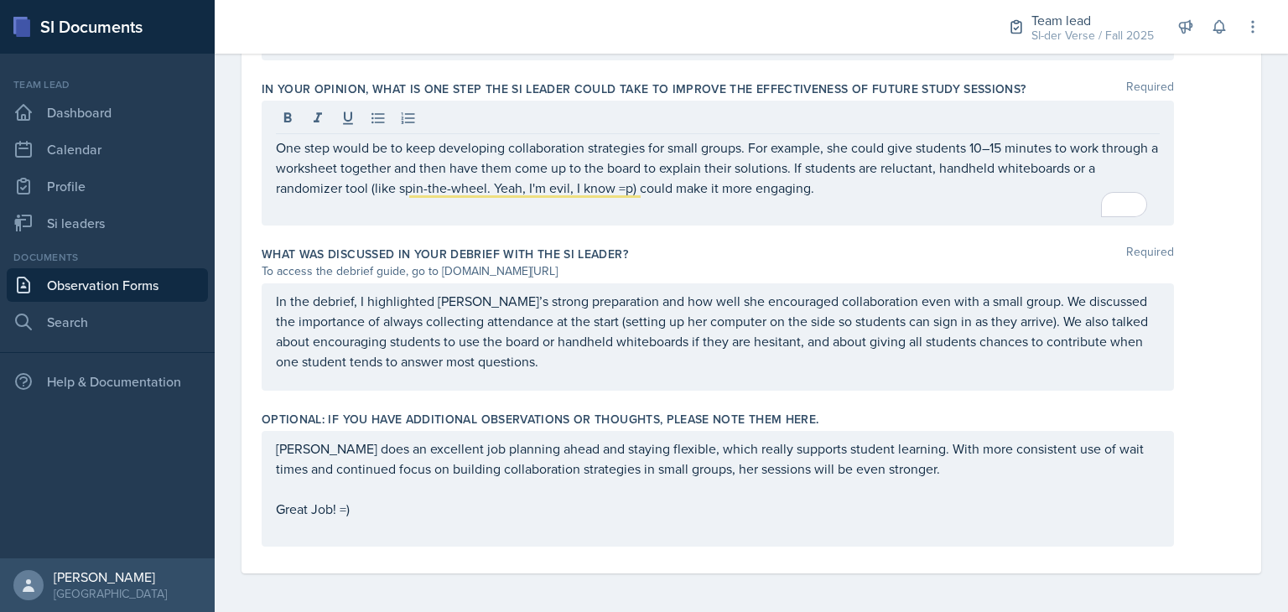
click at [1208, 439] on div "Savannah does an excellent job planning ahead and staying flexible, which reall…" at bounding box center [751, 489] width 979 height 116
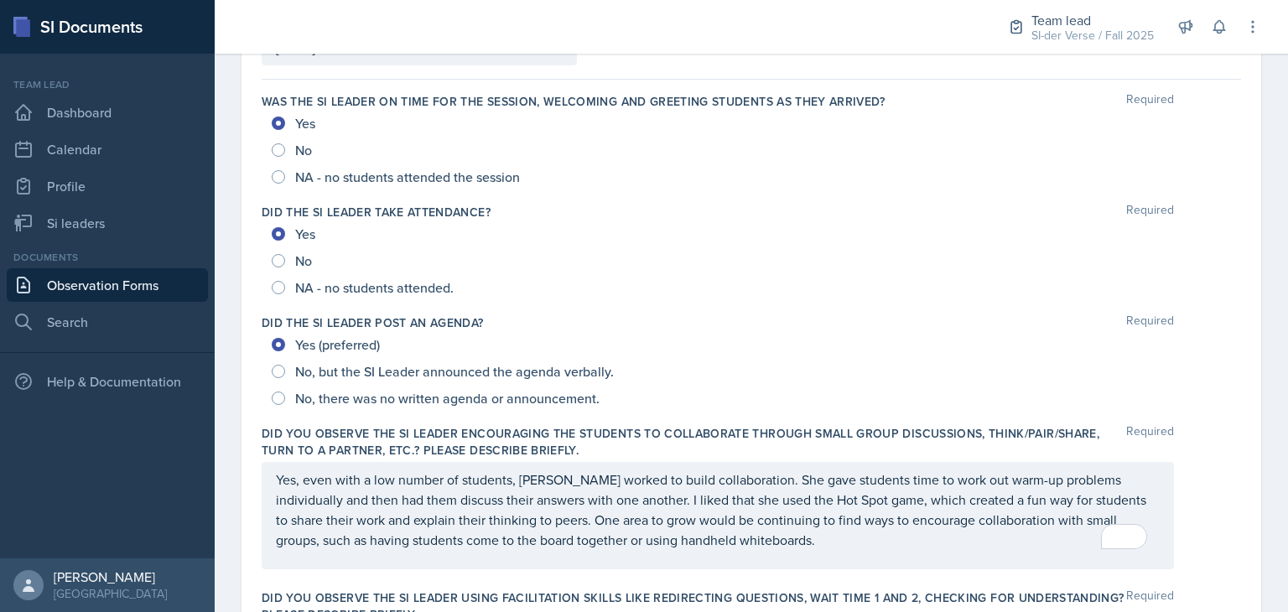
scroll to position [0, 0]
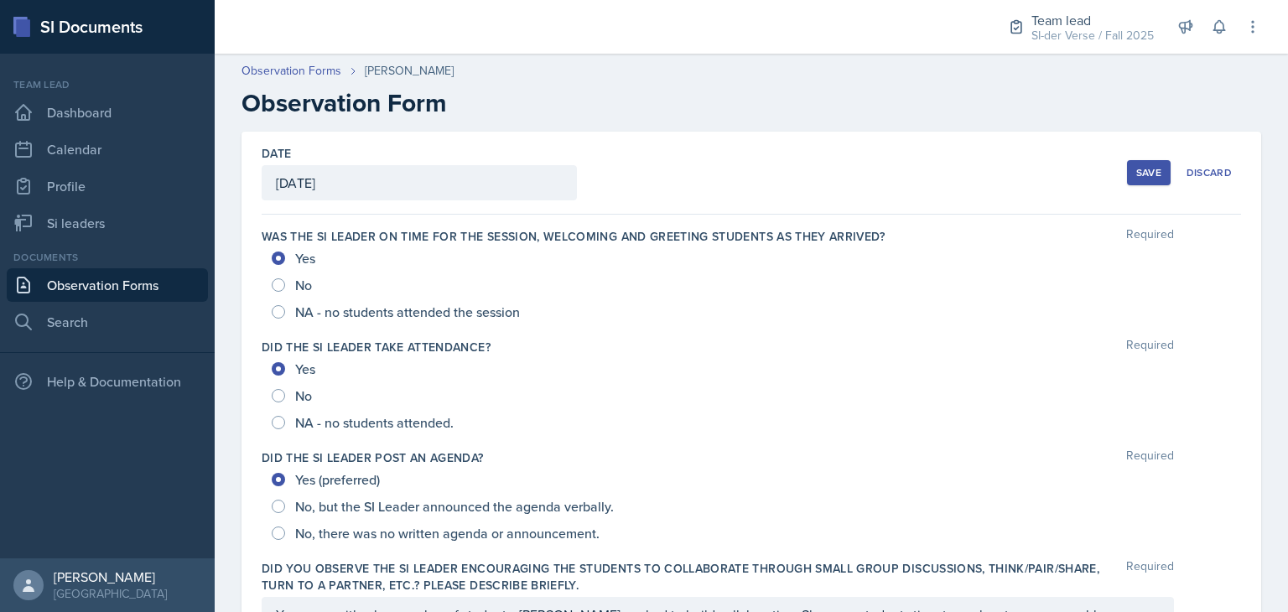
click at [1136, 170] on div "Save" at bounding box center [1148, 172] width 25 height 13
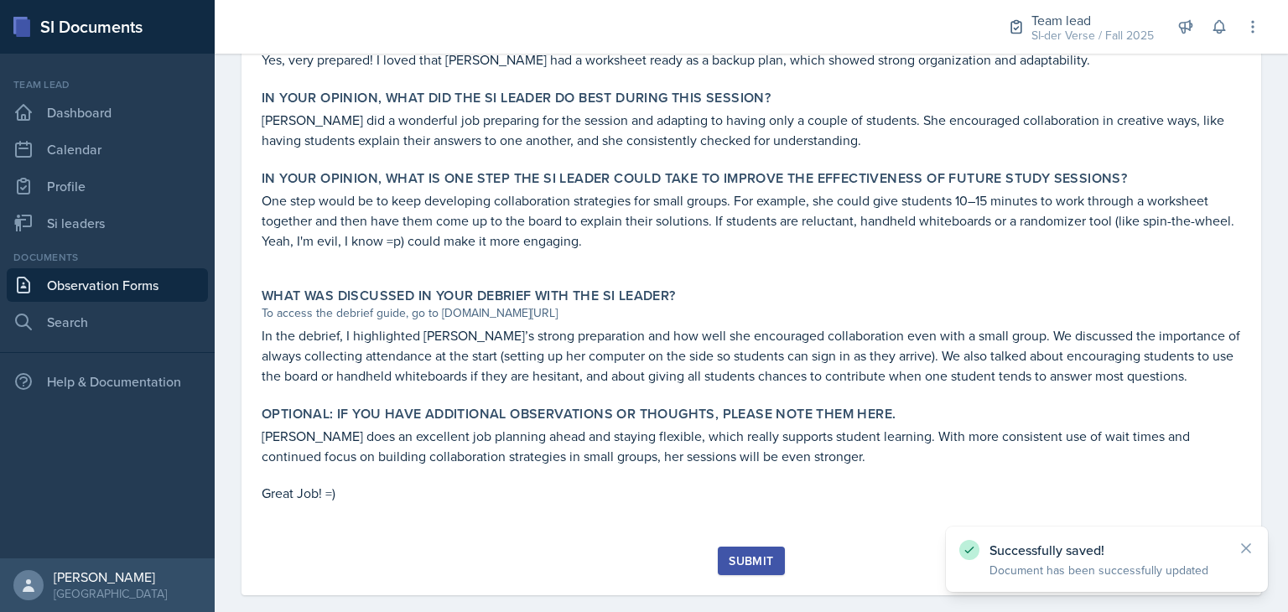
scroll to position [947, 0]
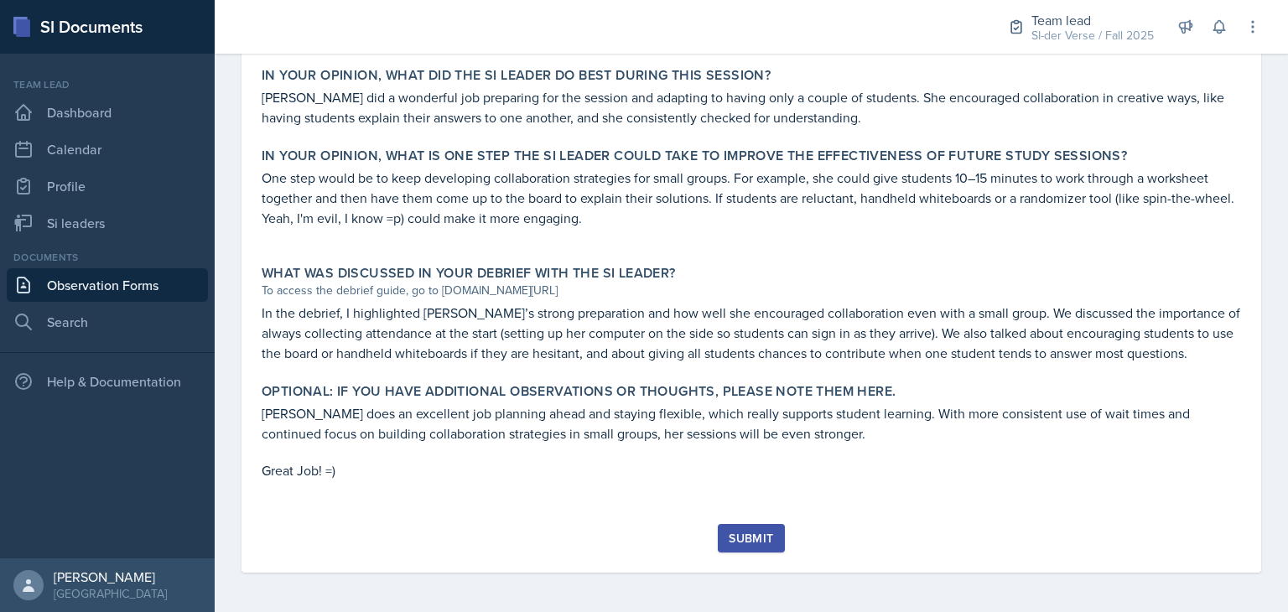
click at [763, 539] on div "Submit" at bounding box center [751, 538] width 44 height 13
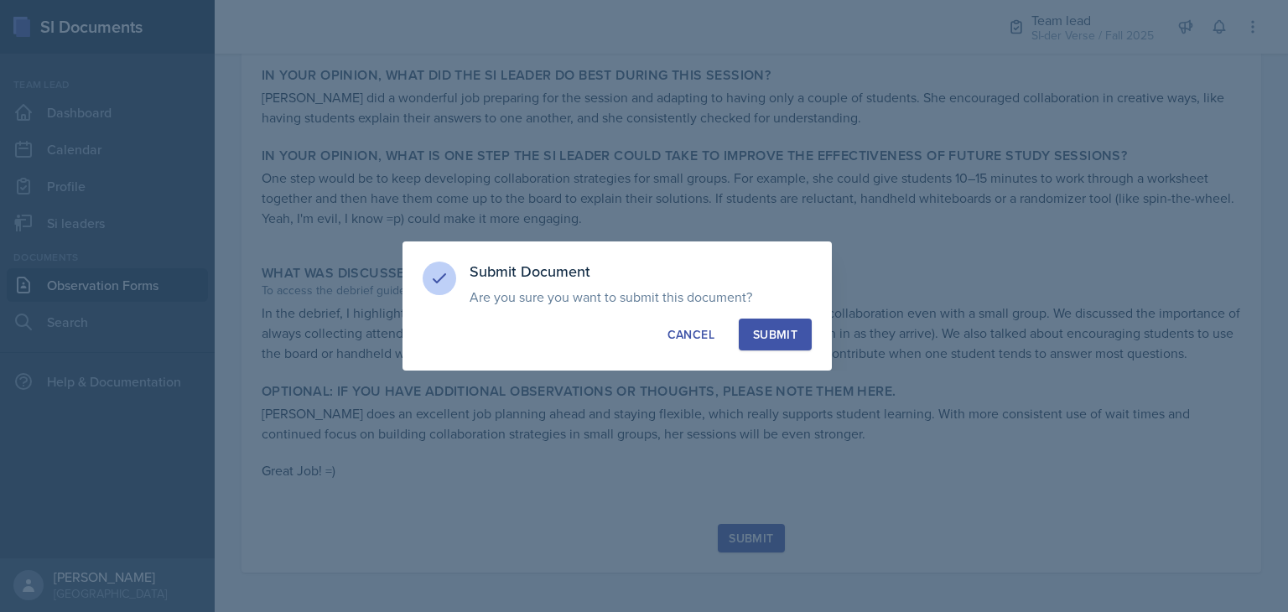
click at [788, 337] on div "Submit" at bounding box center [775, 334] width 44 height 17
radio input "true"
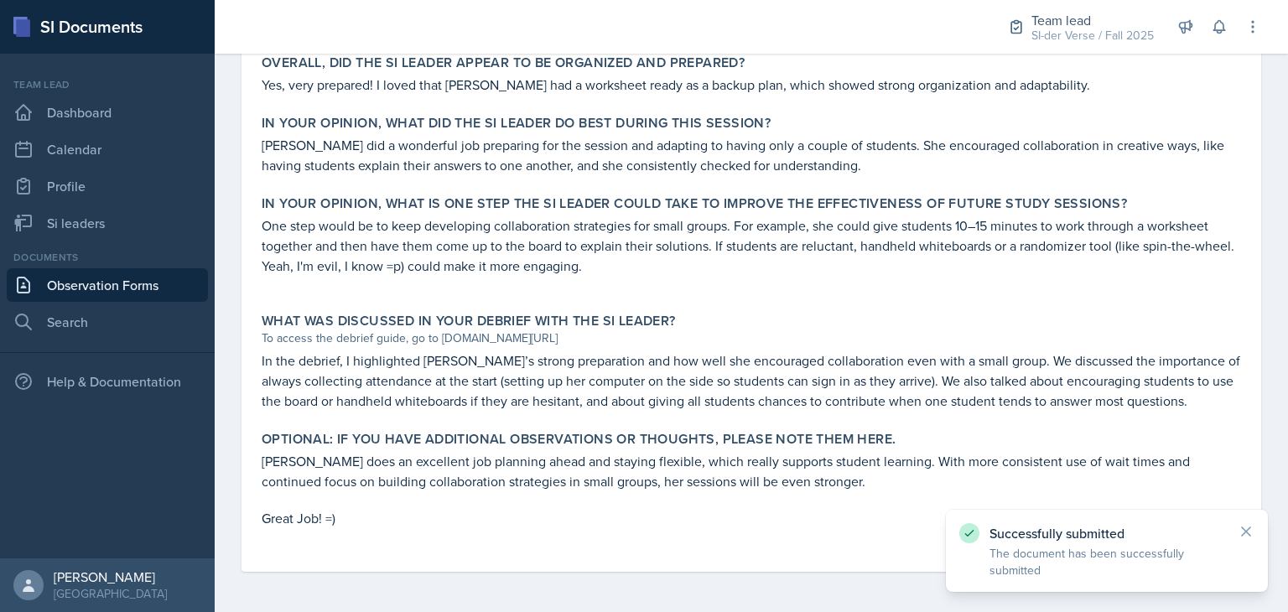
scroll to position [899, 0]
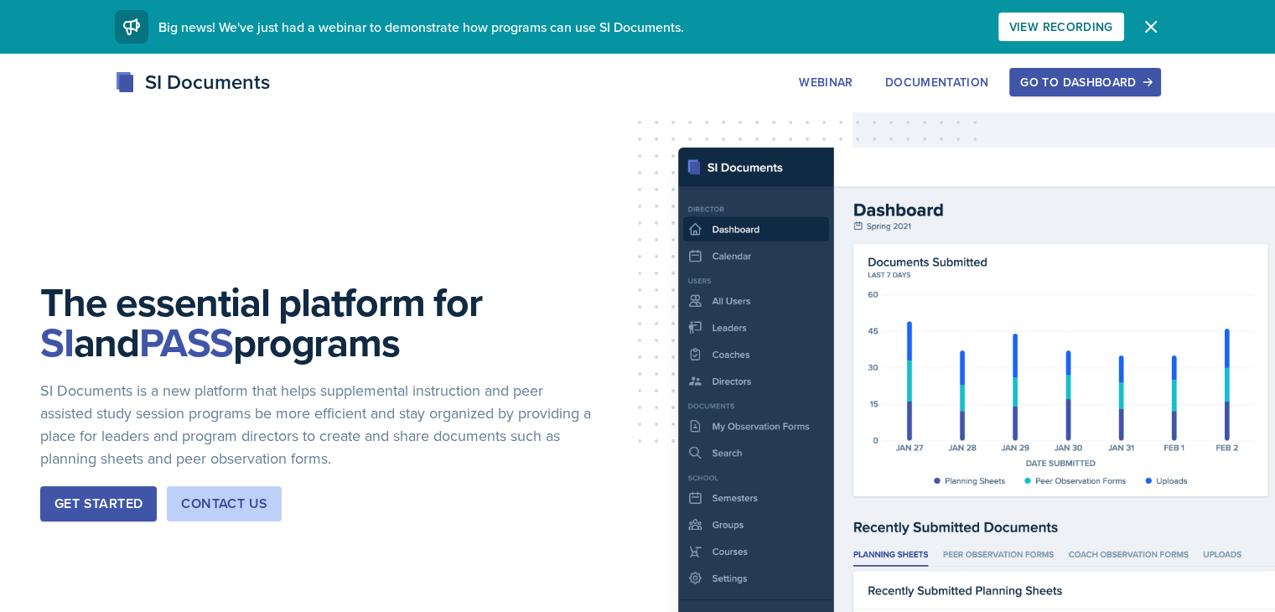
click at [1146, 78] on div "Go to Dashboard" at bounding box center [1085, 81] width 129 height 13
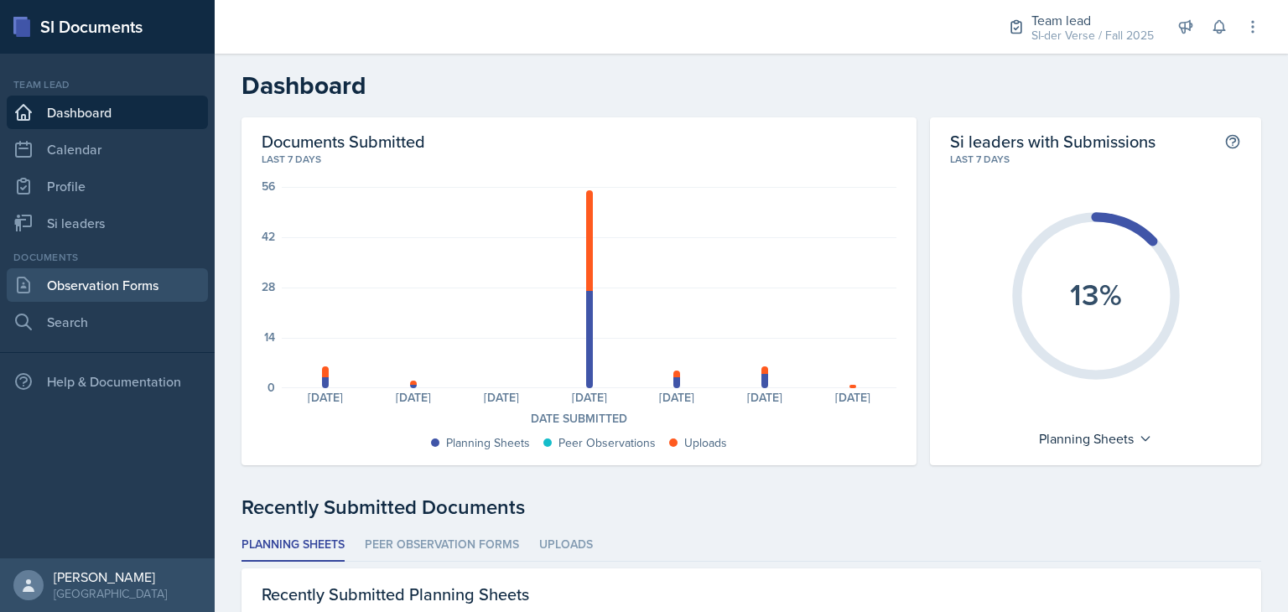
click at [108, 288] on link "Observation Forms" at bounding box center [107, 285] width 201 height 34
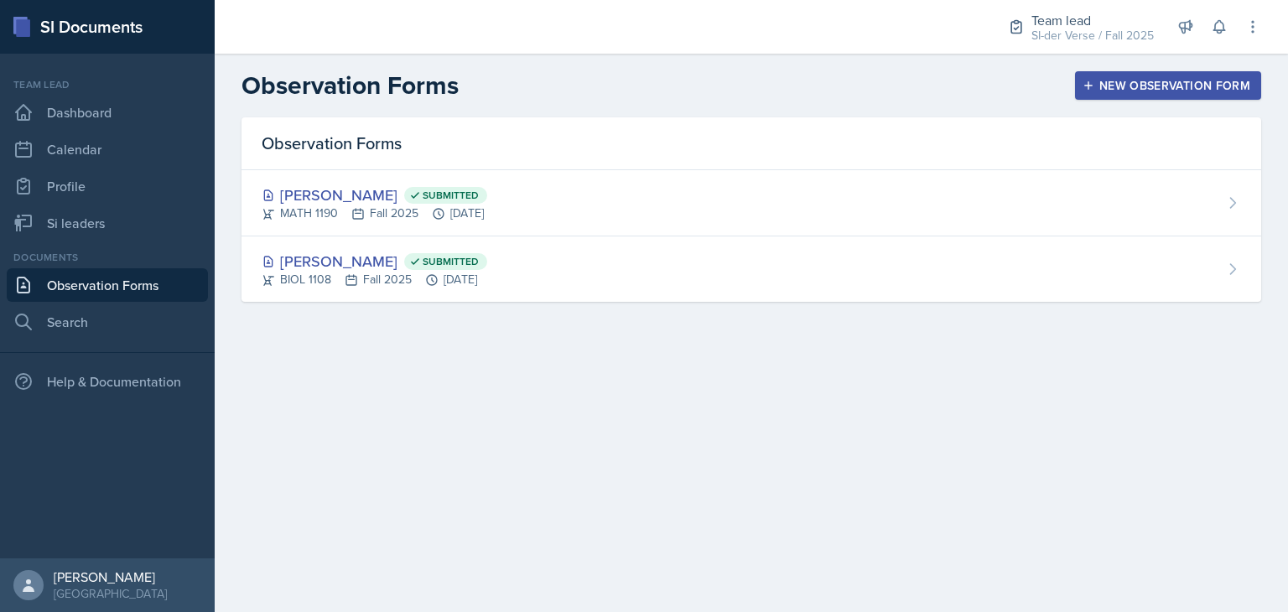
click at [1144, 94] on button "New Observation Form" at bounding box center [1168, 85] width 186 height 29
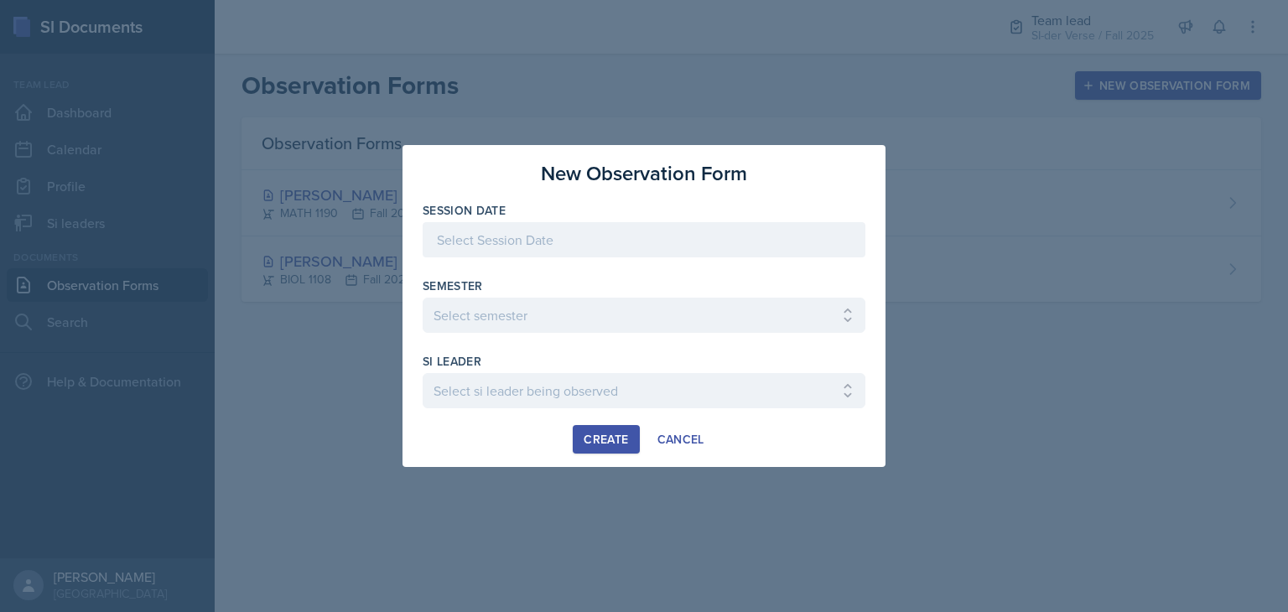
click at [580, 232] on div at bounding box center [644, 239] width 443 height 35
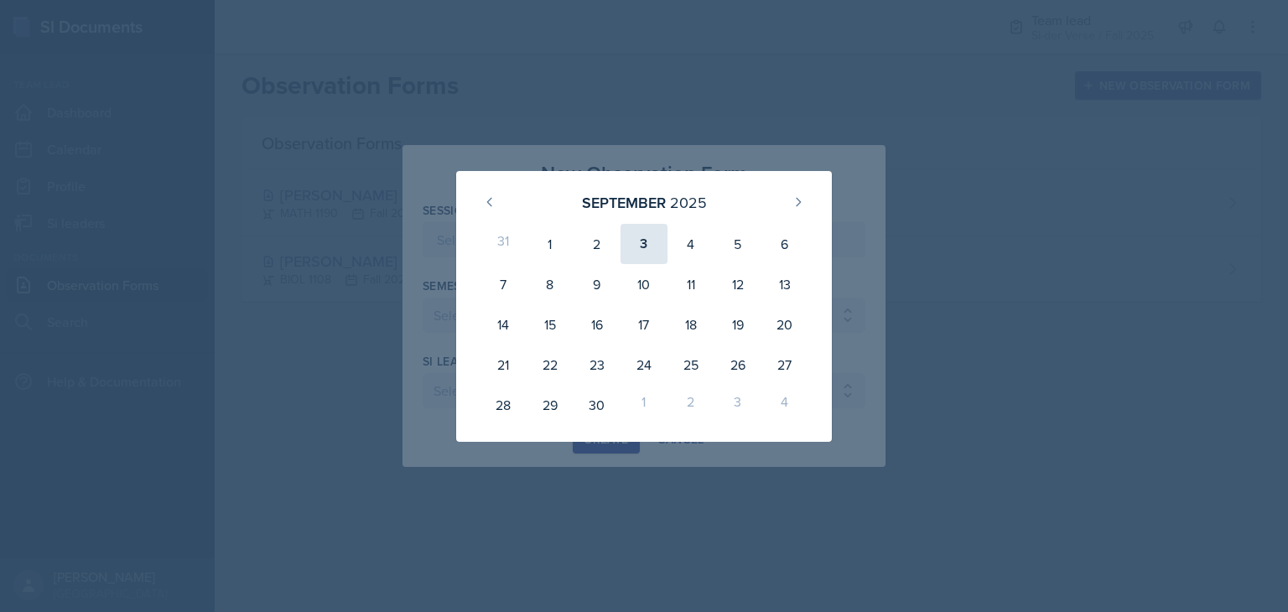
click at [640, 247] on div "3" at bounding box center [644, 244] width 47 height 40
type input "[DATE]"
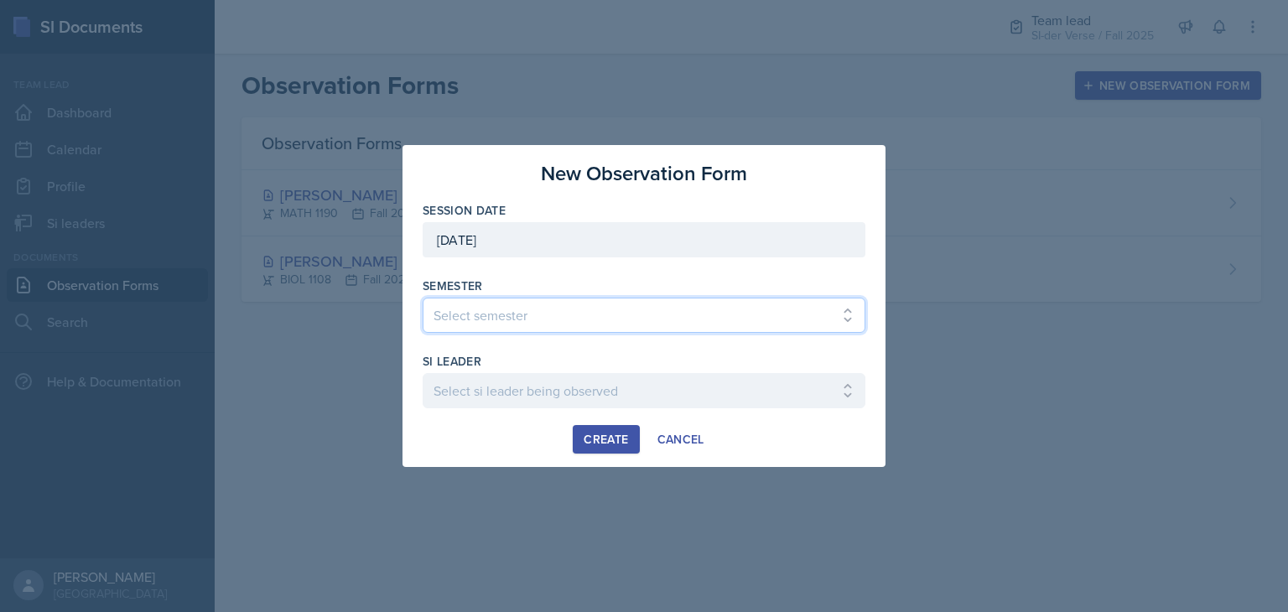
click at [583, 312] on select "Select semester All Spring 2021 Summer 2021 Spring 2022 Fall 2020 Fall 2021 Fal…" at bounding box center [644, 315] width 443 height 35
select select "2bed604d-1099-4043-b1bc-2365e8740244"
click at [423, 298] on select "Select semester All Spring 2021 Summer 2021 Spring 2022 Fall 2020 Fall 2021 Fal…" at bounding box center [644, 315] width 443 height 35
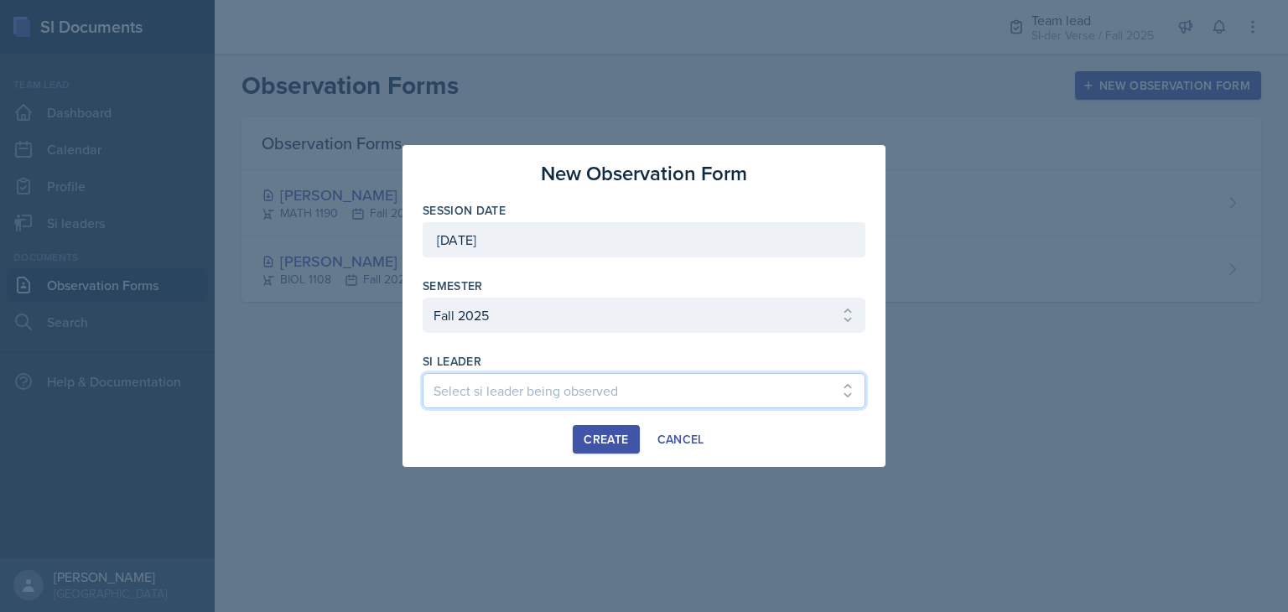
click at [523, 404] on select "Select si leader being observed Anais Gjergji / CHEM 1211 / Demon SI of Fleet S…" at bounding box center [644, 390] width 443 height 35
click at [539, 395] on select "Select si leader being observed Anais Gjergji / CHEM 1211 / Demon SI of Fleet S…" at bounding box center [644, 390] width 443 height 35
select select "bb51e7cd-fa7a-4247-a169-db5a8b7cd5ac"
click at [423, 373] on select "Select si leader being observed Anais Gjergji / CHEM 1211 / Demon SI of Fleet S…" at bounding box center [644, 390] width 443 height 35
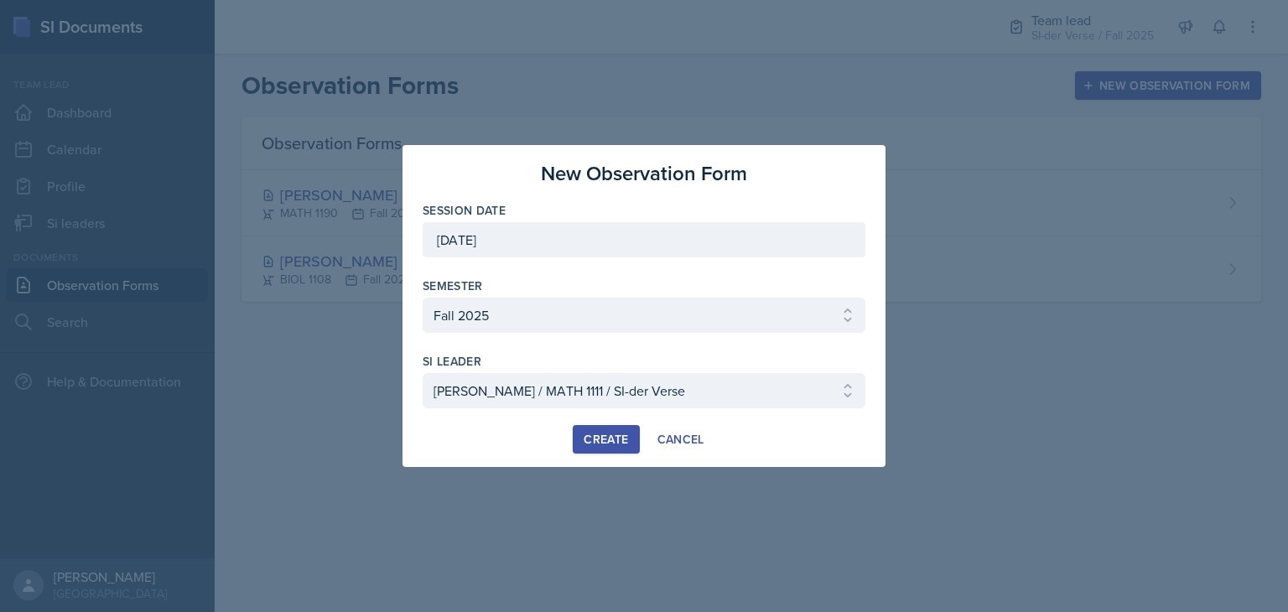
click at [605, 439] on div "Create" at bounding box center [606, 439] width 44 height 13
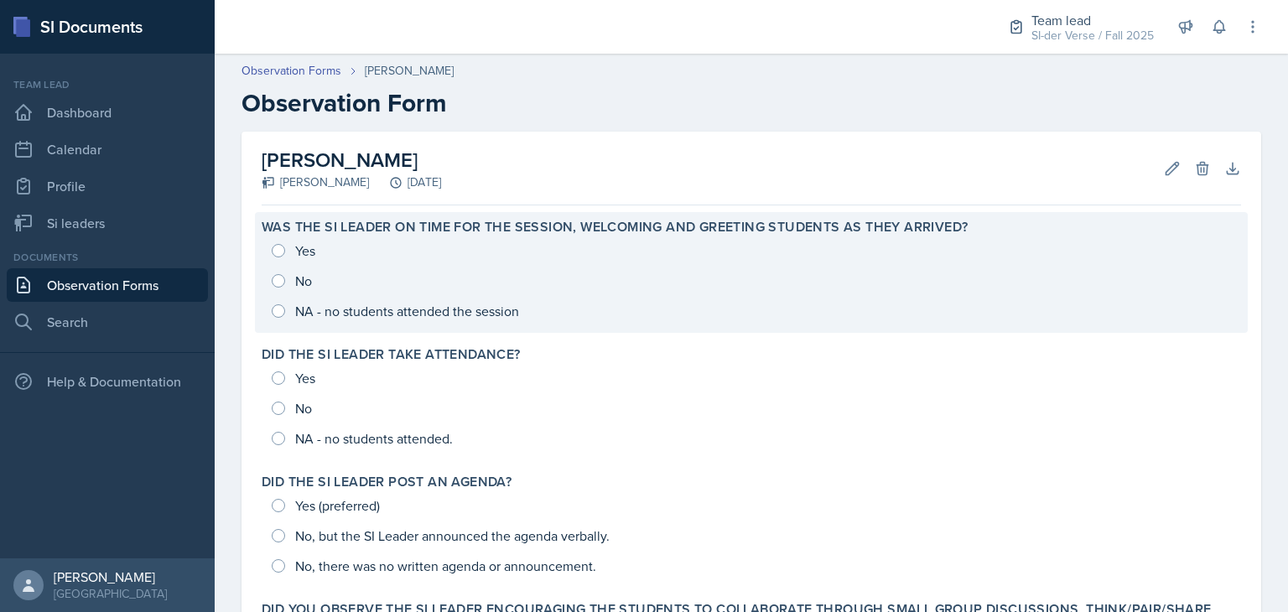
click at [300, 244] on div "Yes No NA - no students attended the session" at bounding box center [751, 281] width 979 height 91
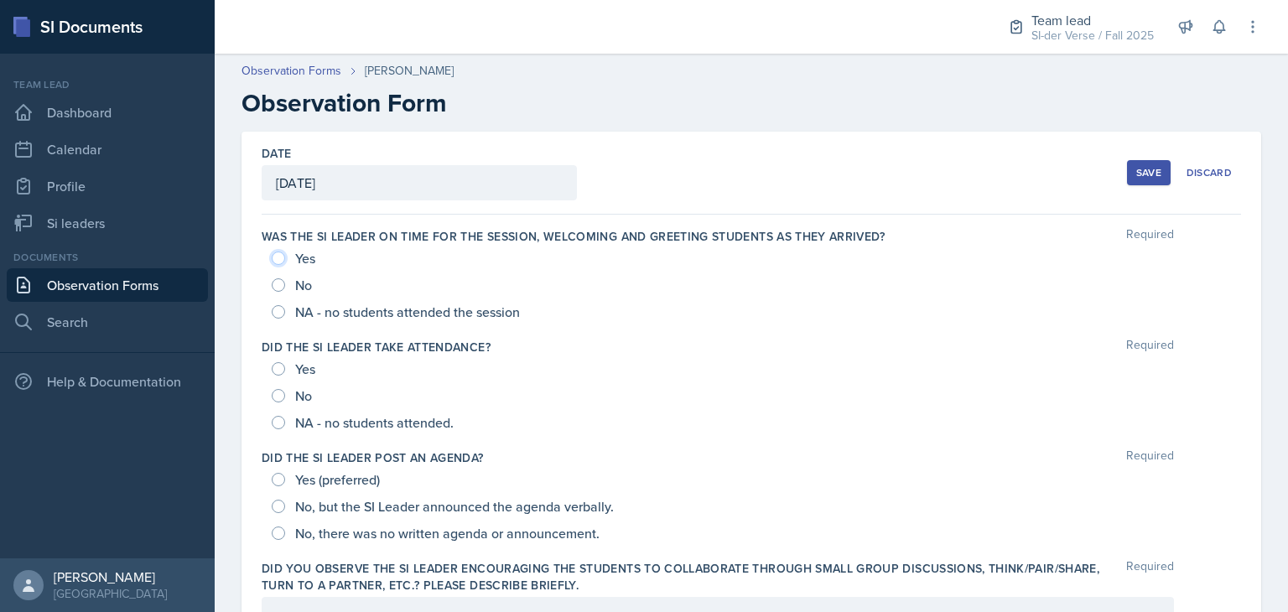
click at [284, 254] on input "Yes" at bounding box center [278, 258] width 13 height 13
radio input "true"
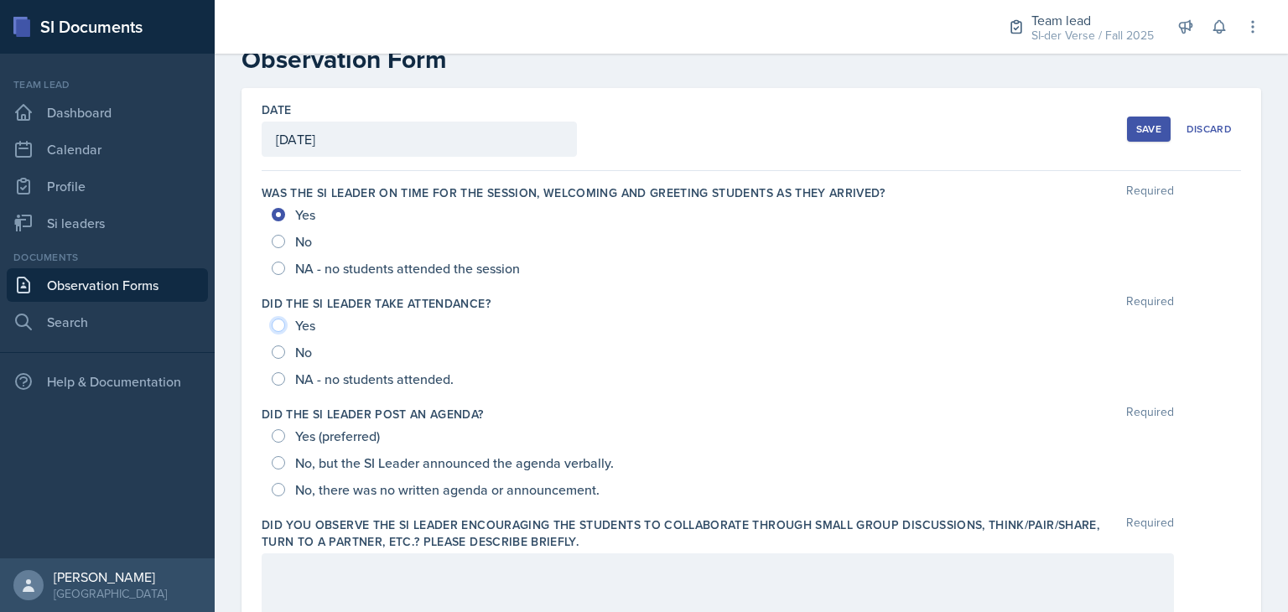
click at [273, 325] on input "Yes" at bounding box center [278, 325] width 13 height 13
radio input "true"
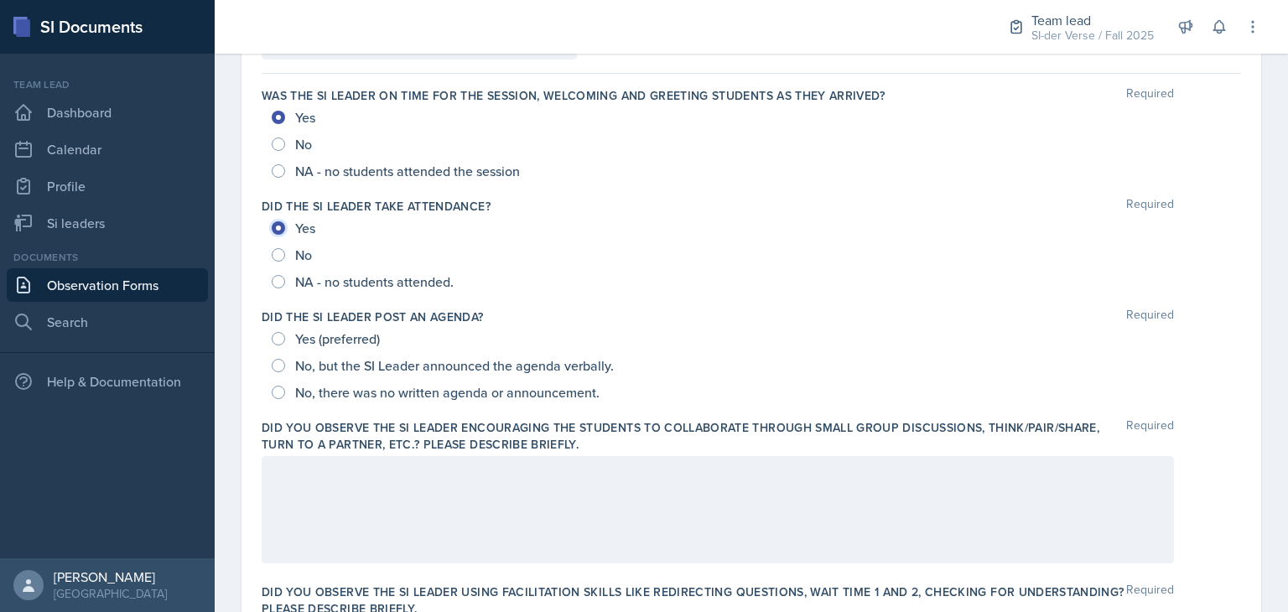
scroll to position [190, 0]
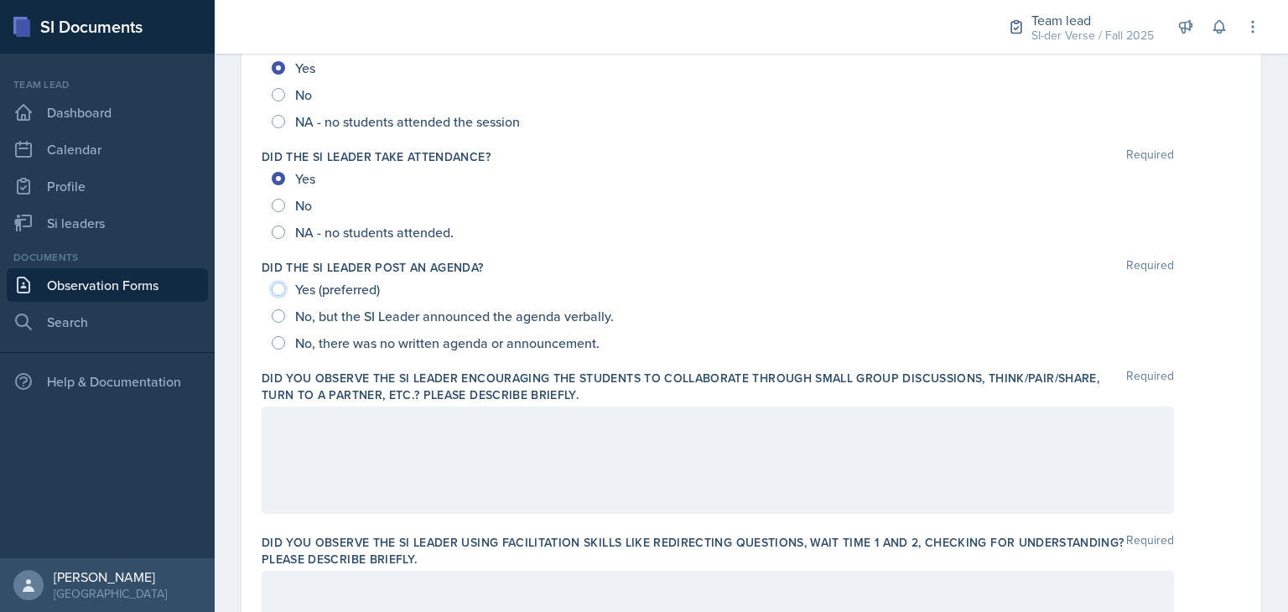
click at [279, 286] on input "Yes (preferred)" at bounding box center [278, 289] width 13 height 13
radio input "true"
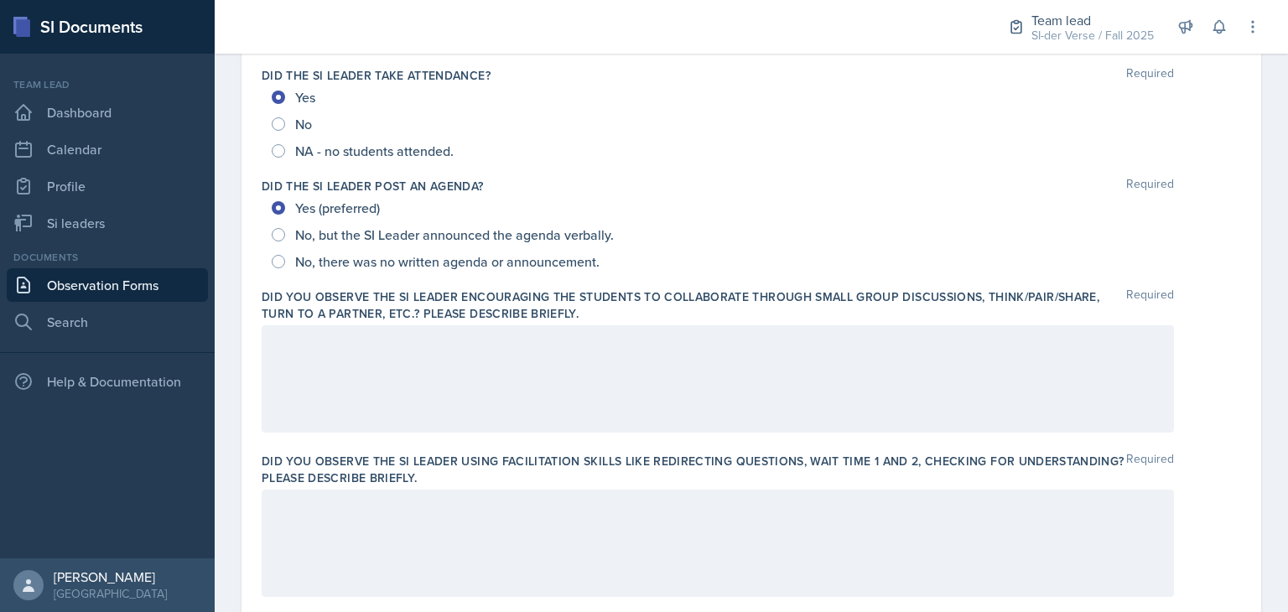
click at [386, 356] on div at bounding box center [718, 378] width 912 height 107
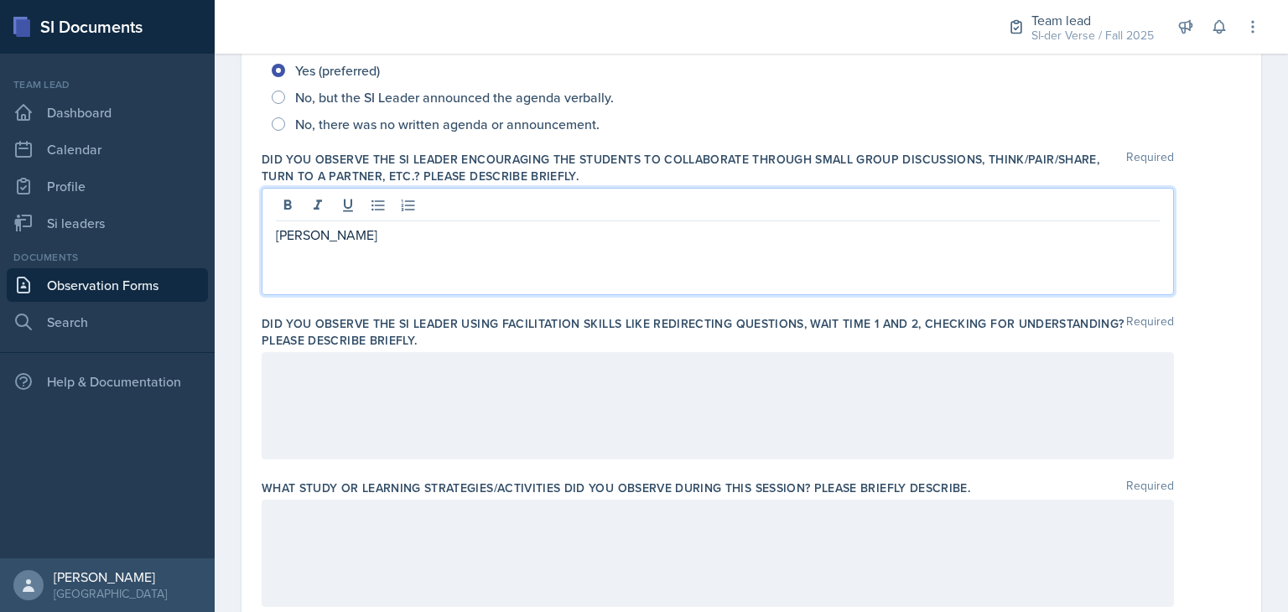
scroll to position [411, 0]
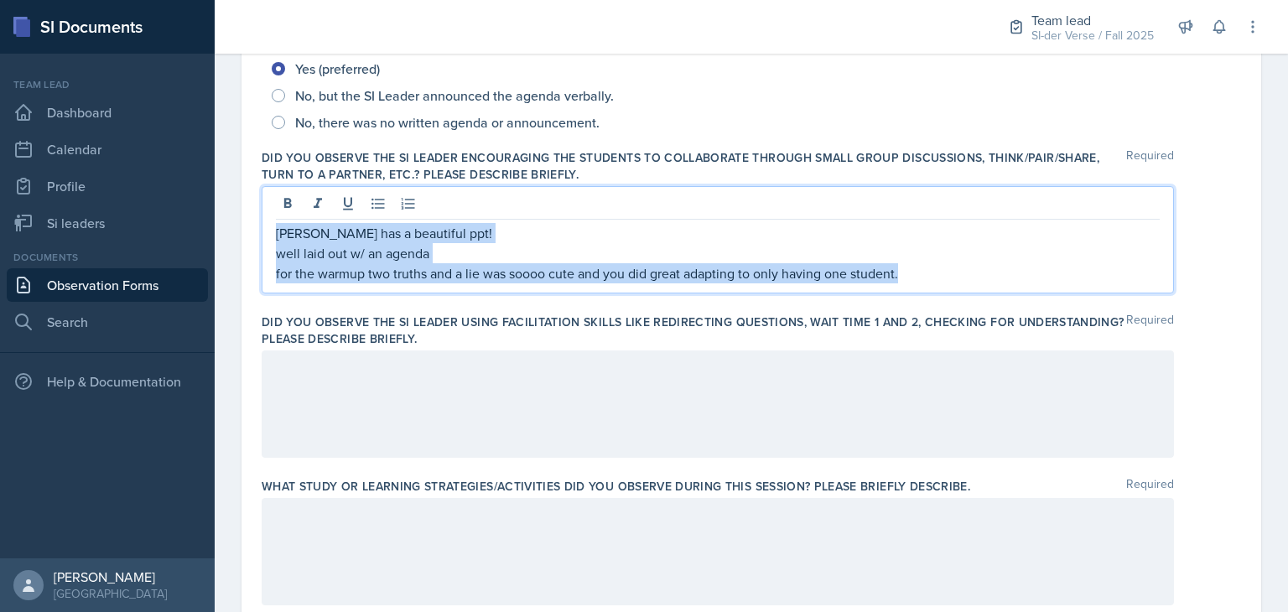
drag, startPoint x: 275, startPoint y: 231, endPoint x: 918, endPoint y: 287, distance: 645.6
click at [918, 287] on div "Lilianne has a beautiful ppt! well laid out w/ an agenda for the warmup two tru…" at bounding box center [718, 239] width 912 height 107
click at [377, 207] on icon at bounding box center [377, 204] width 13 height 11
click at [936, 274] on p "for the warmup two truths and a lie was soooo cute and you did great adapting t…" at bounding box center [724, 273] width 870 height 20
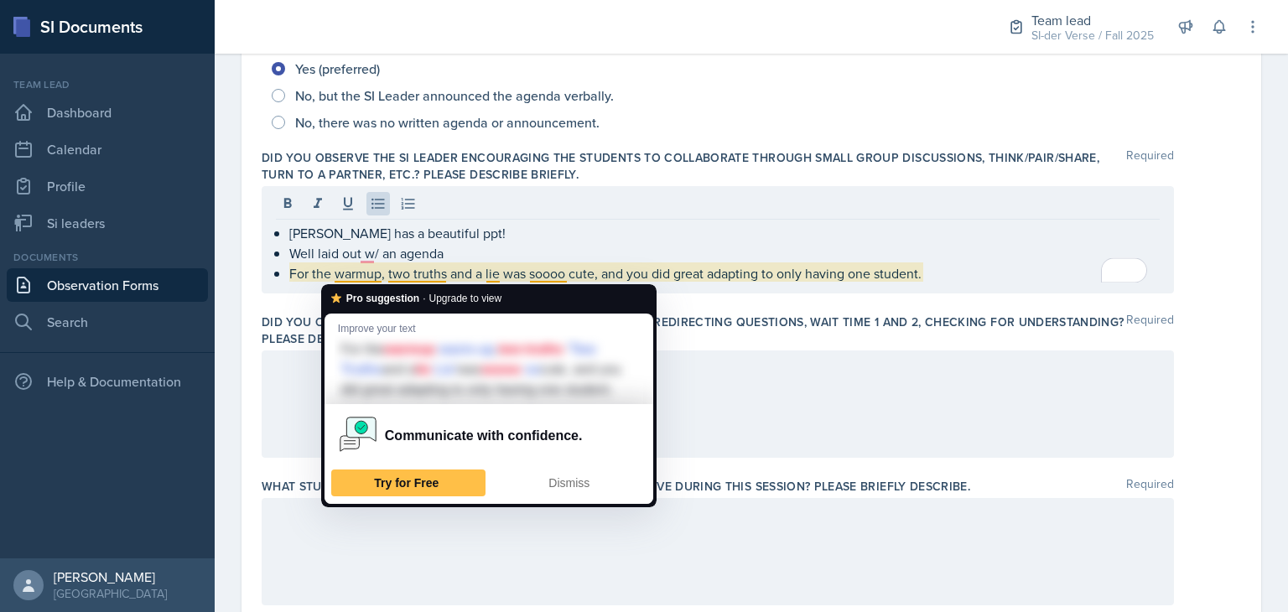
click at [910, 308] on div "Did you observe the SI Leader using facilitation skills like redirecting questi…" at bounding box center [751, 389] width 979 height 164
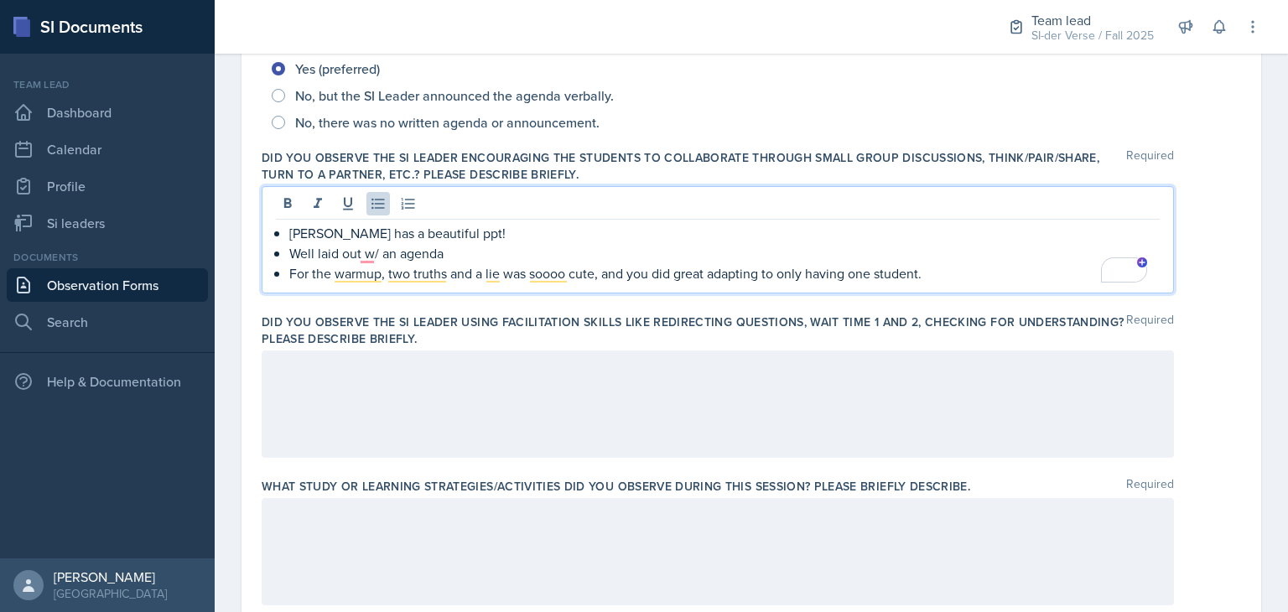
click at [959, 246] on ul "Lilianne has a beautiful ppt! Well laid out w/ an agenda For the warmup, two tr…" at bounding box center [724, 253] width 870 height 60
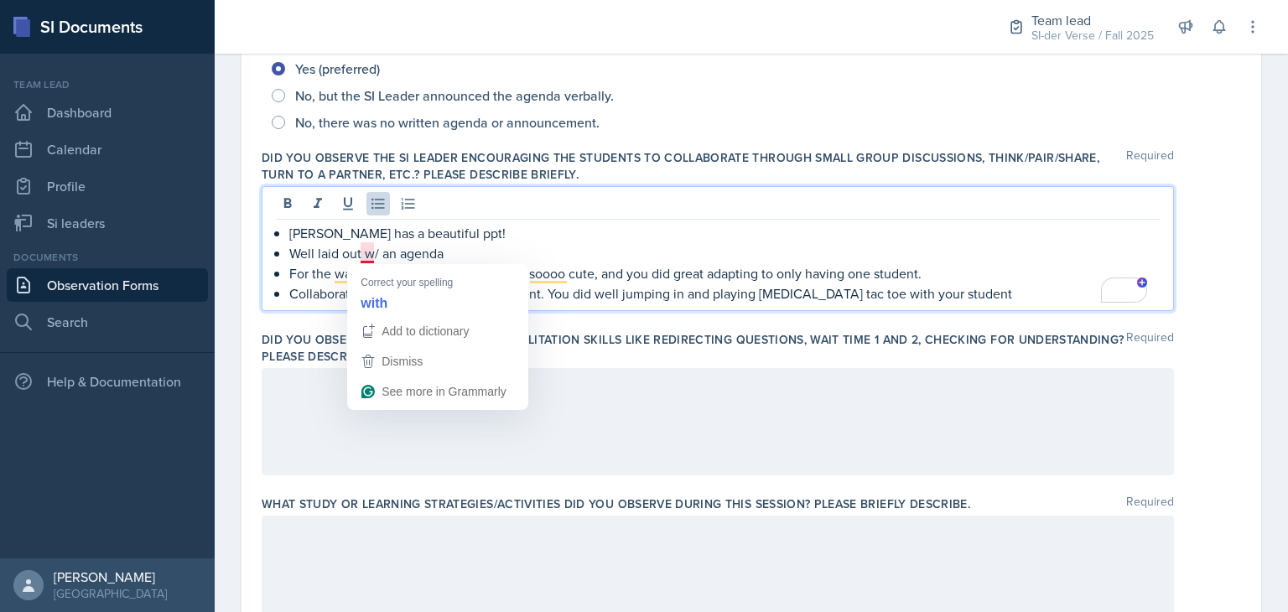
click at [322, 294] on p "Collaboration is hard with only one student. You did well jumping in and playin…" at bounding box center [724, 293] width 870 height 20
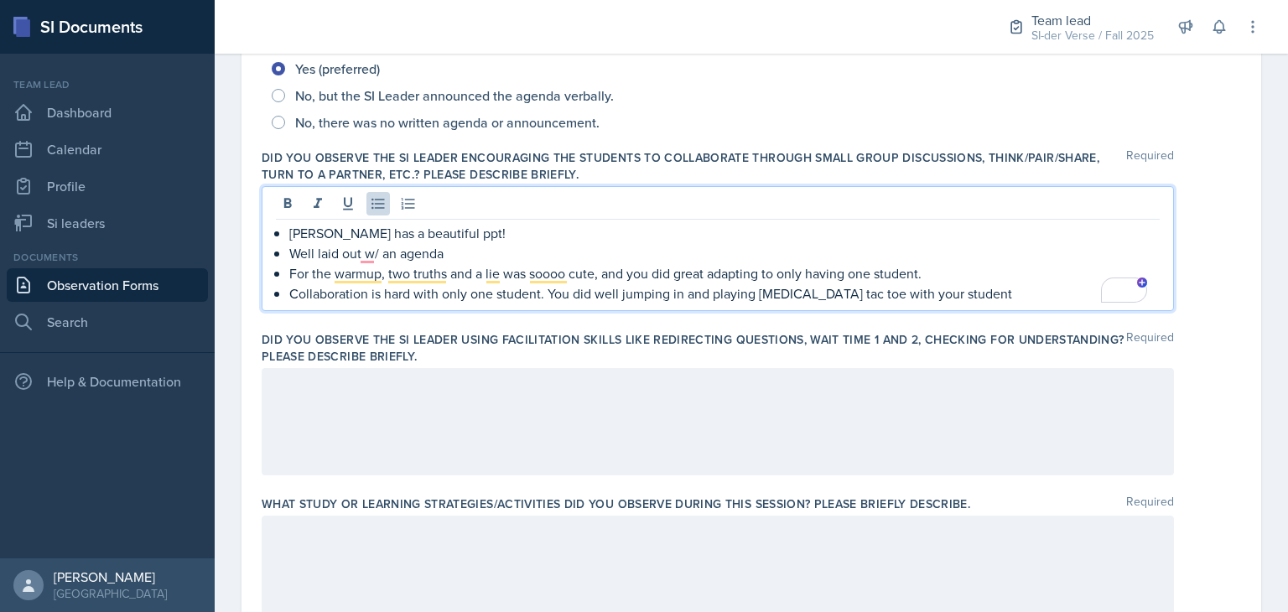
click at [940, 270] on p "For the warmup, two truths and a lie was soooo cute, and you did great adapting…" at bounding box center [724, 273] width 870 height 20
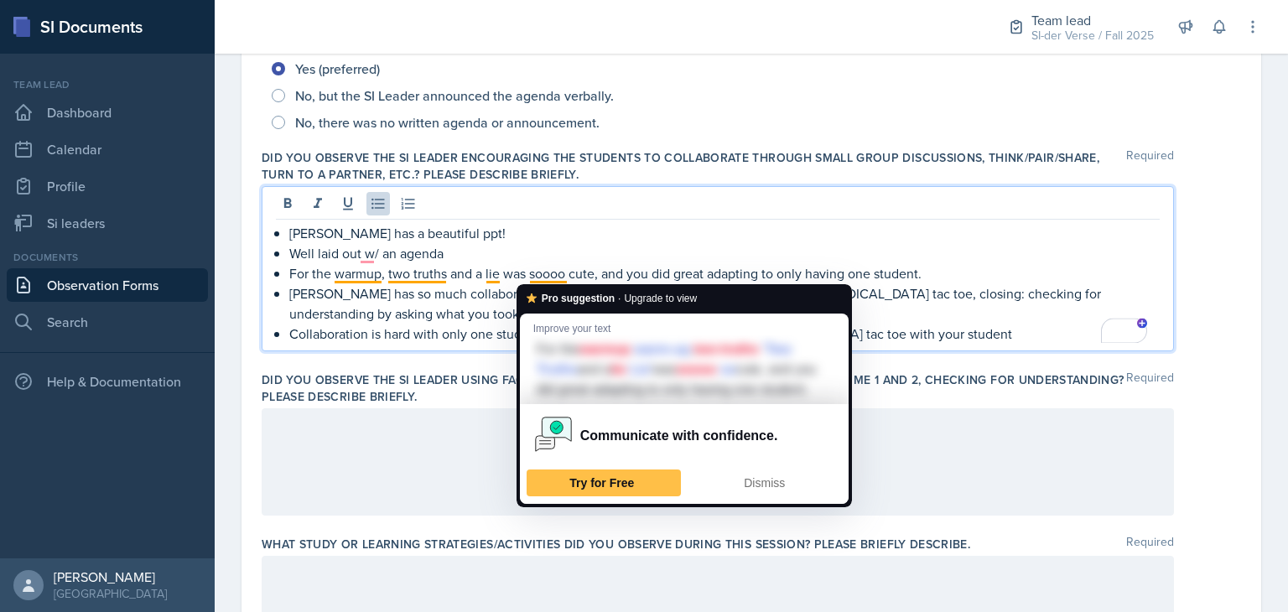
click at [492, 328] on p "Collaboration is hard with only one student. You did well jumping in and playin…" at bounding box center [724, 334] width 870 height 20
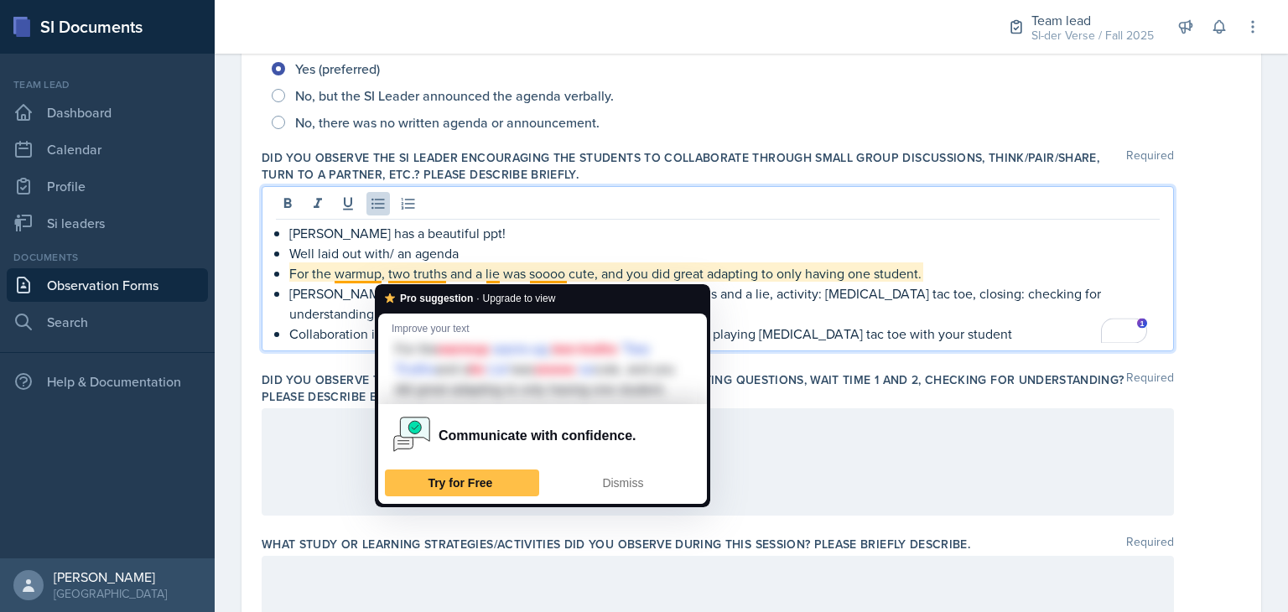
click at [396, 258] on p "Well laid out with/ an agenda" at bounding box center [724, 253] width 870 height 20
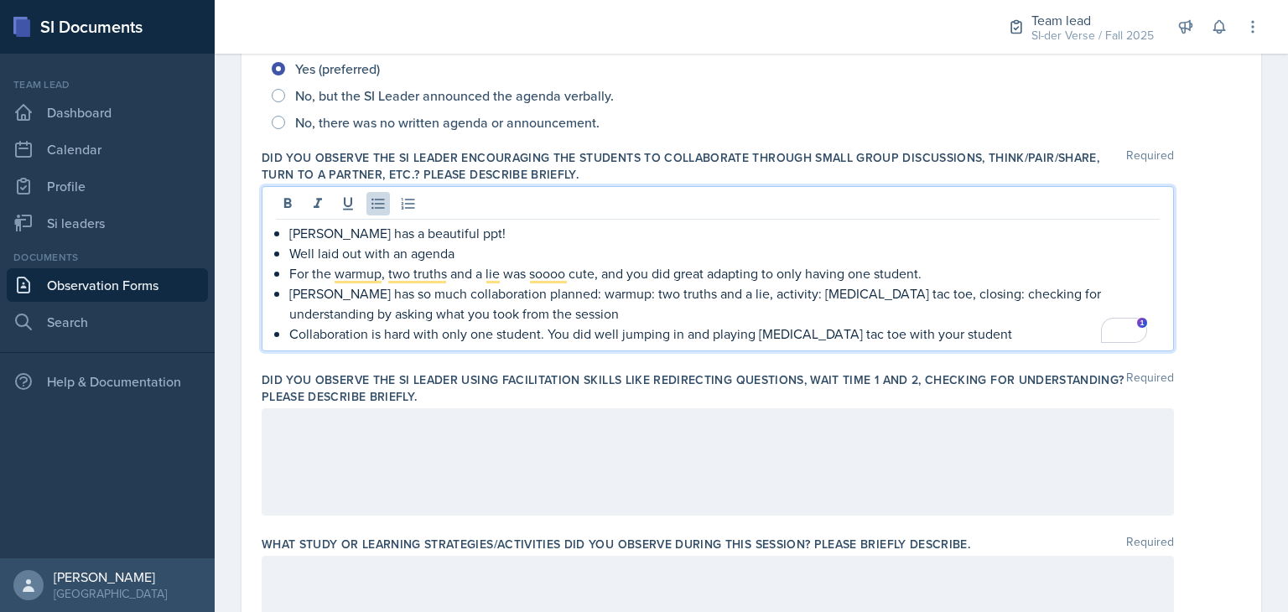
click at [476, 314] on p "[PERSON_NAME] has so much collaboration planned: warmup: two truths and a lie, …" at bounding box center [724, 303] width 870 height 40
click at [929, 332] on p "Collaboration is hard with only one student. You did well jumping in and playin…" at bounding box center [724, 334] width 870 height 20
click at [998, 334] on p "Collaboration is hard with only one student. You did well jumping in and playin…" at bounding box center [724, 334] width 870 height 20
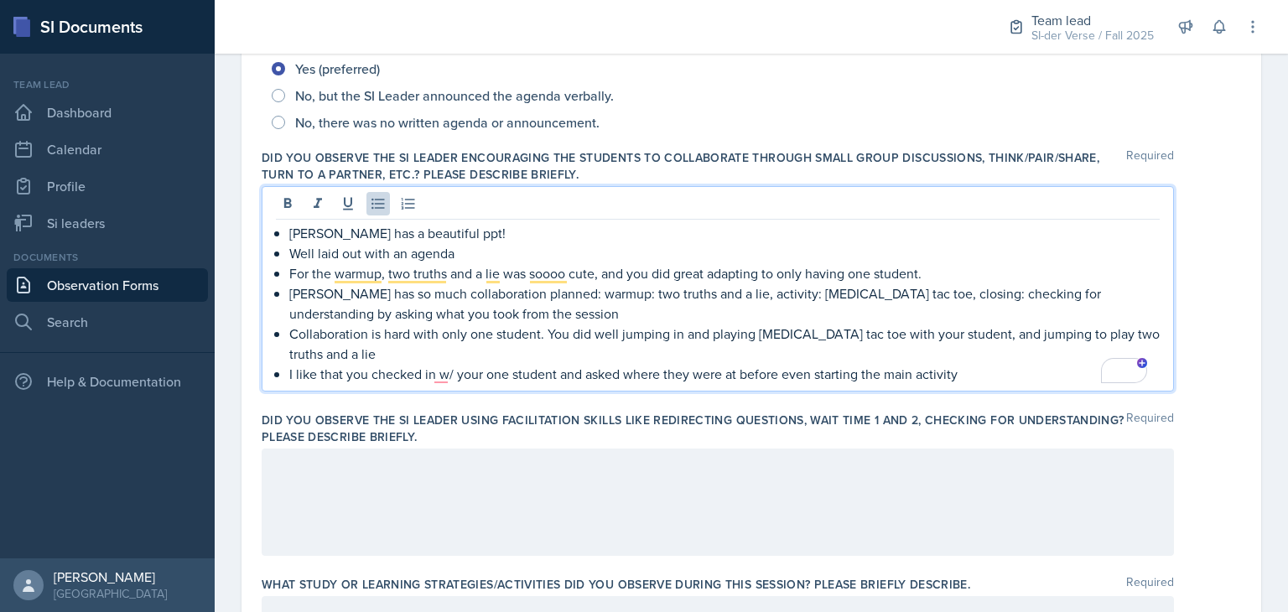
click at [976, 380] on p "I like that you checked in w/ your one student and asked where they were at bef…" at bounding box center [724, 374] width 870 height 20
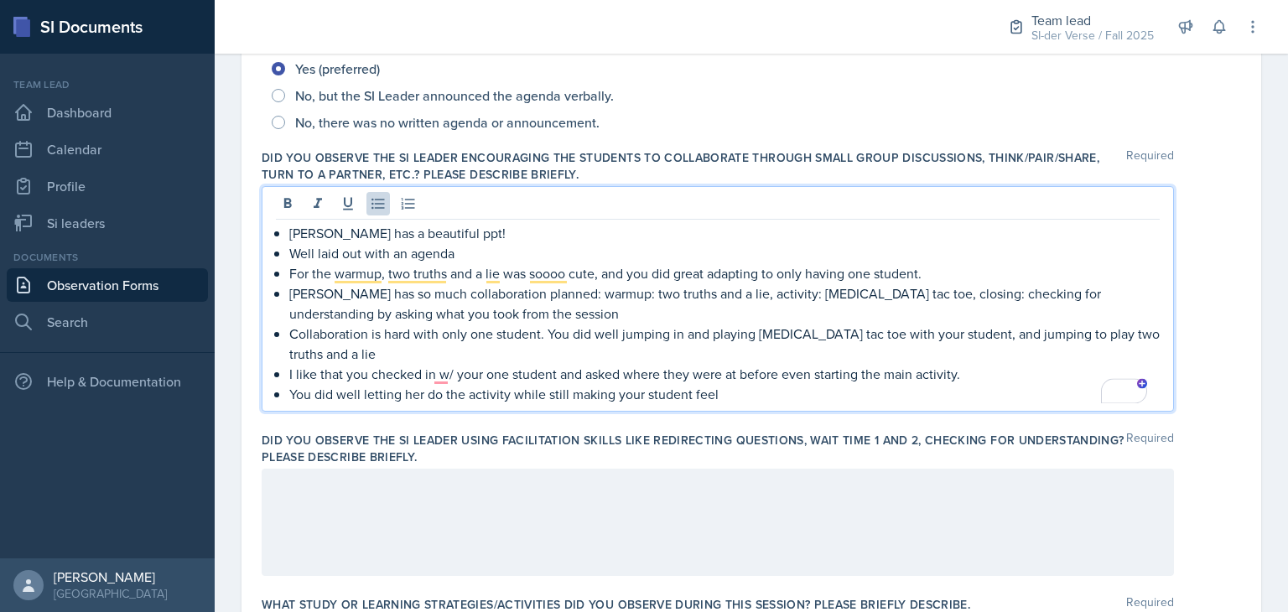
click at [744, 397] on p "You did well letting her do the activity while still making your student feel" at bounding box center [724, 394] width 870 height 20
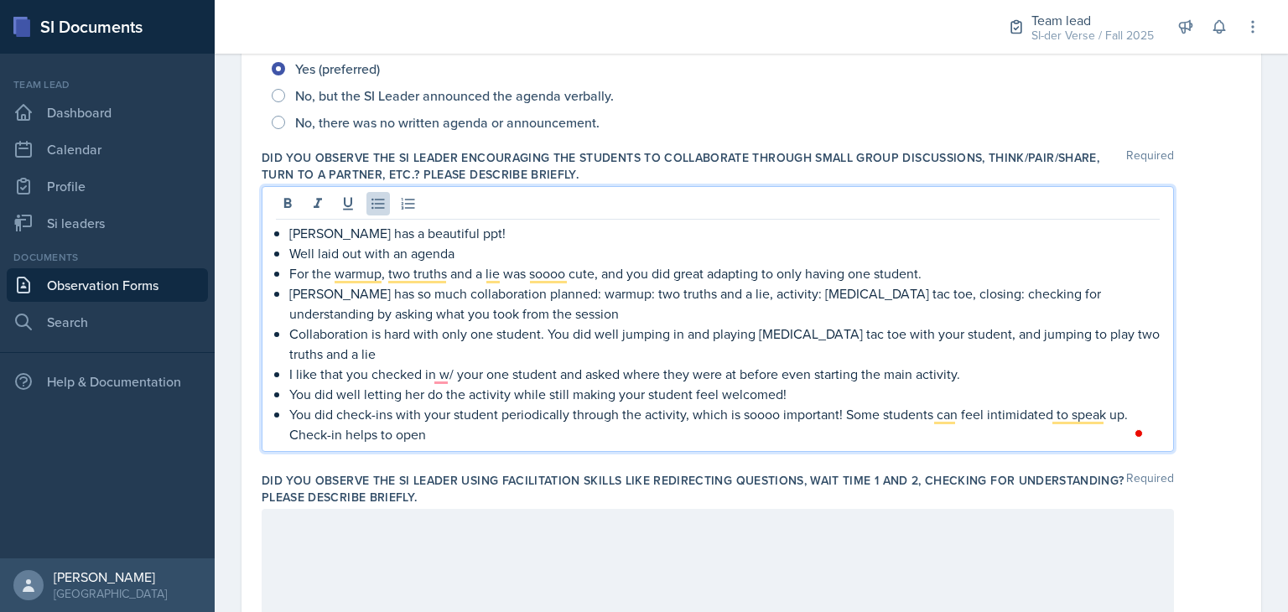
click at [429, 433] on p "You did check-ins with your student periodically through the activity, which is…" at bounding box center [724, 424] width 870 height 40
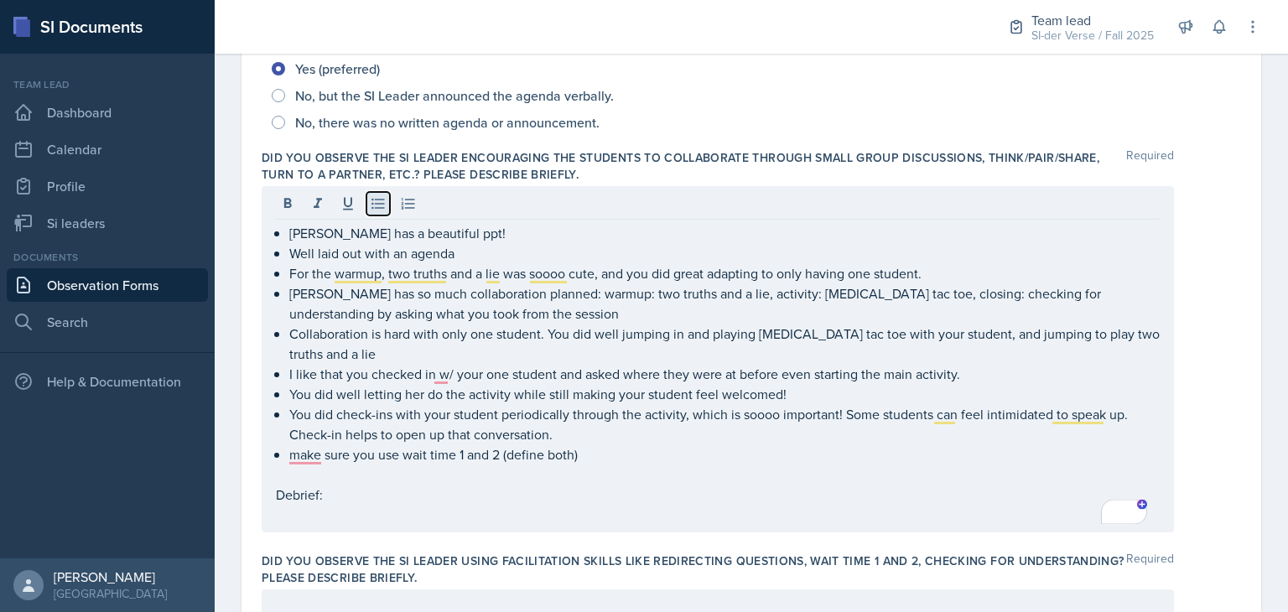
click at [377, 212] on button at bounding box center [377, 203] width 23 height 23
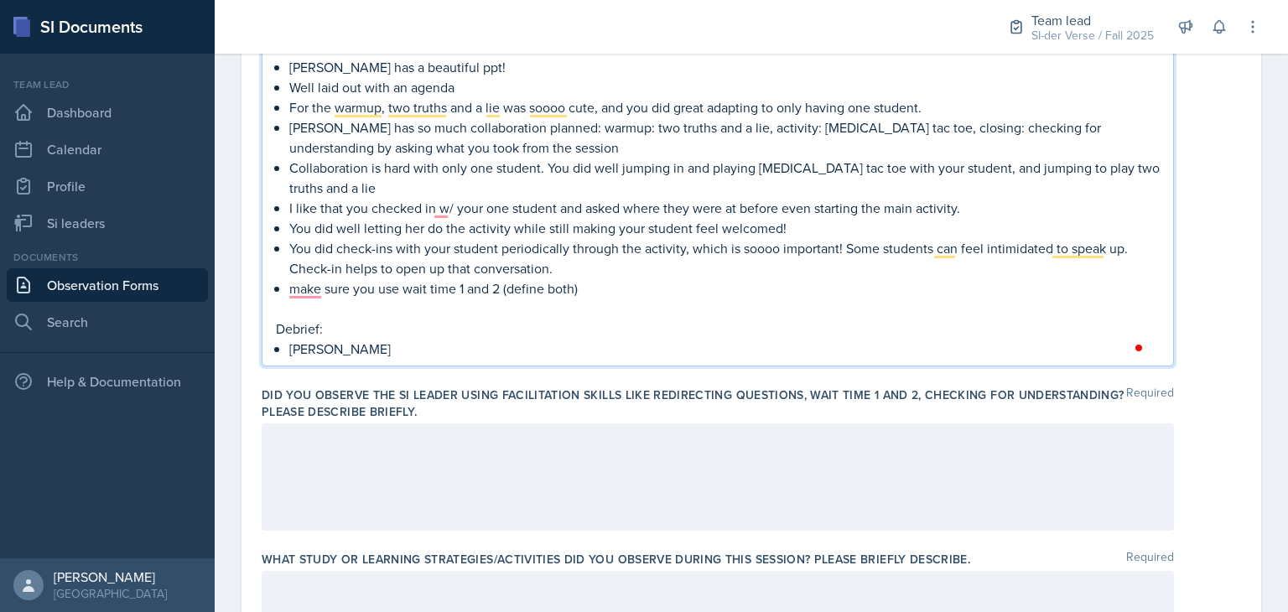
scroll to position [589, 0]
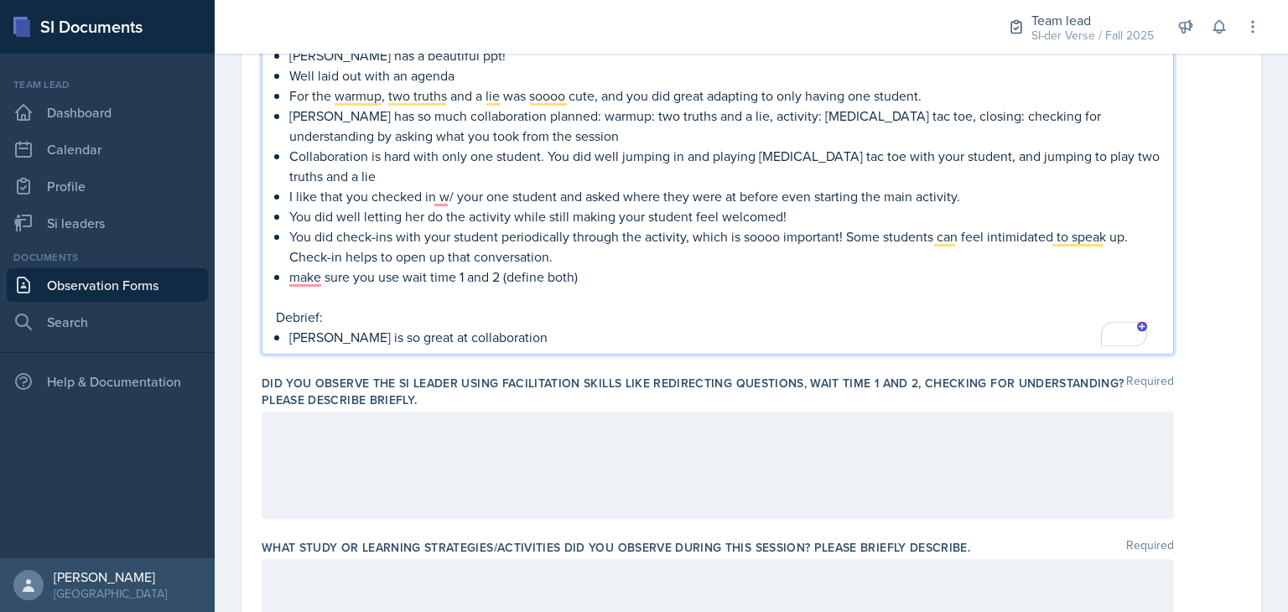
click at [577, 257] on p "You did check-ins with your student periodically through the activity, which is…" at bounding box center [724, 246] width 870 height 40
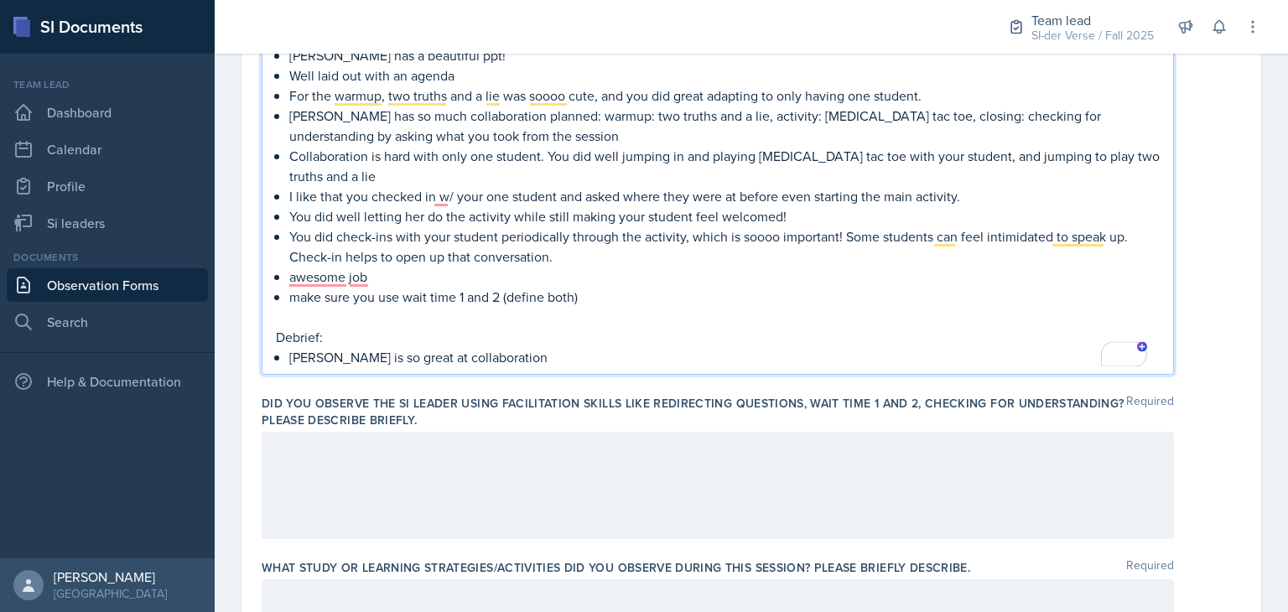
click at [380, 273] on p "awesome job" at bounding box center [724, 277] width 870 height 20
click at [591, 276] on p "Awesome job with encouraging your student to" at bounding box center [724, 277] width 870 height 20
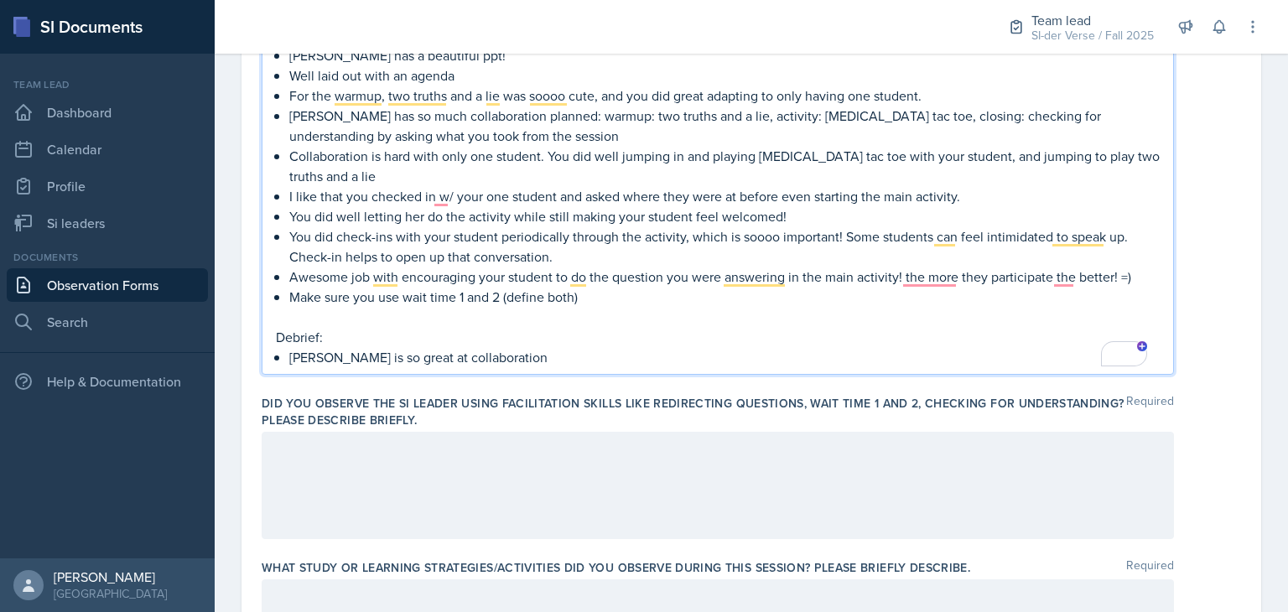
click at [501, 360] on p "[PERSON_NAME] is so great at collaboration" at bounding box center [724, 357] width 870 height 20
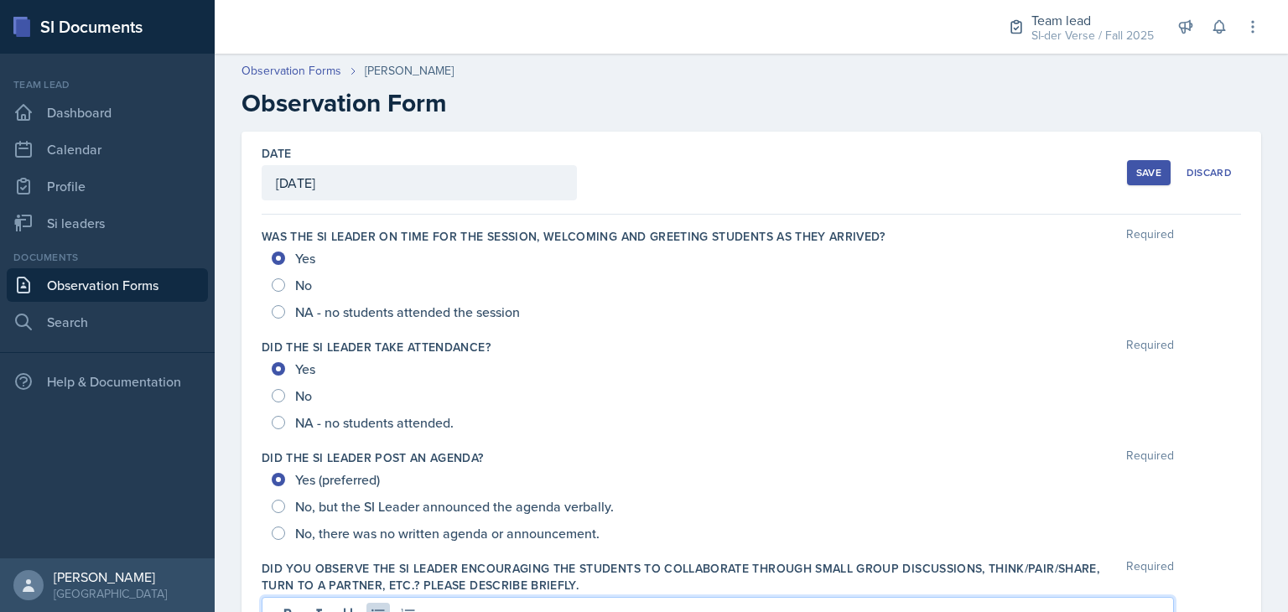
scroll to position [589, 0]
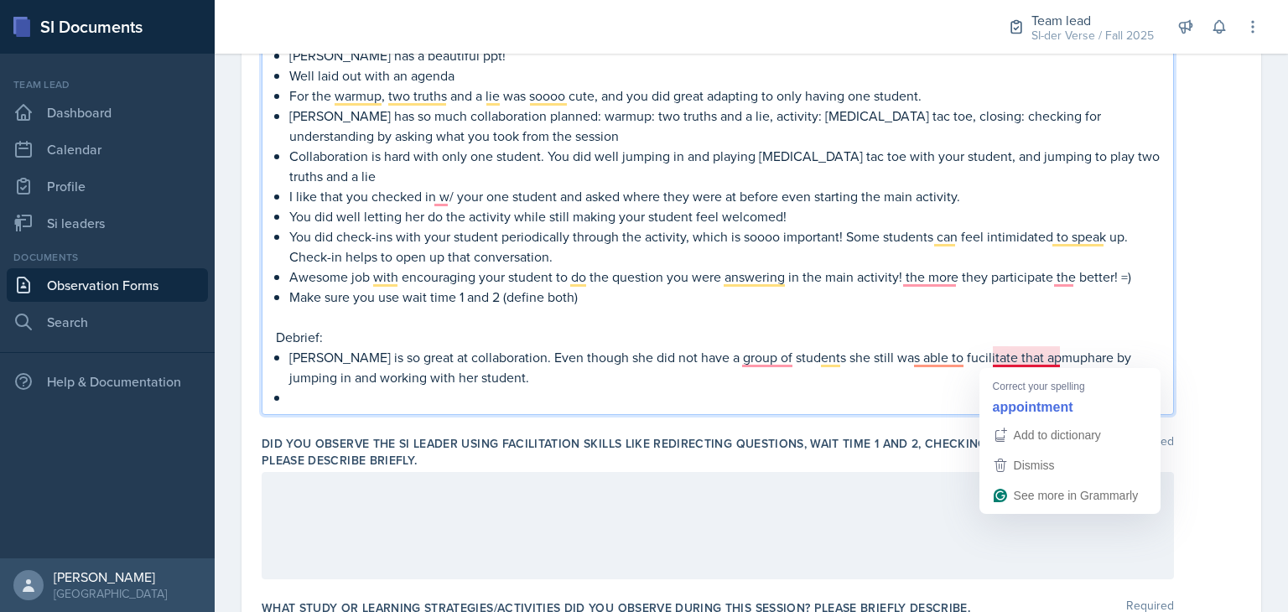
click at [1000, 360] on p "[PERSON_NAME] is so great at collaboration. Even though she did not have a grou…" at bounding box center [724, 367] width 870 height 40
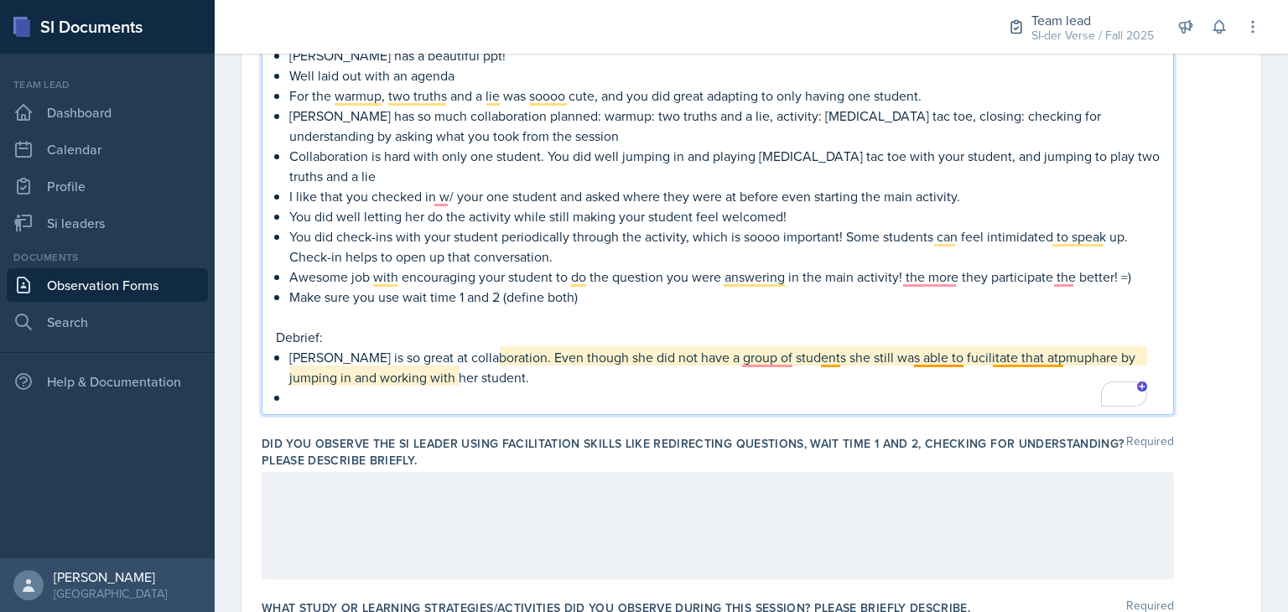
click at [1011, 358] on p "[PERSON_NAME] is so great at collaboration. Even though she did not have a grou…" at bounding box center [724, 367] width 870 height 40
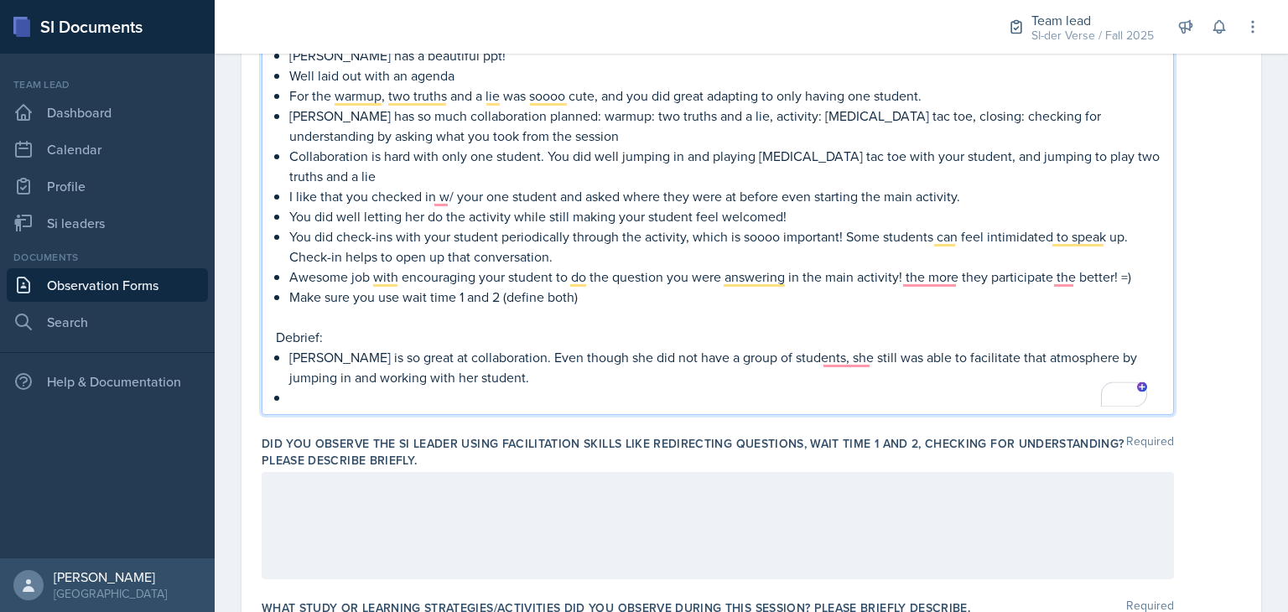
click at [389, 400] on p "To enrich screen reader interactions, please activate Accessibility in Grammarl…" at bounding box center [724, 397] width 870 height 20
click at [625, 303] on p "Make sure you use wait time 1 and 2 (define both)" at bounding box center [724, 297] width 870 height 20
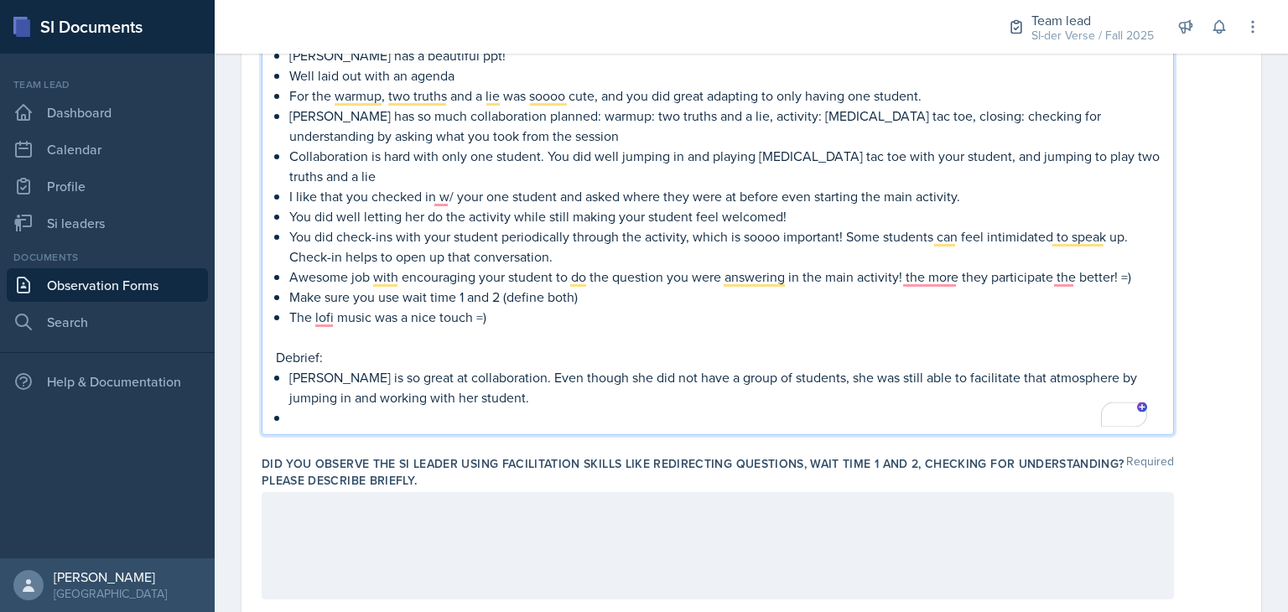
click at [324, 417] on p "To enrich screen reader interactions, please activate Accessibility in Grammarl…" at bounding box center [724, 418] width 870 height 20
click at [523, 395] on p "[PERSON_NAME] is so great at collaboration. Even though she did not have a grou…" at bounding box center [724, 387] width 870 height 40
click at [832, 399] on p "[PERSON_NAME] is so great at collaboration. Even though she did not have a grou…" at bounding box center [724, 387] width 870 height 40
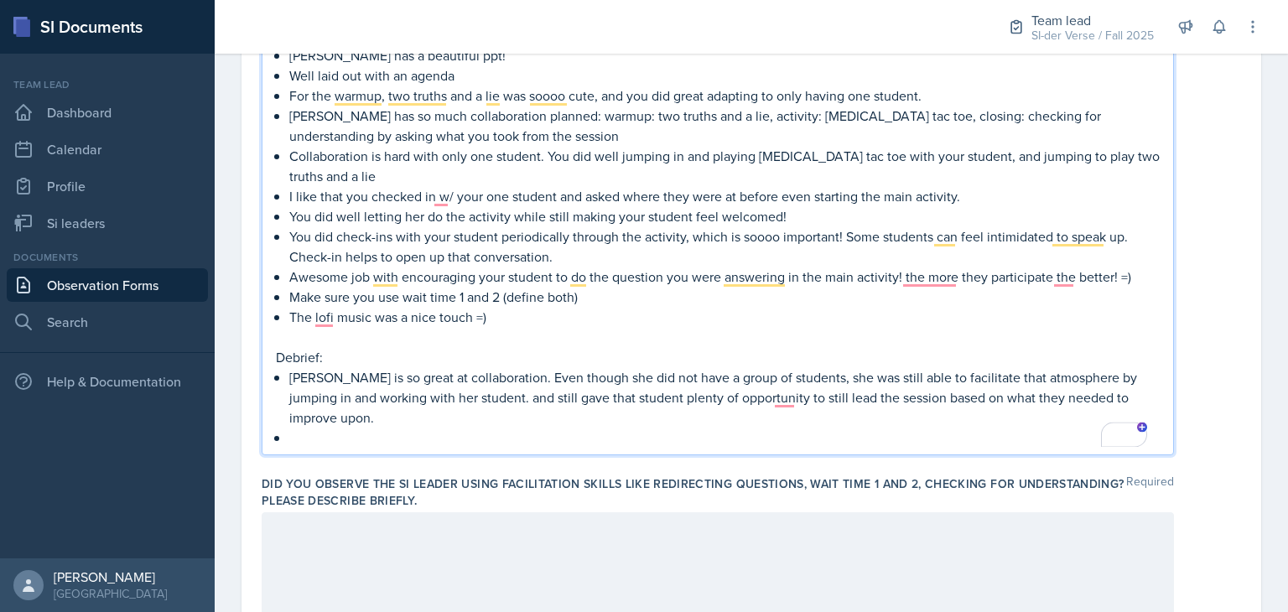
click at [313, 442] on p "To enrich screen reader interactions, please activate Accessibility in Grammarl…" at bounding box center [724, 438] width 870 height 20
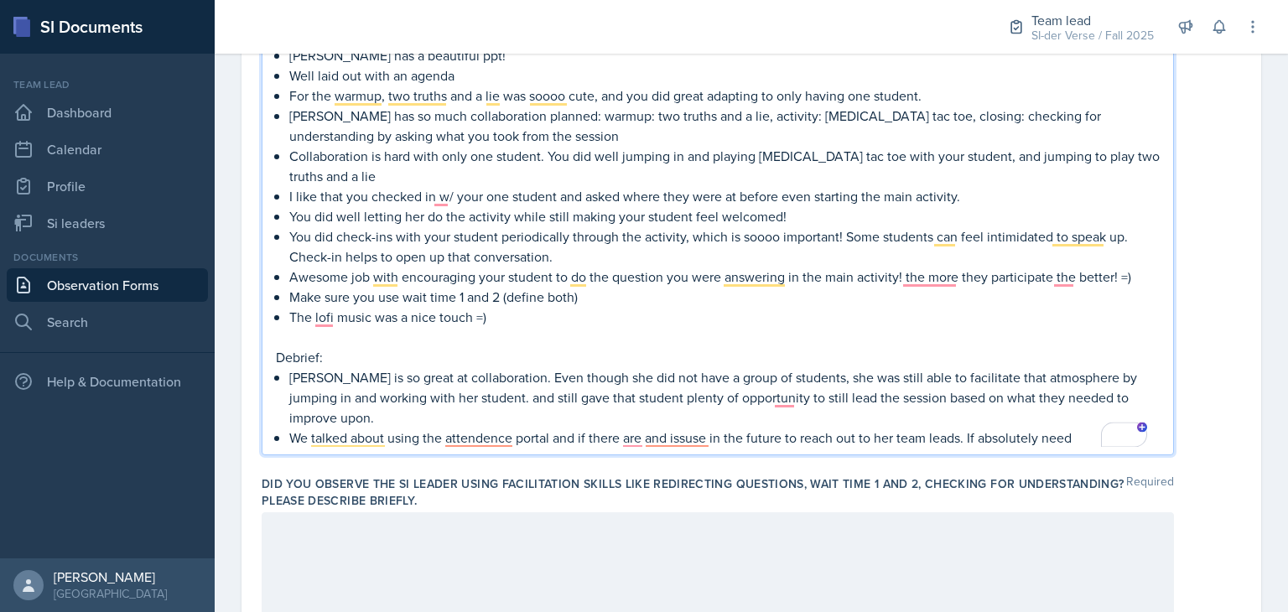
click at [1084, 436] on p "We talked about using the attendence portal and if there are and issuse in the …" at bounding box center [724, 438] width 870 height 20
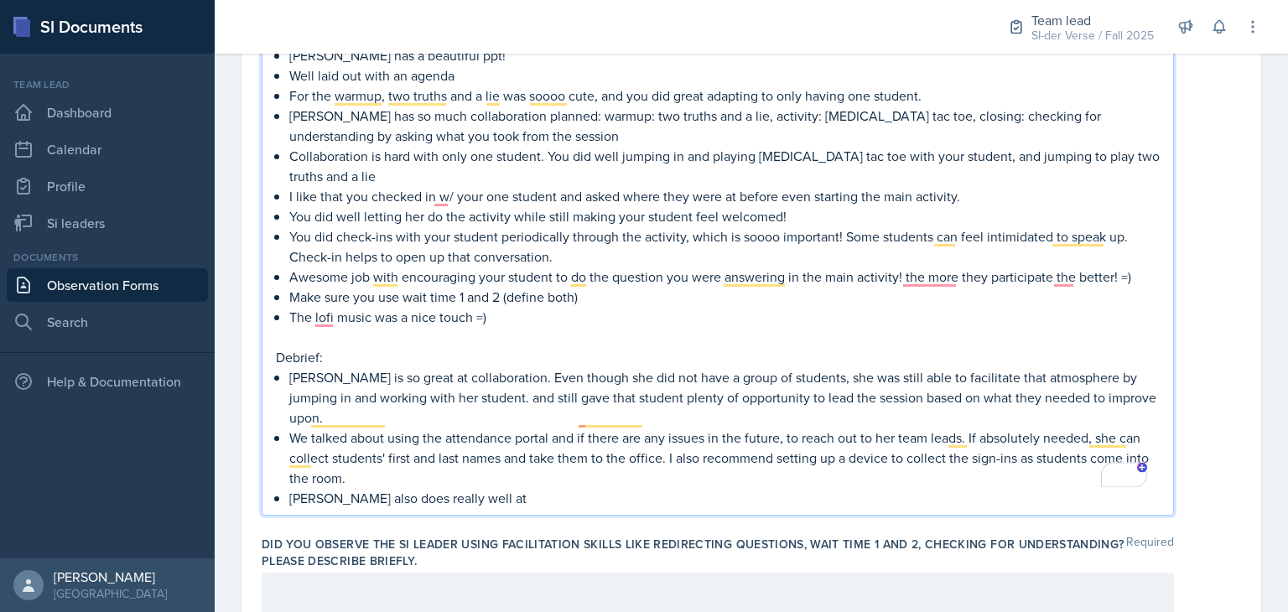
click at [502, 488] on p "[PERSON_NAME] also does really well at" at bounding box center [724, 498] width 870 height 20
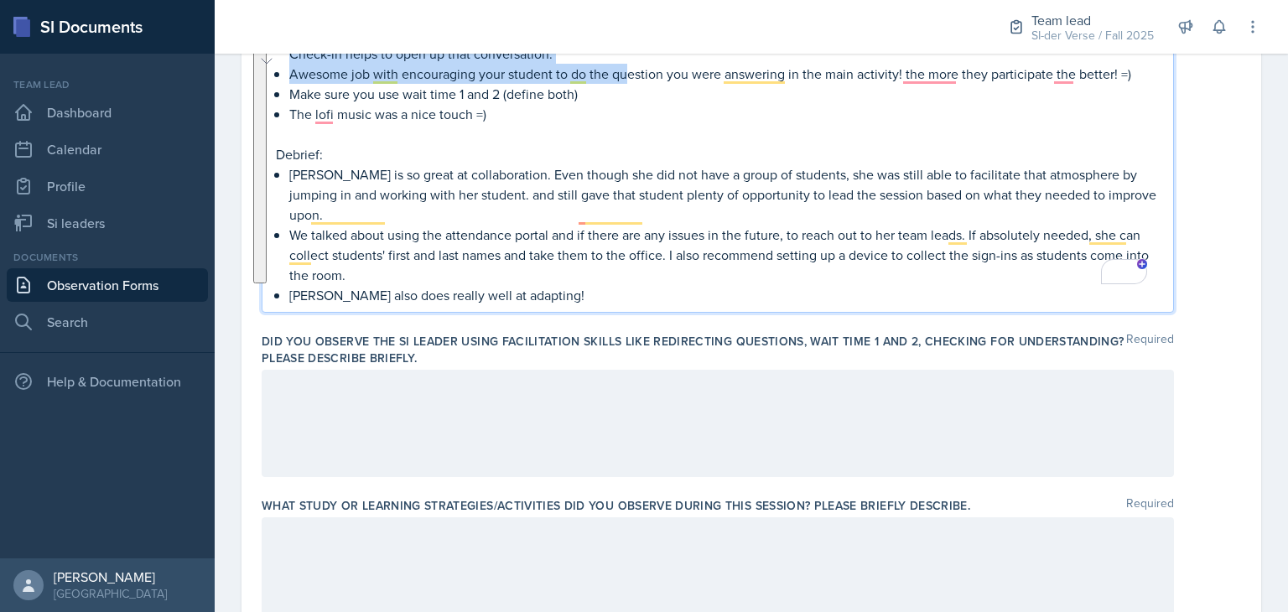
scroll to position [766, 0]
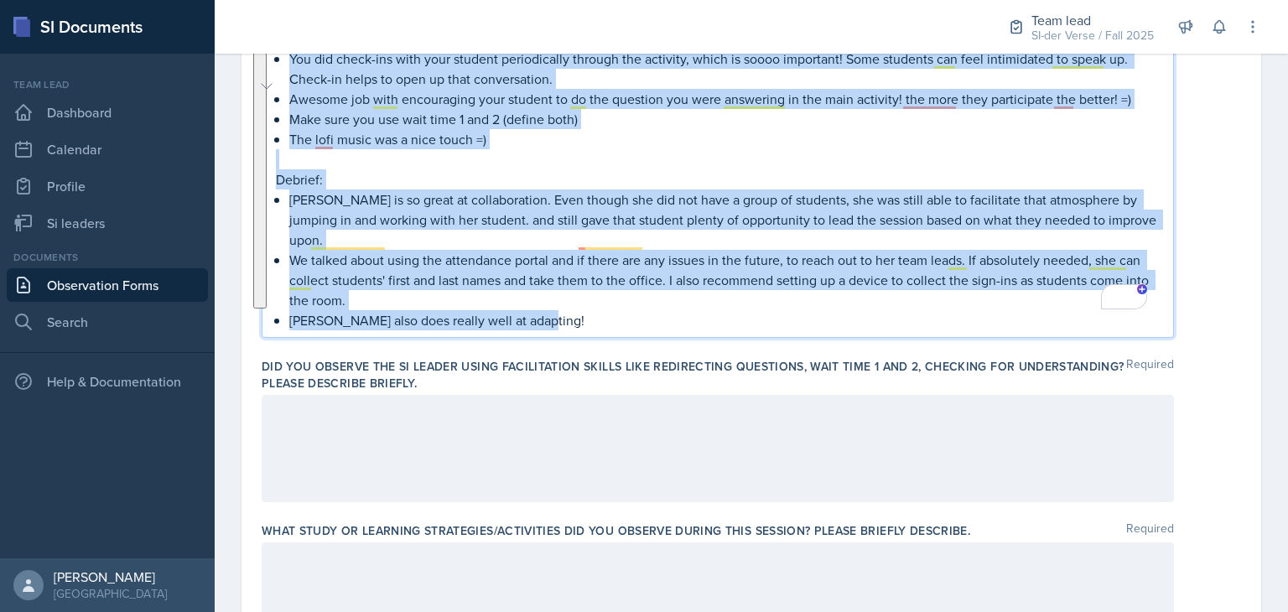
drag, startPoint x: 284, startPoint y: 316, endPoint x: 636, endPoint y: 293, distance: 352.2
click at [636, 293] on div "[PERSON_NAME] has a beautiful ppt! Well laid out with an agenda For the warmup,…" at bounding box center [718, 99] width 884 height 463
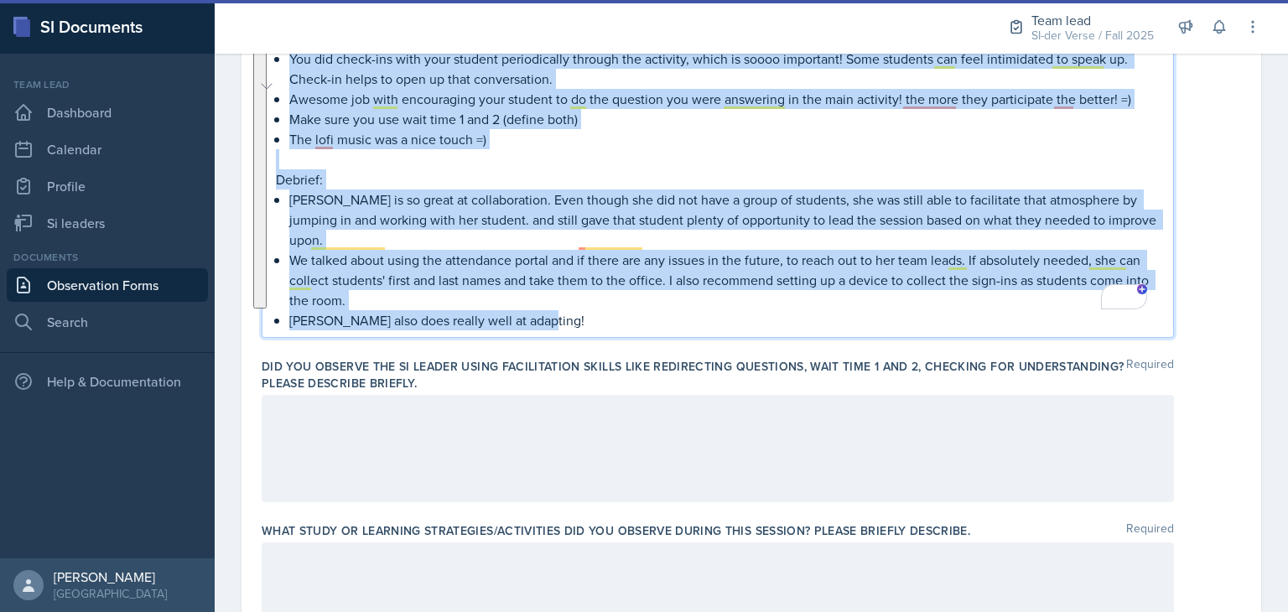
copy div "[PERSON_NAME] has a beautiful ppt! Well laid out with an agenda For the warmup,…"
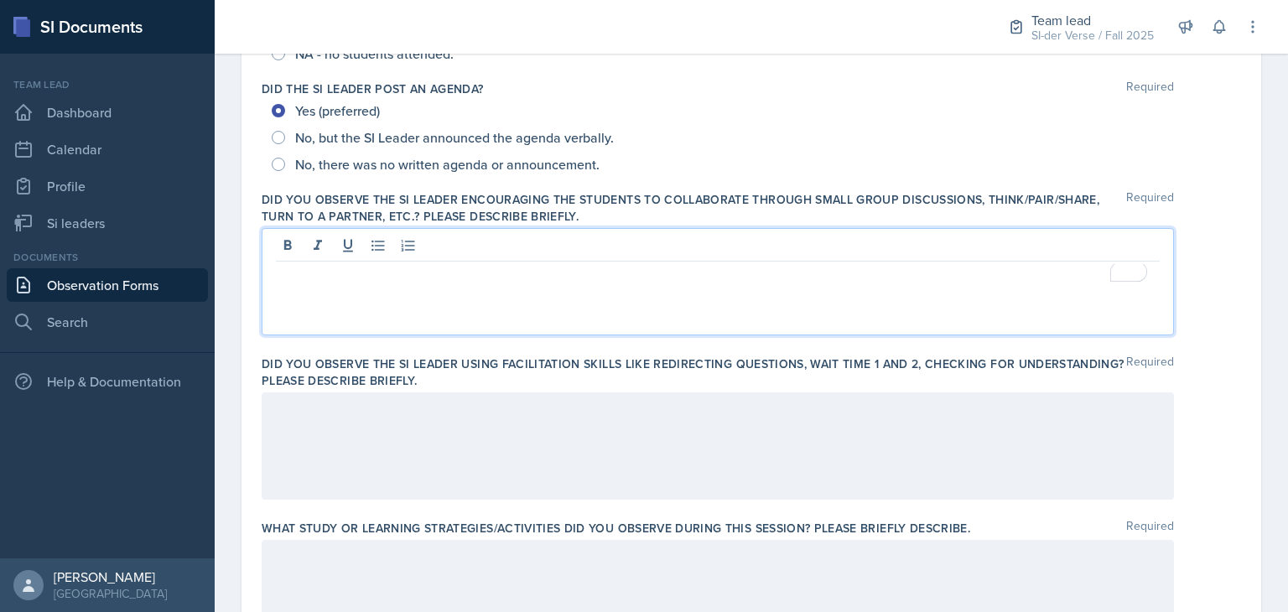
scroll to position [362, 0]
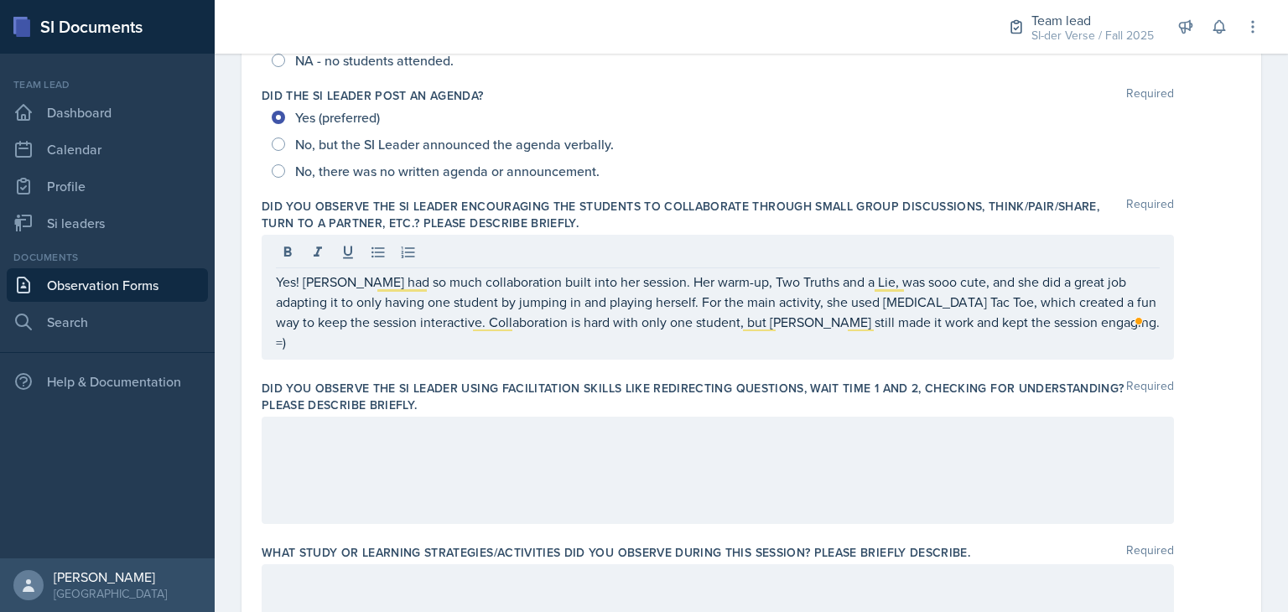
click at [620, 449] on div at bounding box center [718, 470] width 912 height 107
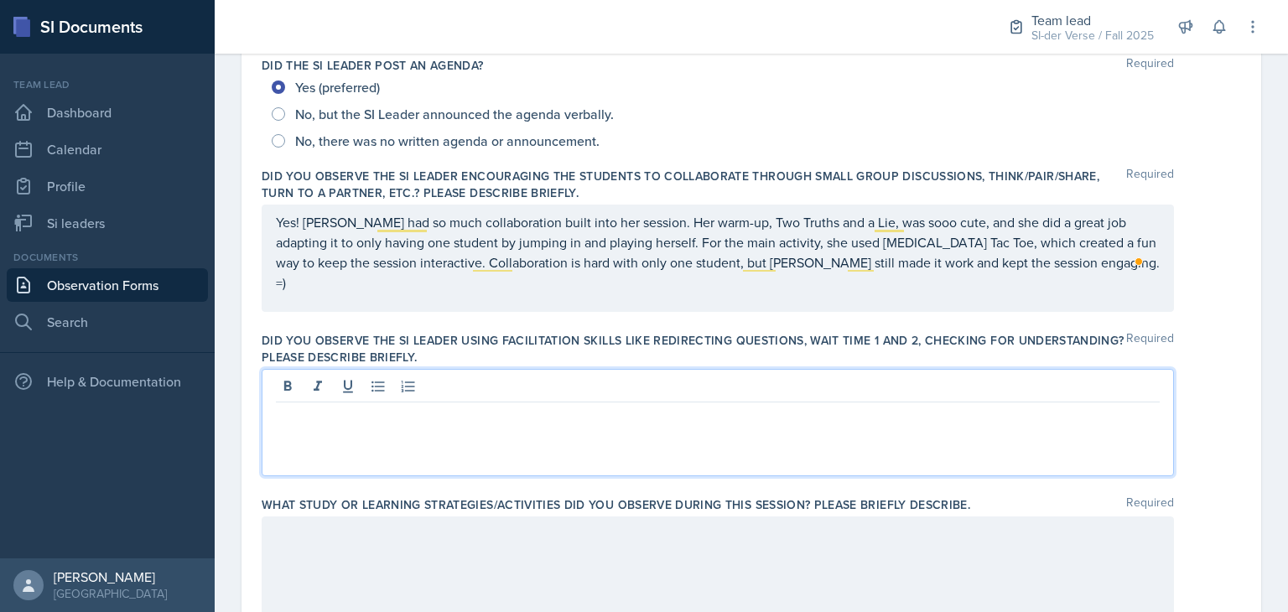
click at [705, 416] on p at bounding box center [718, 416] width 884 height 20
paste div
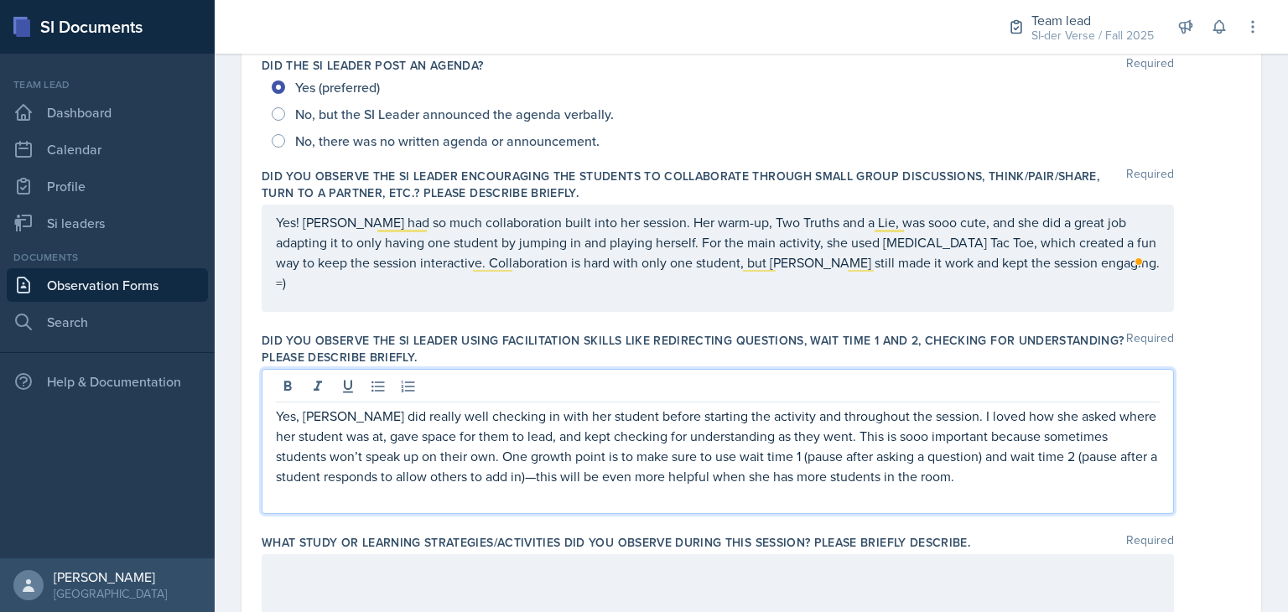
click at [536, 476] on p "Yes, [PERSON_NAME] did really well checking in with her student before starting…" at bounding box center [718, 446] width 884 height 81
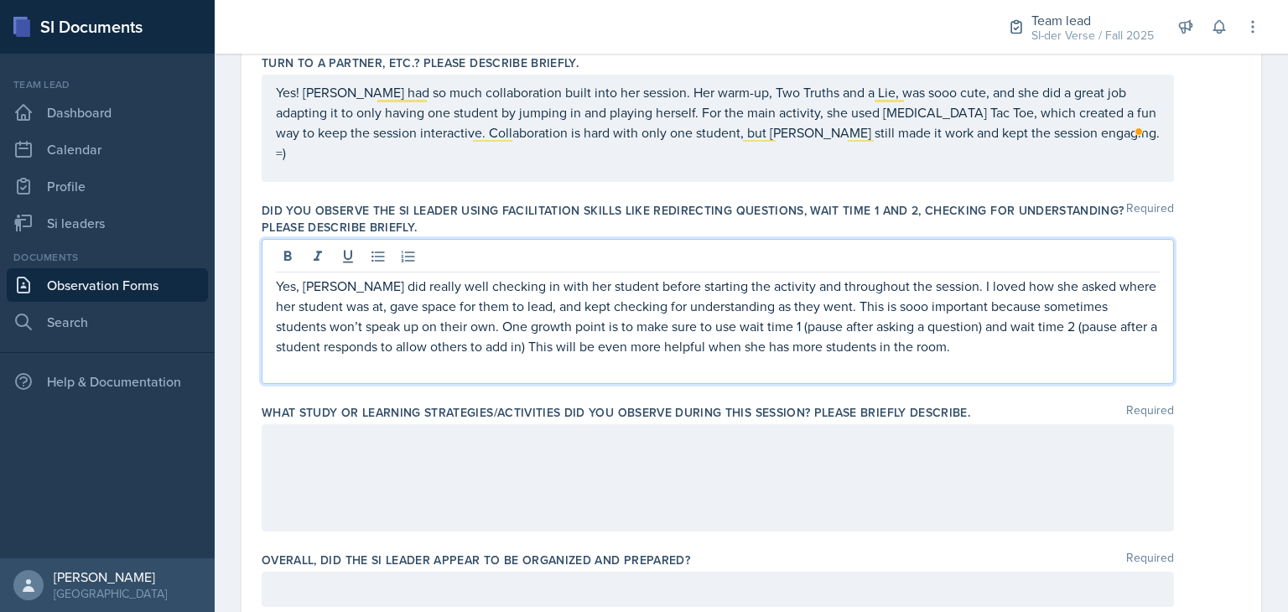
scroll to position [542, 0]
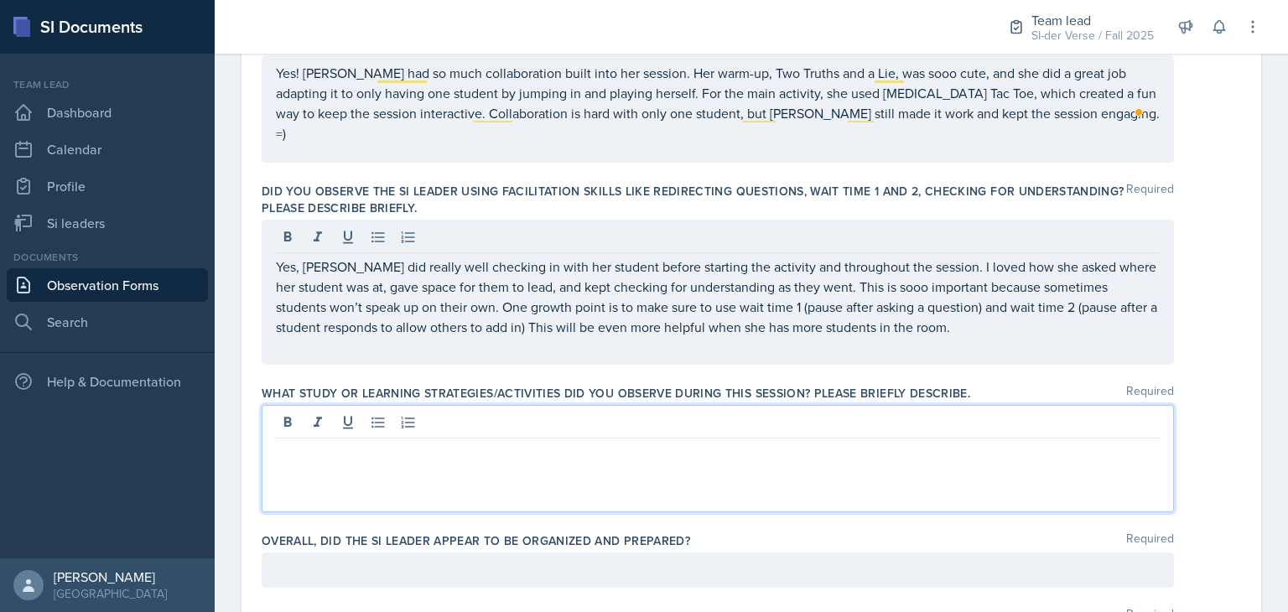
click at [617, 423] on div at bounding box center [718, 458] width 912 height 107
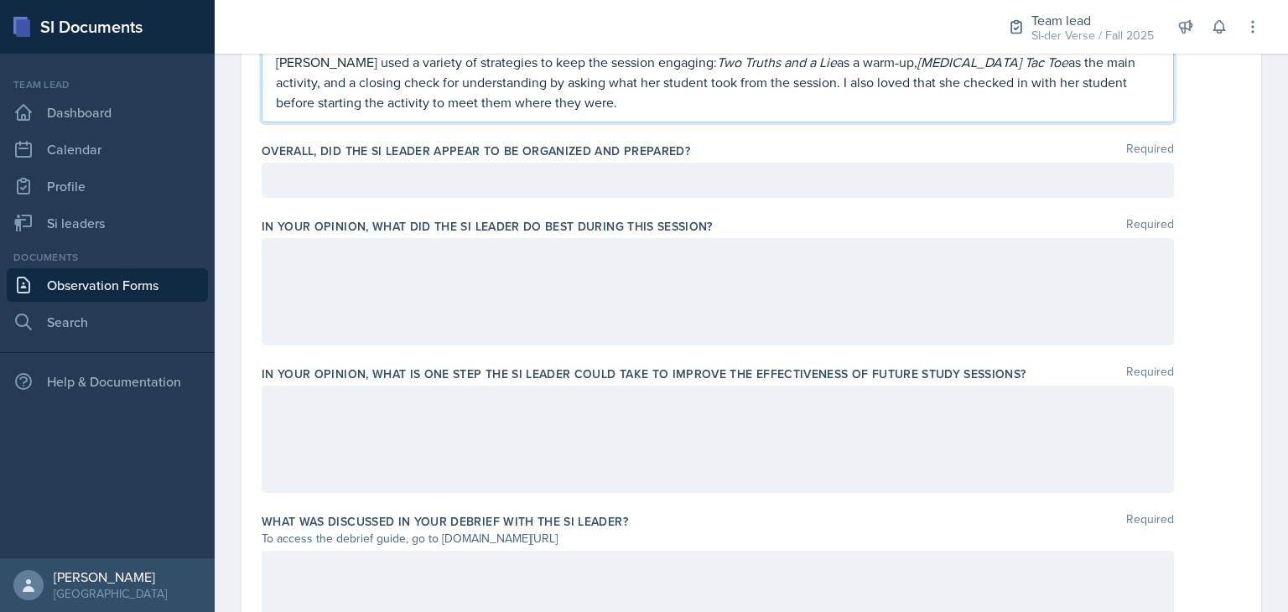
scroll to position [909, 0]
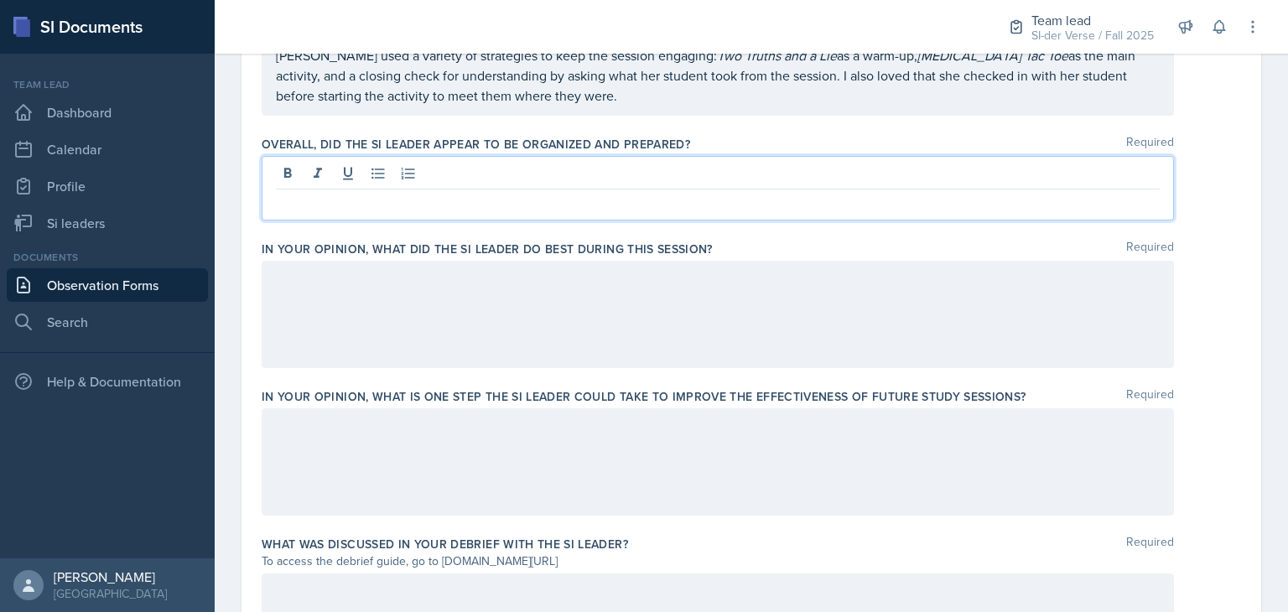
click at [546, 163] on div at bounding box center [718, 188] width 912 height 65
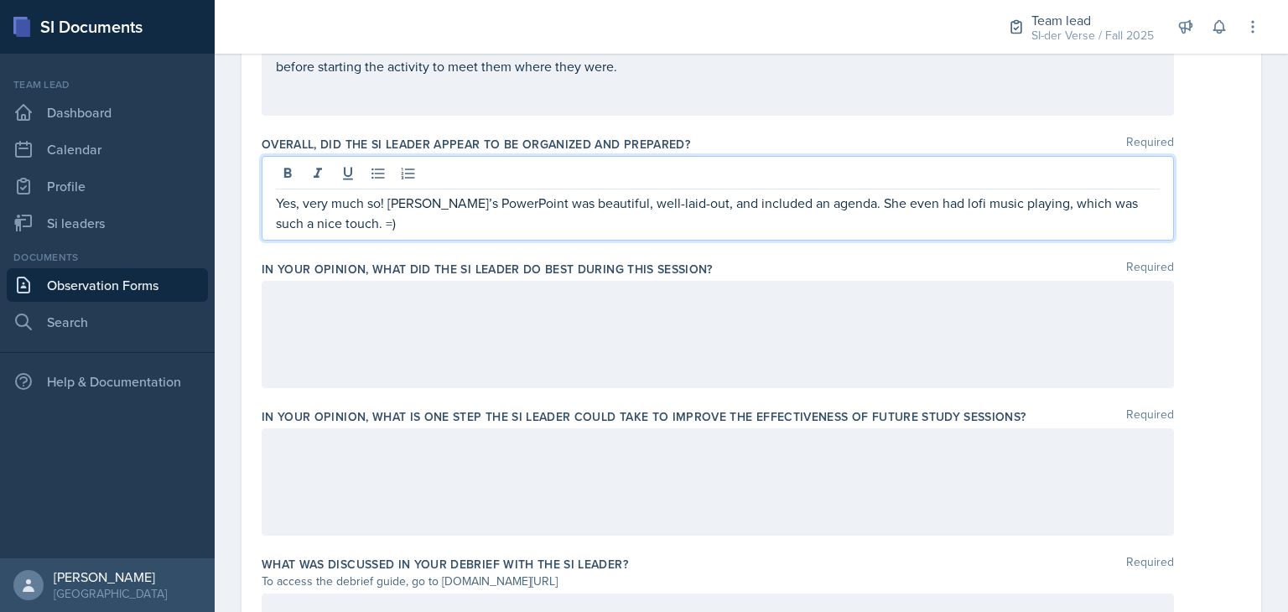
click at [645, 301] on div at bounding box center [718, 334] width 912 height 107
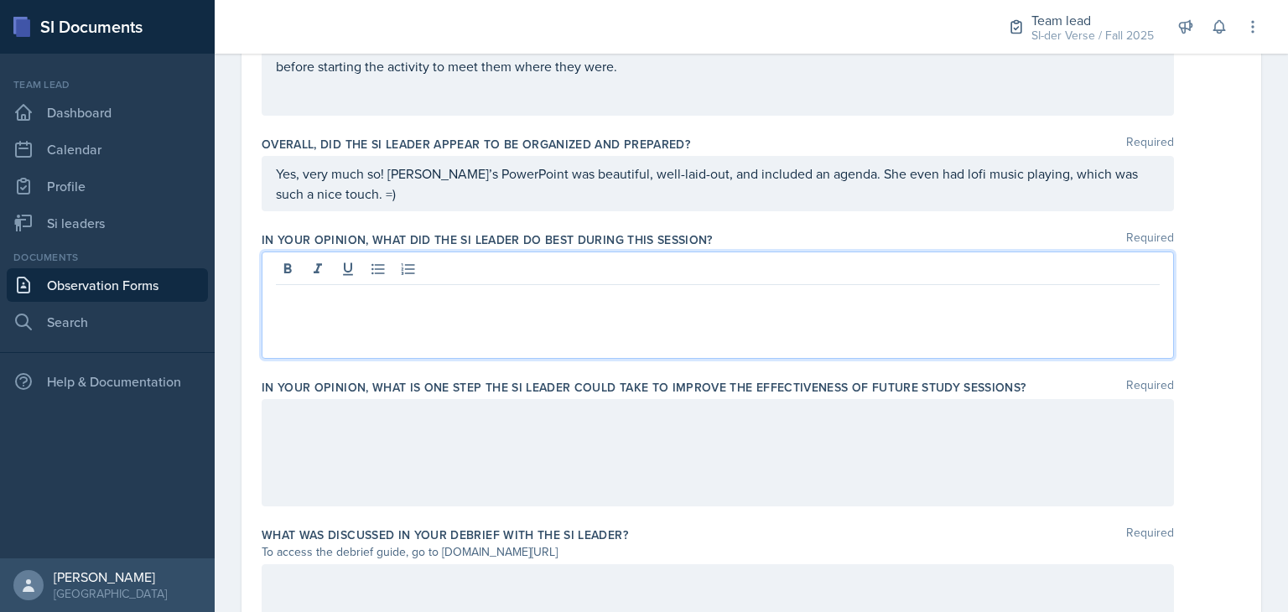
scroll to position [881, 0]
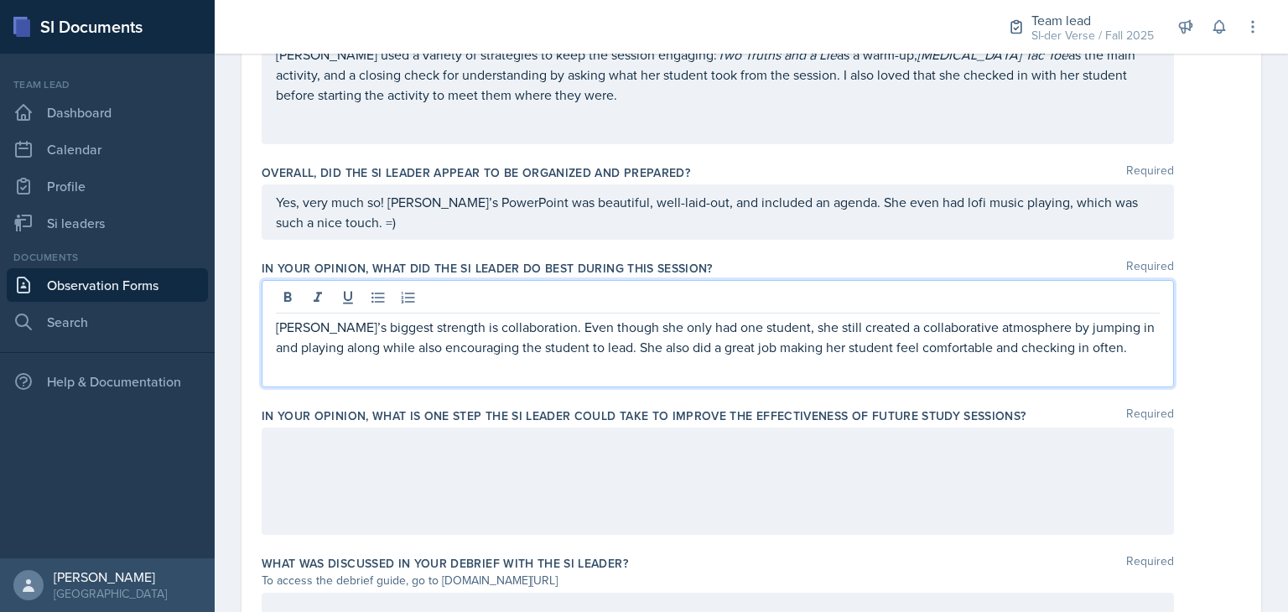
click at [627, 457] on div at bounding box center [718, 481] width 912 height 107
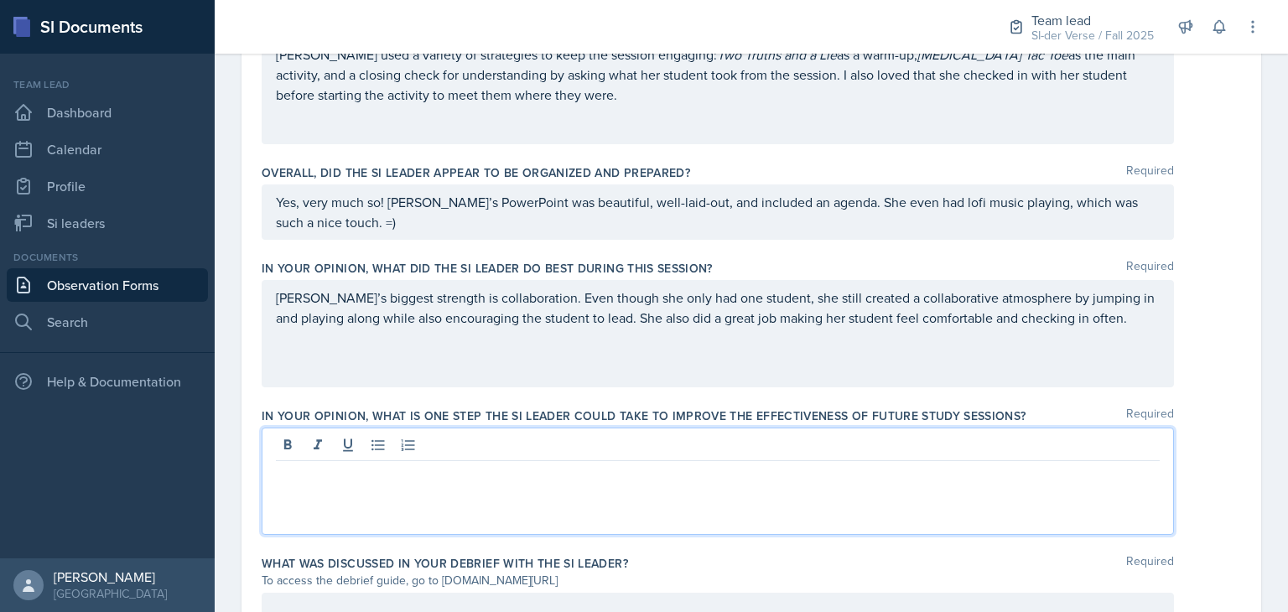
scroll to position [910, 0]
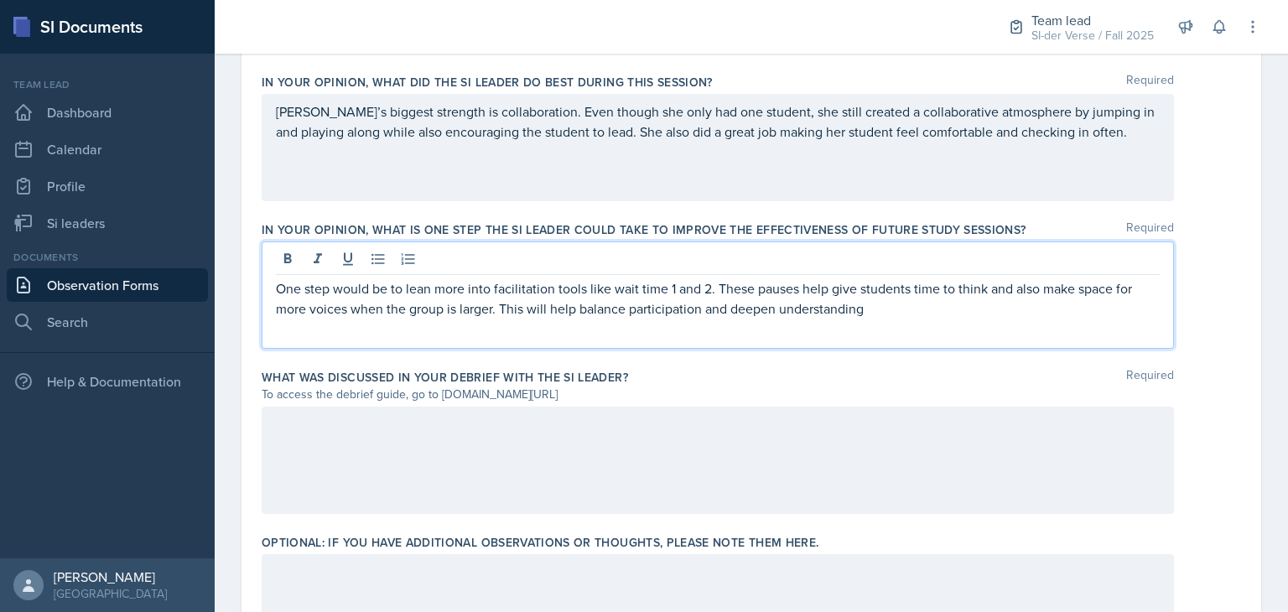
click at [550, 444] on div at bounding box center [718, 460] width 912 height 107
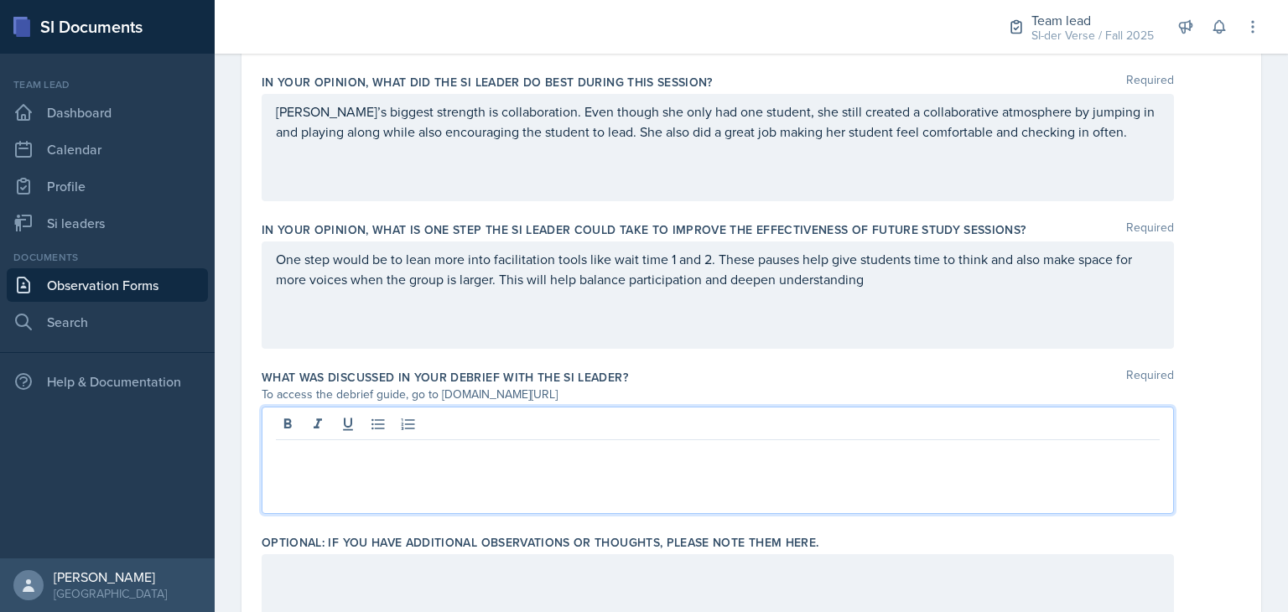
scroll to position [1095, 0]
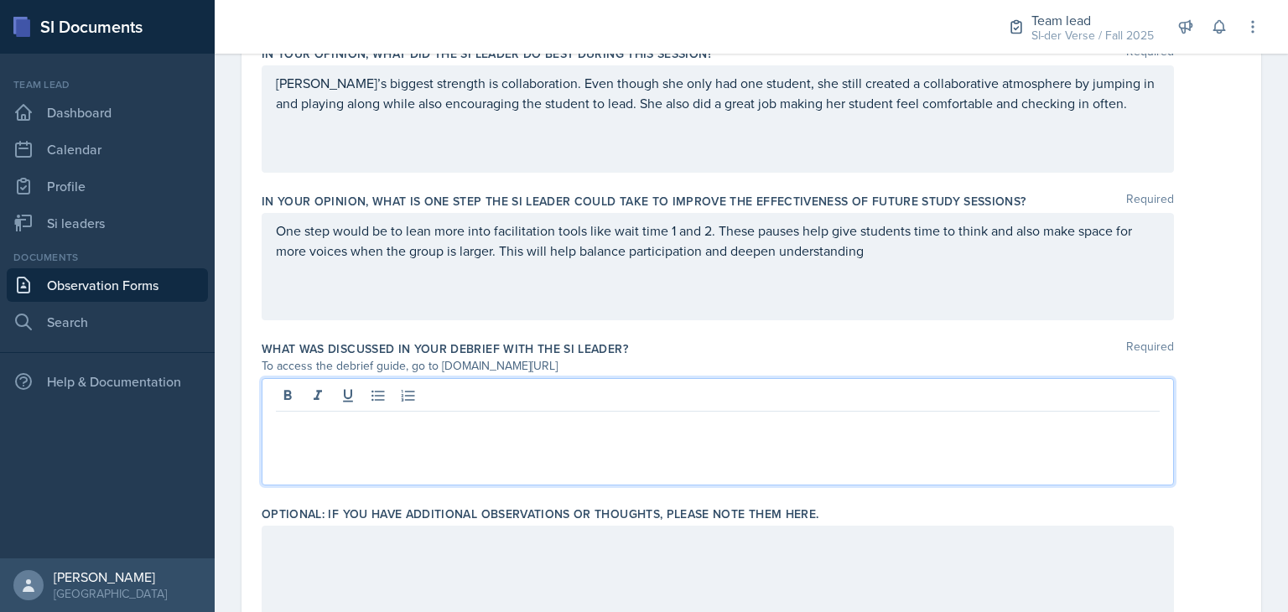
paste div
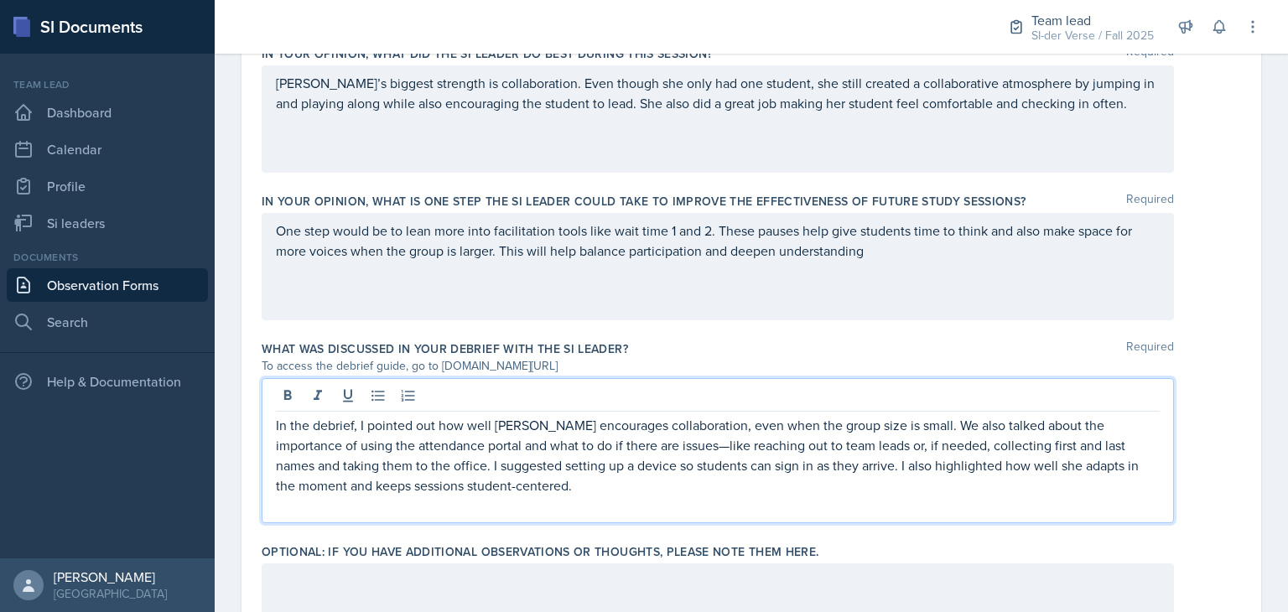
click at [648, 444] on p "In the debrief, I pointed out how well [PERSON_NAME] encourages collaboration, …" at bounding box center [718, 455] width 884 height 81
click at [381, 465] on p "In the debrief, I pointed out how well [PERSON_NAME] encourages collaboration, …" at bounding box center [718, 455] width 884 height 81
click at [439, 444] on p "In the debrief, I pointed out how well [PERSON_NAME] encourages collaboration, …" at bounding box center [718, 455] width 884 height 81
click at [570, 444] on p "In the debrief, I pointed out how well [PERSON_NAME] encourages collaboration, …" at bounding box center [718, 455] width 884 height 81
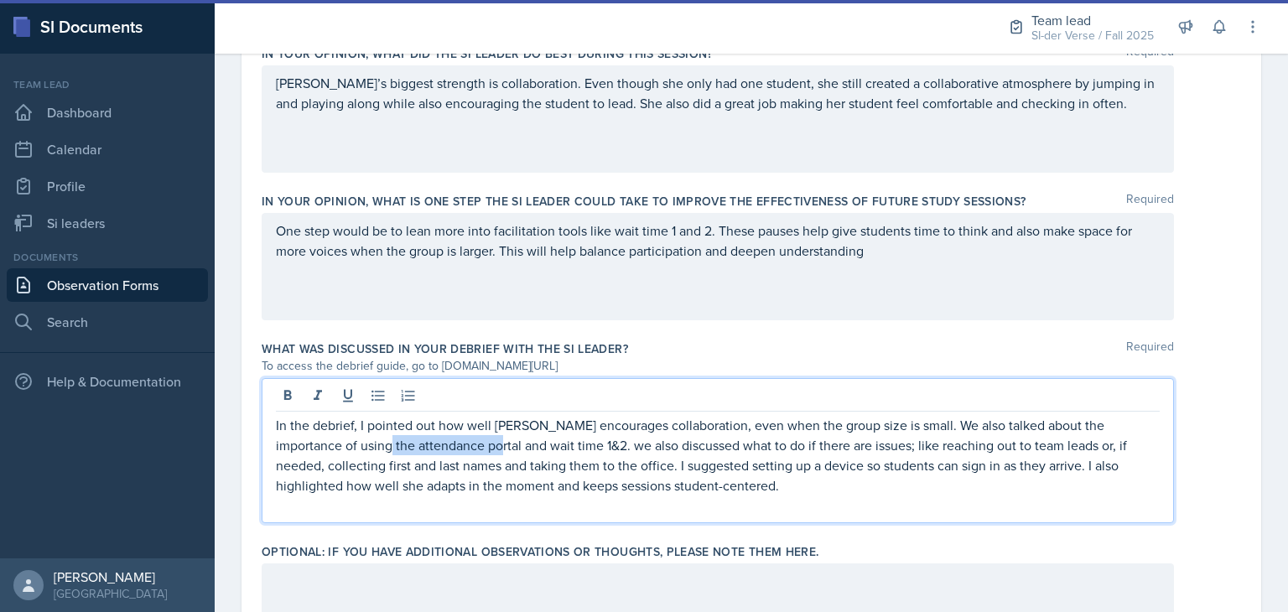
drag, startPoint x: 439, startPoint y: 444, endPoint x: 335, endPoint y: 440, distance: 104.9
click at [335, 440] on p "In the debrief, I pointed out how well [PERSON_NAME] encourages collaboration, …" at bounding box center [718, 455] width 884 height 81
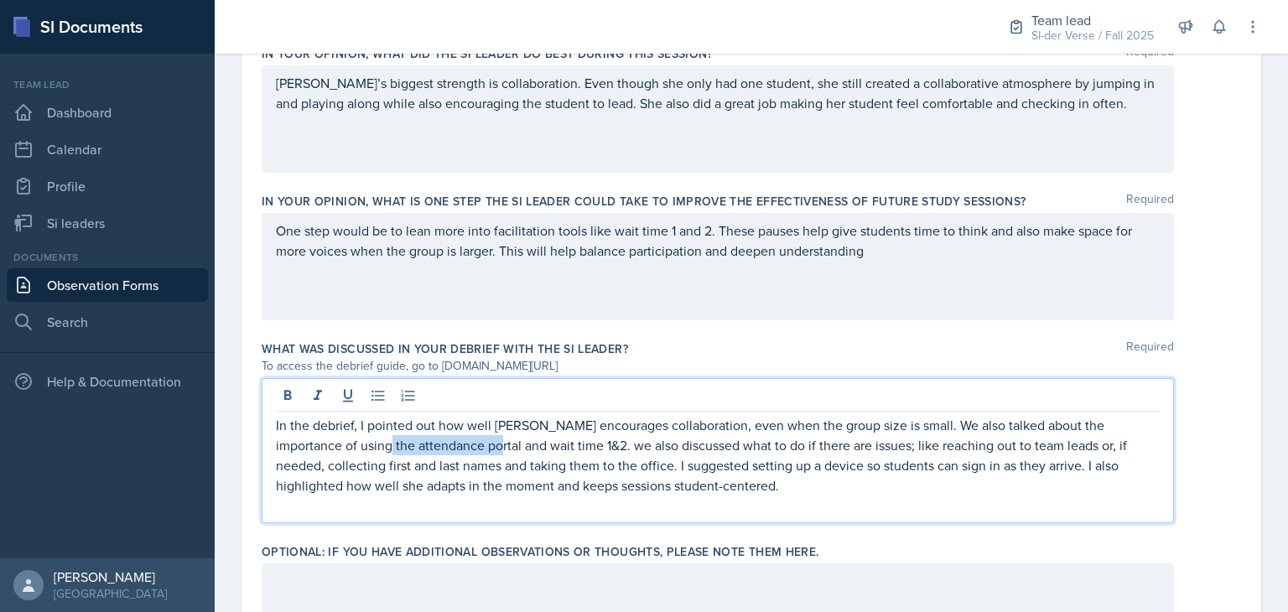
copy p "attendance portal"
click at [359, 444] on p "In the debrief, I pointed out how well [PERSON_NAME] encourages collaboration, …" at bounding box center [718, 455] width 884 height 81
click at [387, 444] on p "In the debrief, I pointed out how well [PERSON_NAME] encourages collaboration, …" at bounding box center [718, 455] width 884 height 81
click at [416, 447] on p "In the debrief, I pointed out how well [PERSON_NAME] encourages collaboration, …" at bounding box center [718, 455] width 884 height 81
click at [662, 450] on p "In the debrief, I pointed out how well [PERSON_NAME] encourages collaboration, …" at bounding box center [718, 455] width 884 height 81
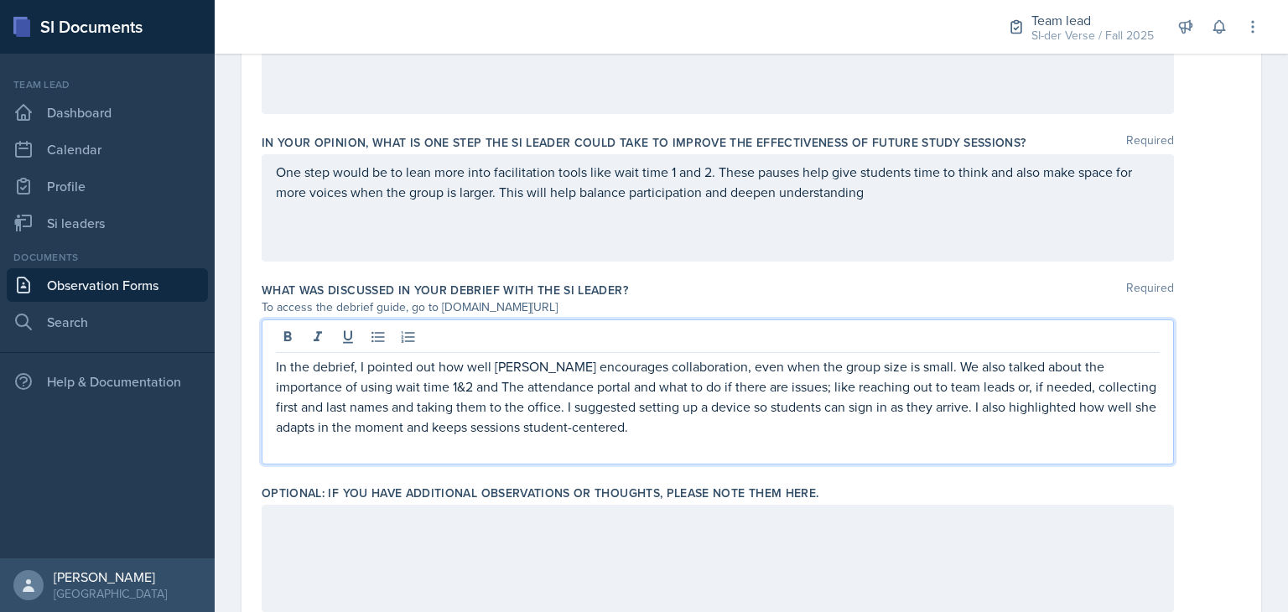
scroll to position [1219, 0]
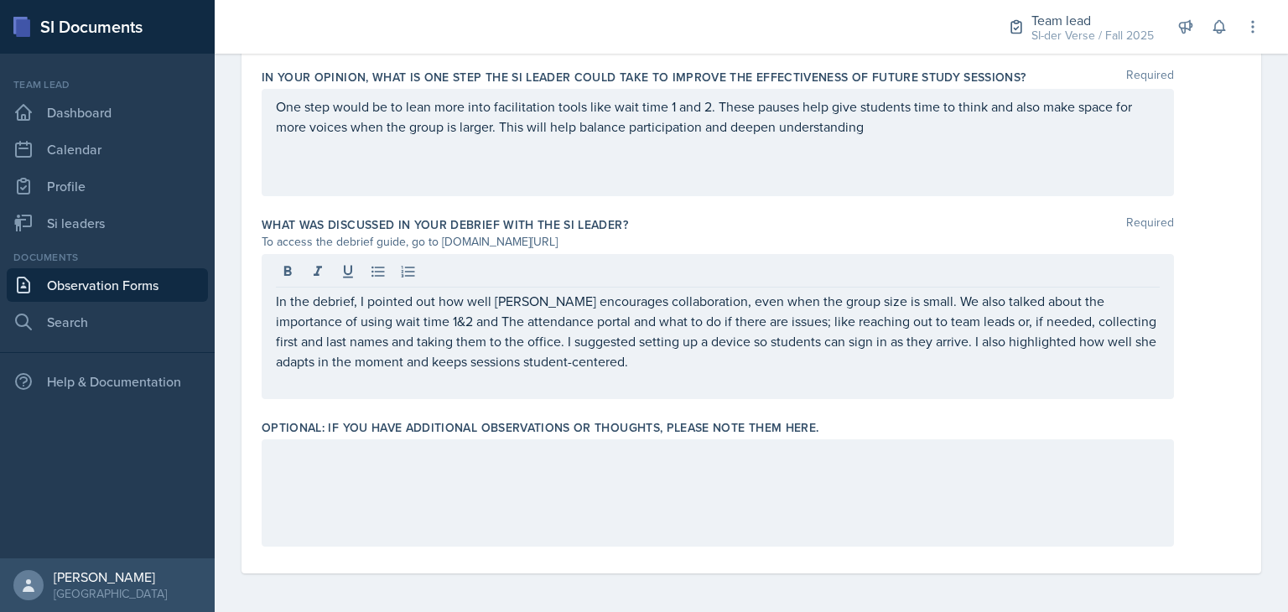
click at [616, 506] on div at bounding box center [718, 492] width 912 height 107
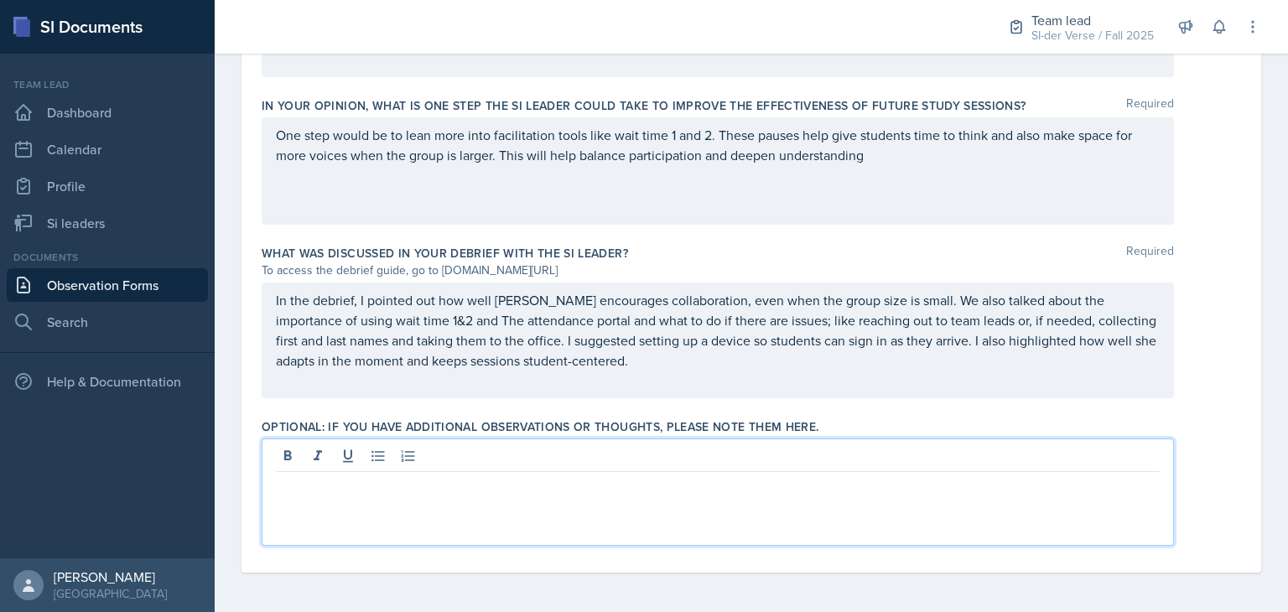
paste div
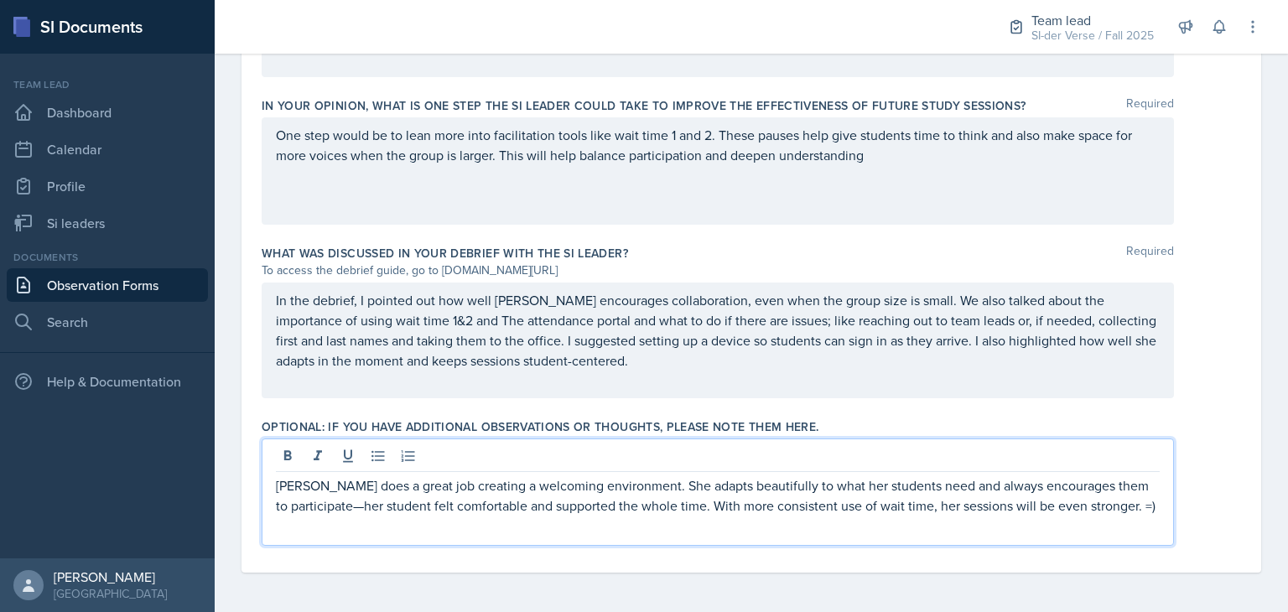
click at [352, 506] on p "[PERSON_NAME] does a great job creating a welcoming environment. She adapts bea…" at bounding box center [718, 495] width 884 height 40
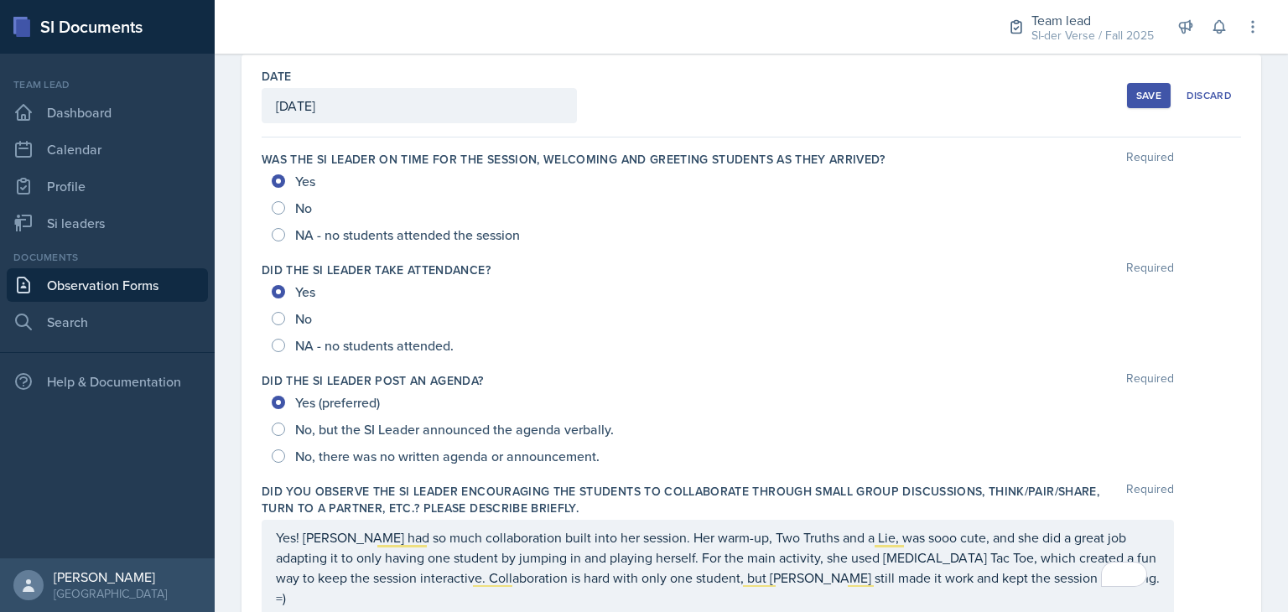
scroll to position [0, 0]
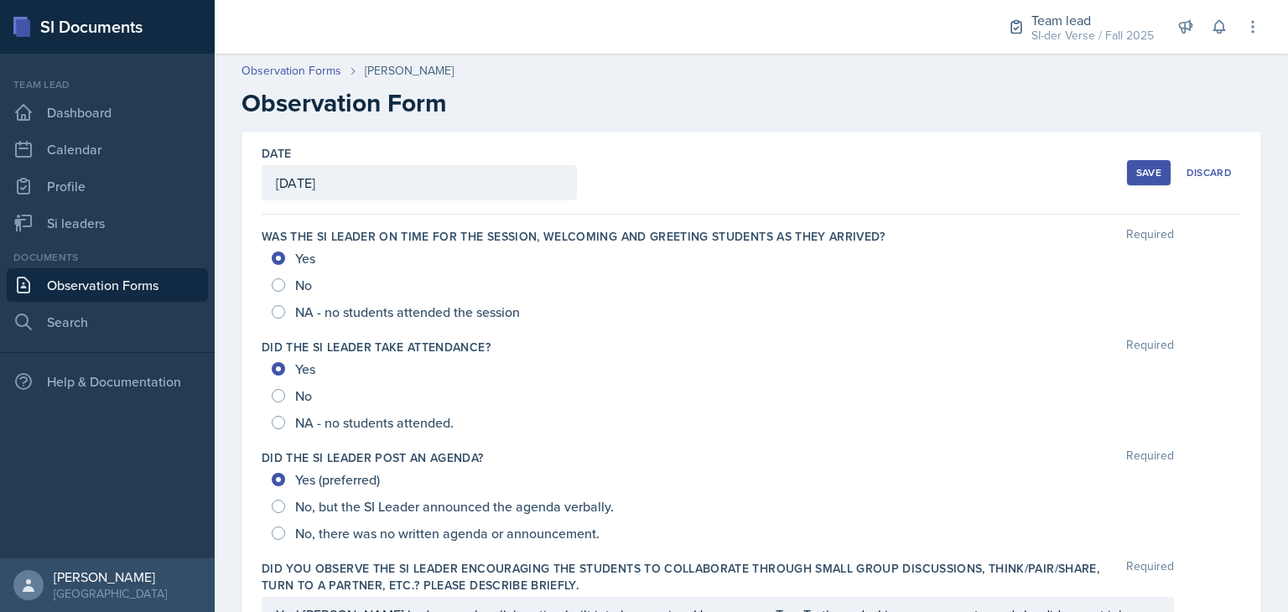
click at [1144, 169] on div "Save" at bounding box center [1148, 172] width 25 height 13
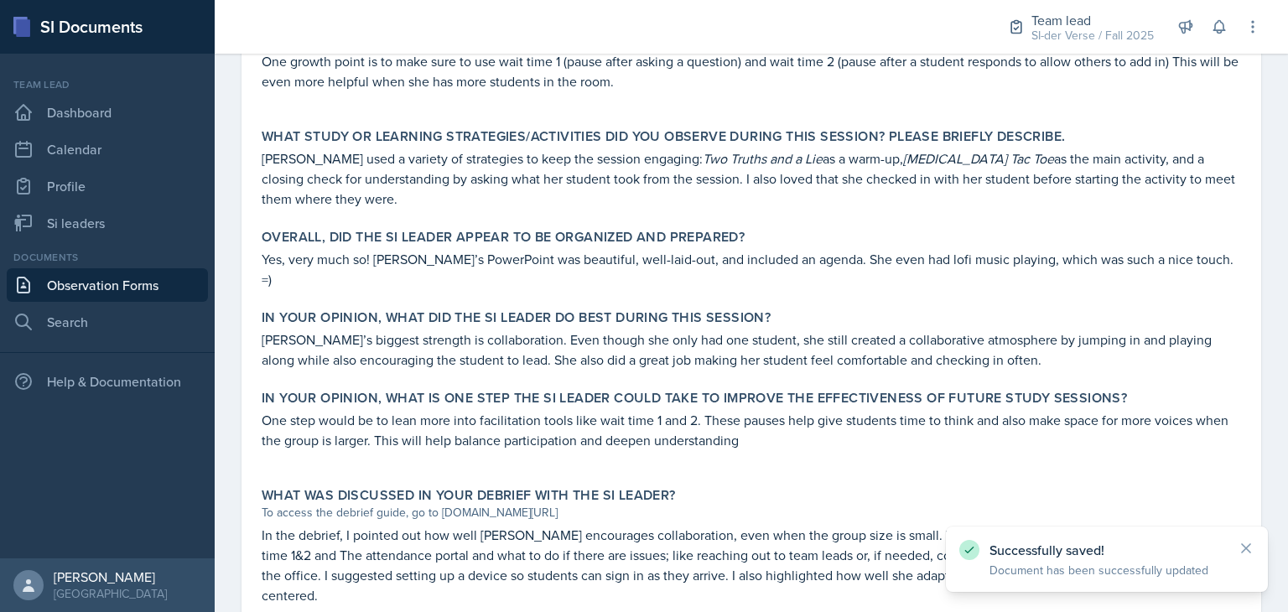
scroll to position [947, 0]
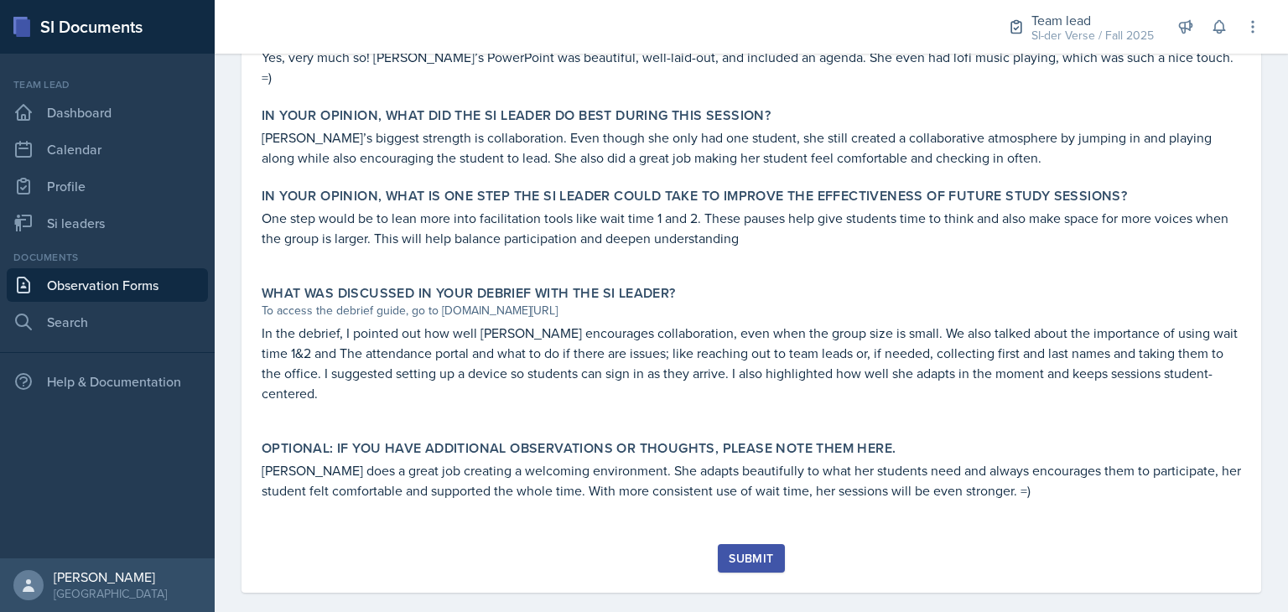
click at [751, 552] on div "Submit" at bounding box center [751, 558] width 44 height 13
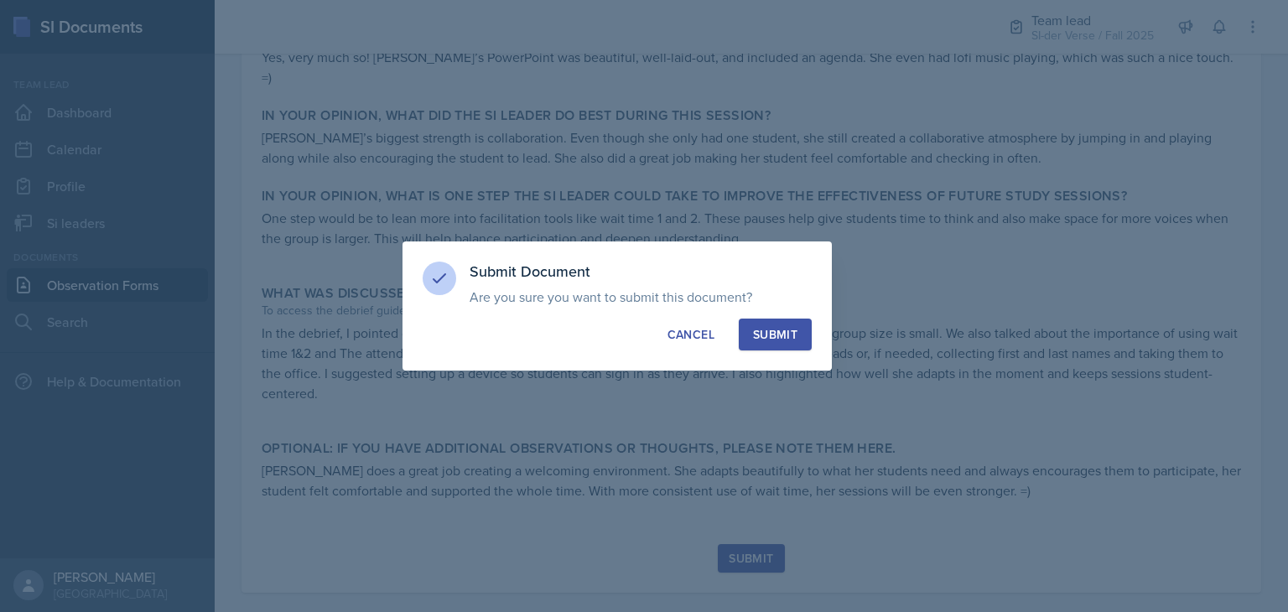
click at [784, 334] on div "Submit" at bounding box center [775, 334] width 44 height 17
radio input "true"
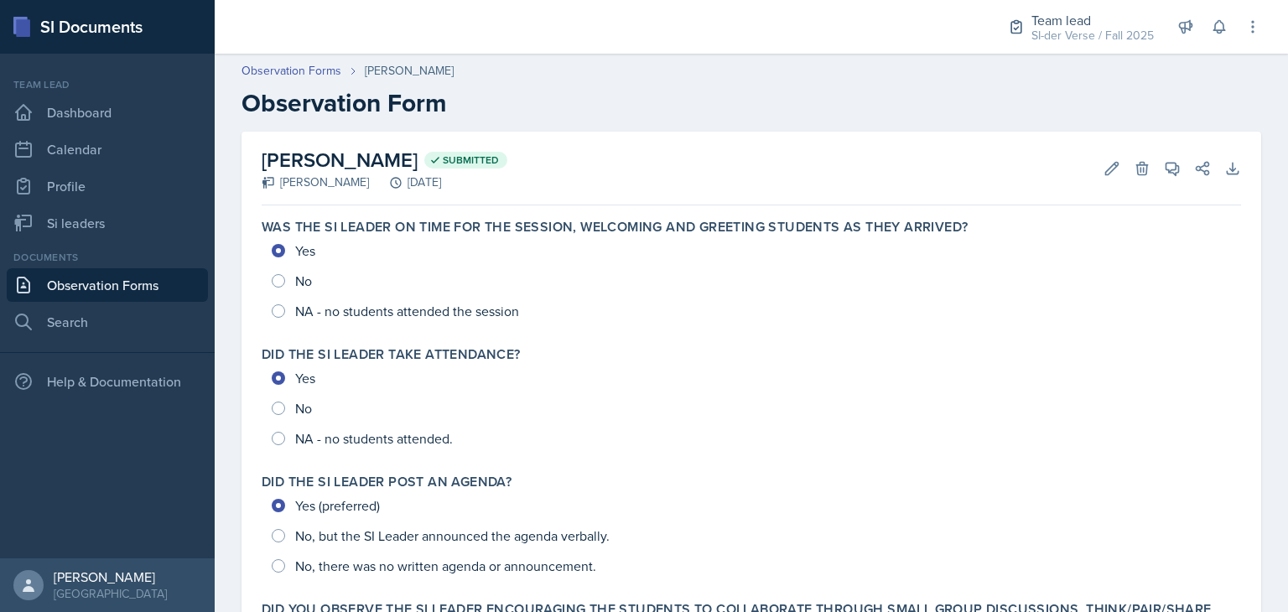
scroll to position [161, 0]
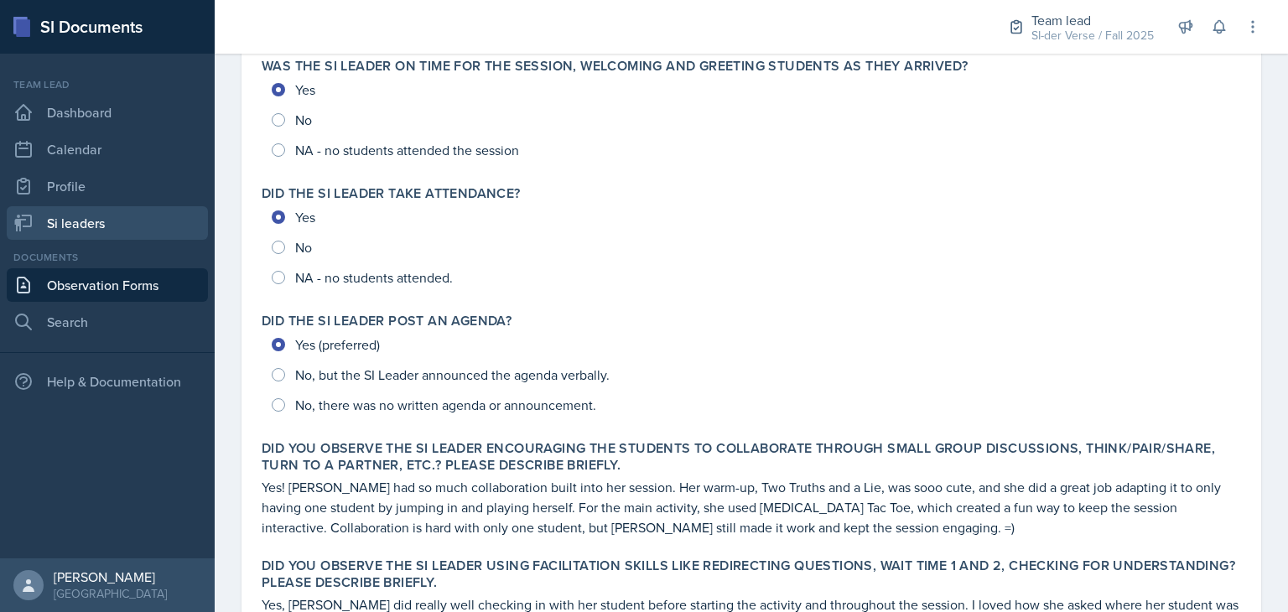
click at [109, 231] on link "Si leaders" at bounding box center [107, 223] width 201 height 34
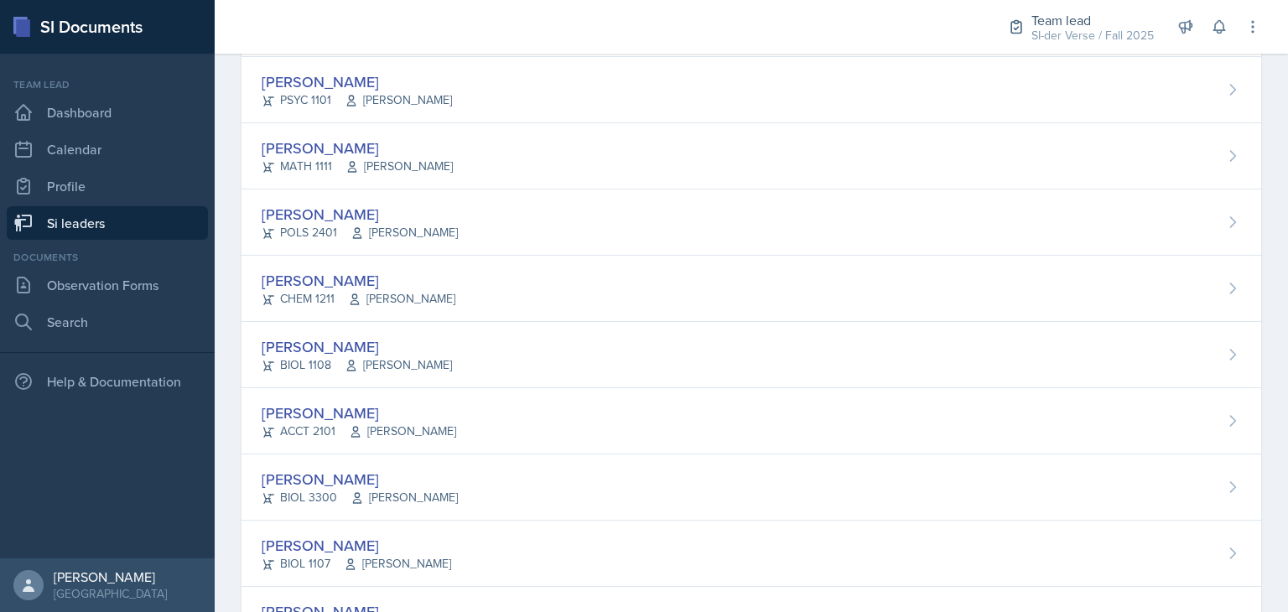
click at [138, 221] on link "Si leaders" at bounding box center [107, 223] width 201 height 34
click at [127, 126] on link "Dashboard" at bounding box center [107, 113] width 201 height 34
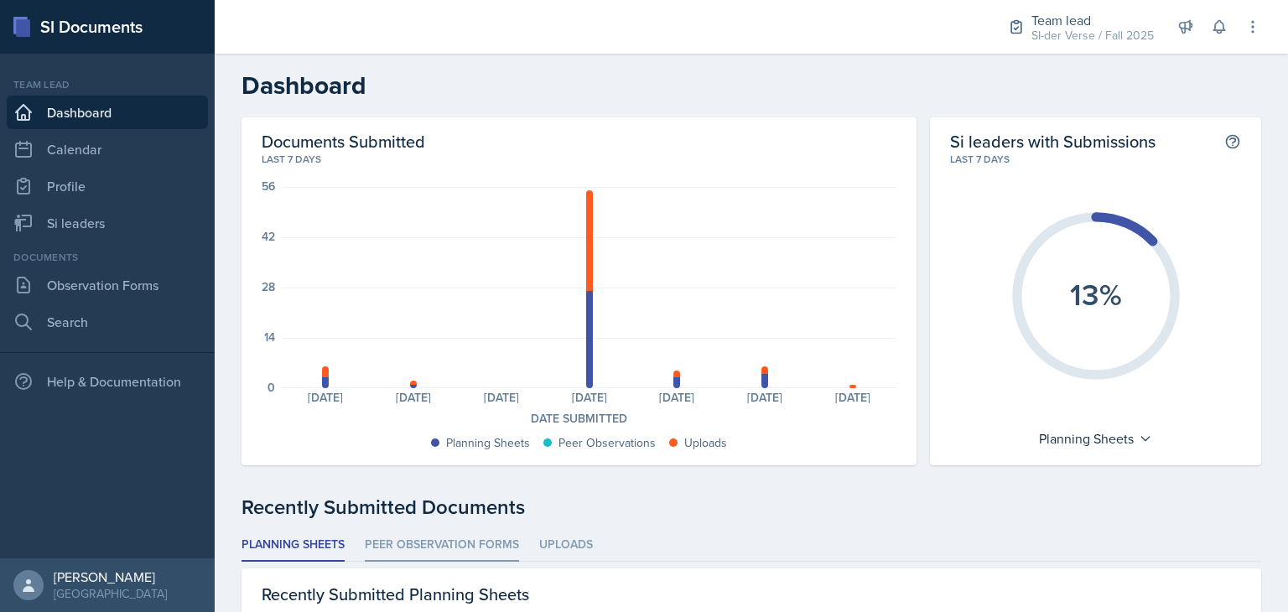
click at [487, 535] on li "Peer Observation Forms" at bounding box center [442, 545] width 154 height 33
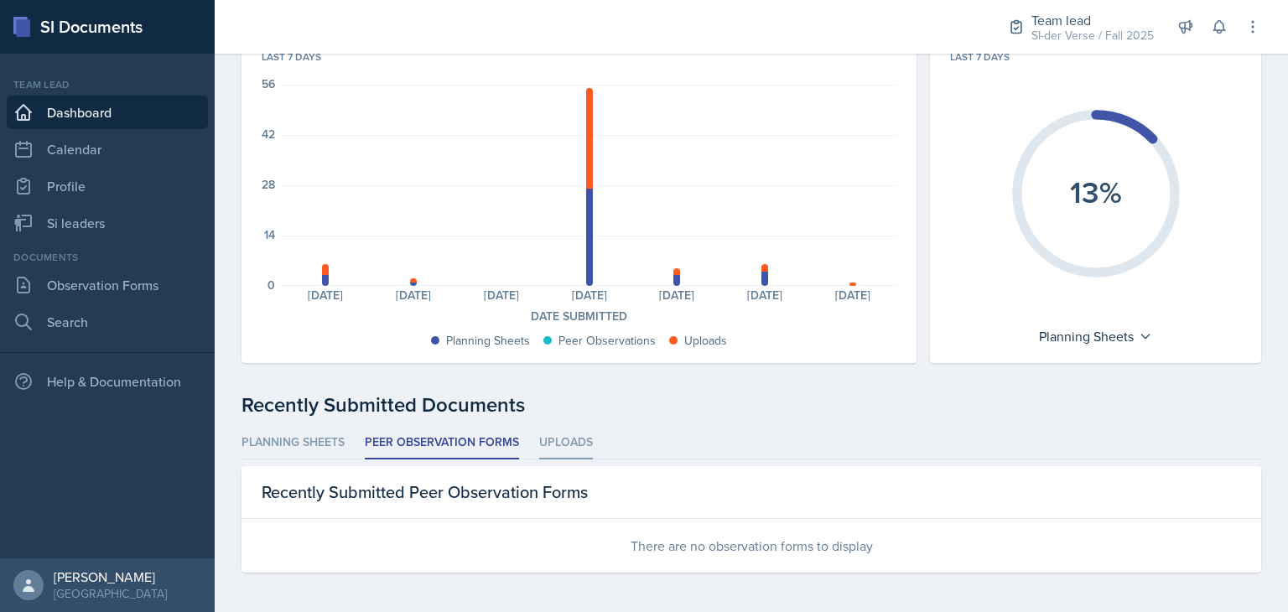
click at [556, 450] on li "Uploads" at bounding box center [566, 443] width 54 height 33
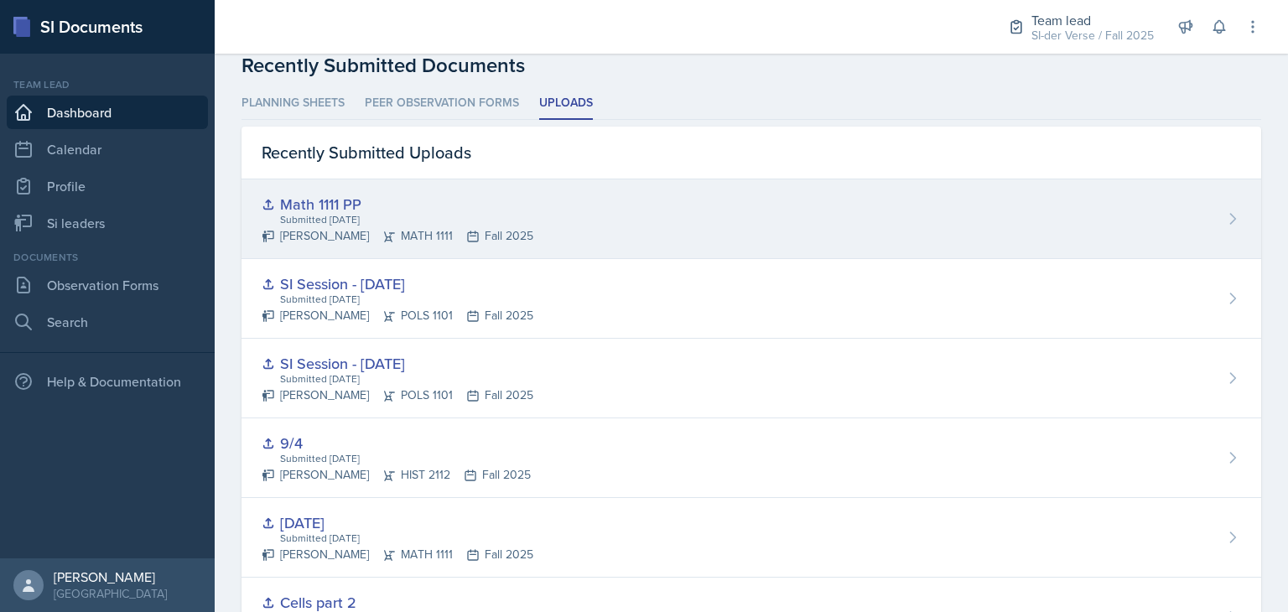
scroll to position [444, 0]
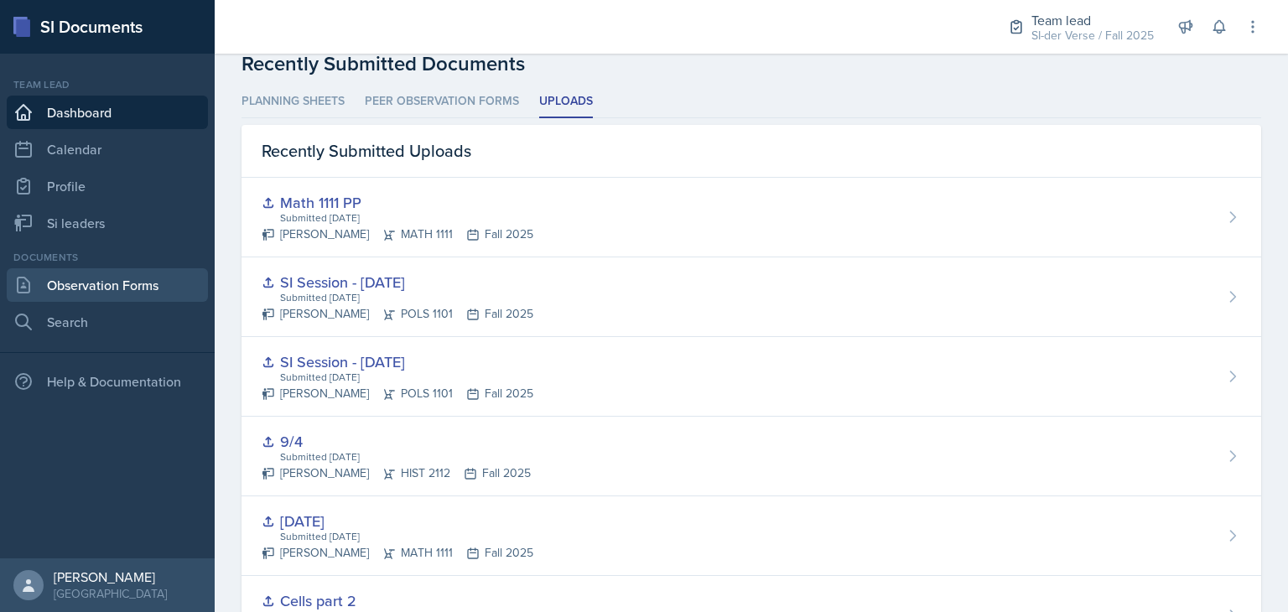
click at [116, 273] on link "Observation Forms" at bounding box center [107, 285] width 201 height 34
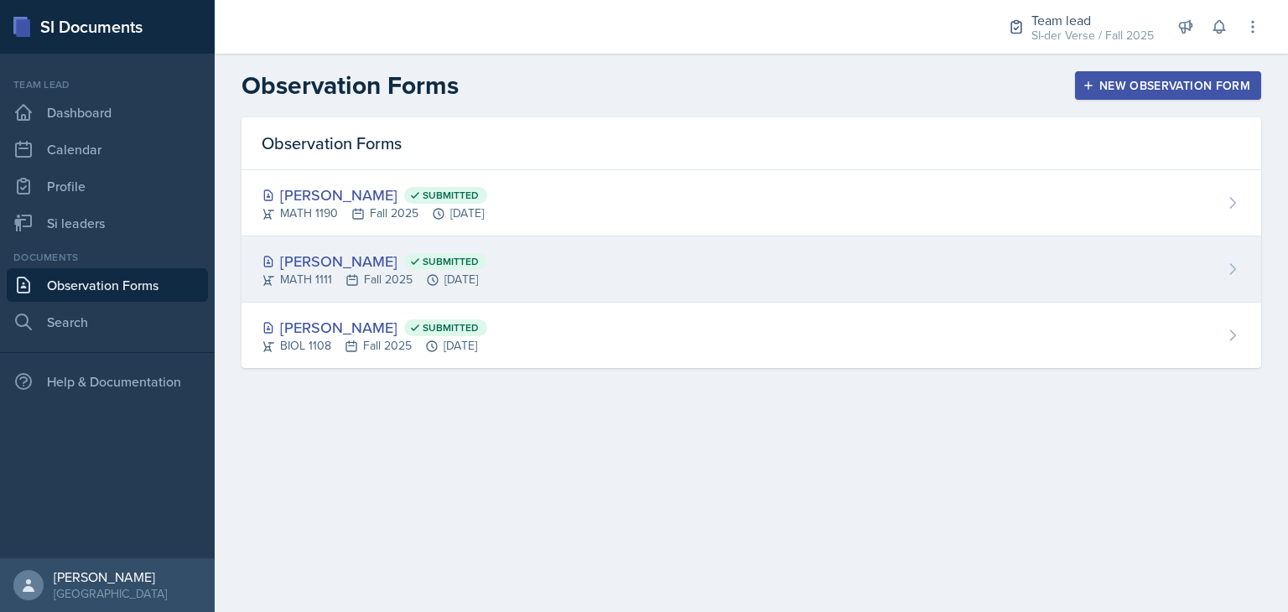
click at [288, 273] on div "MATH 1111 Fall 2025 [DATE]" at bounding box center [375, 280] width 226 height 18
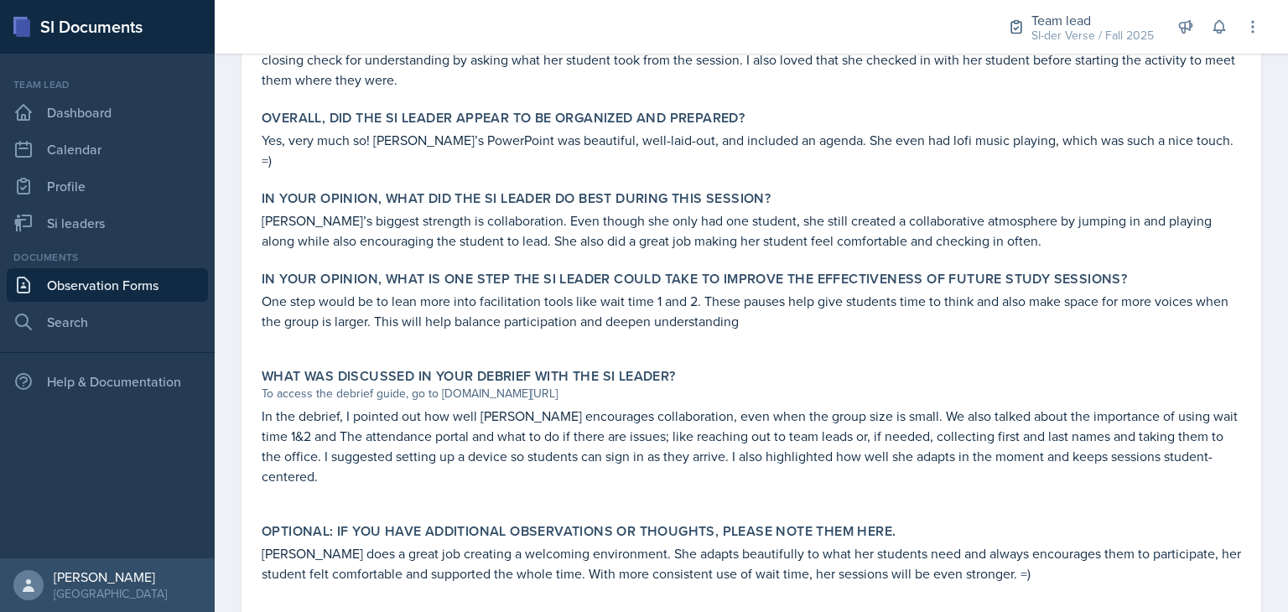
scroll to position [899, 0]
